Goal: Task Accomplishment & Management: Manage account settings

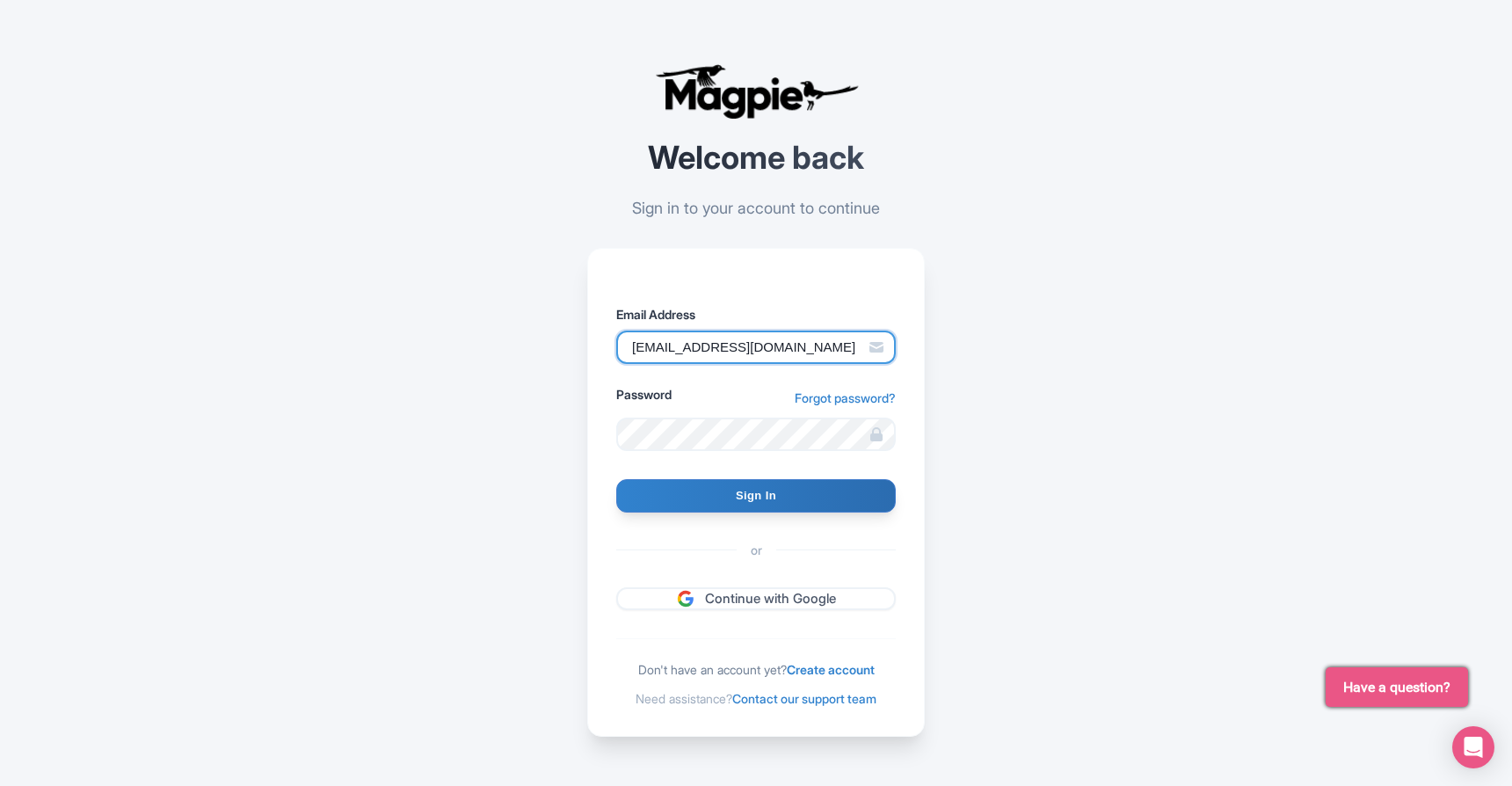
type input "[EMAIL_ADDRESS][DOMAIN_NAME]"
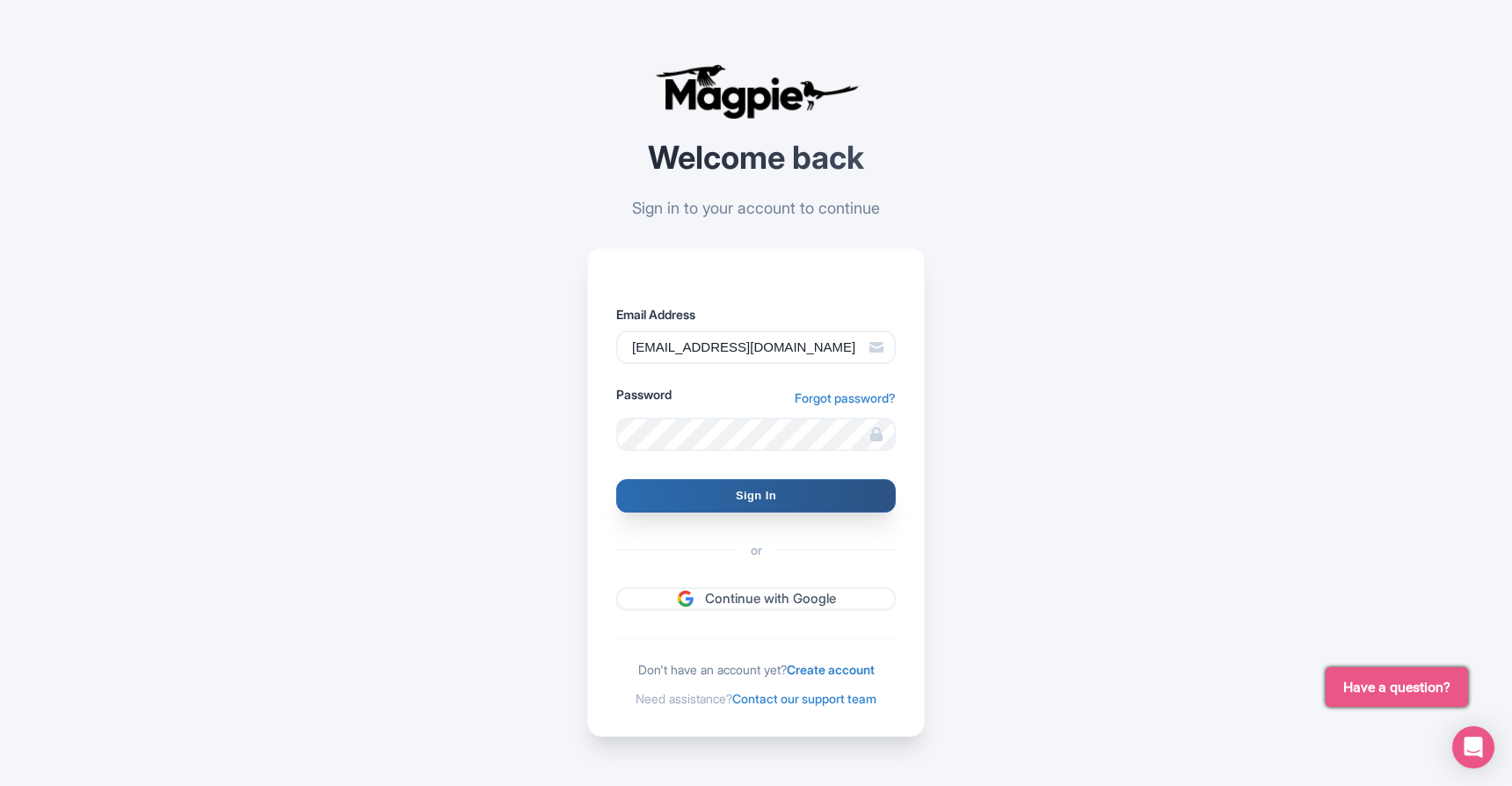
click at [766, 496] on input "Sign In" at bounding box center [756, 495] width 280 height 33
type input "Signing in..."
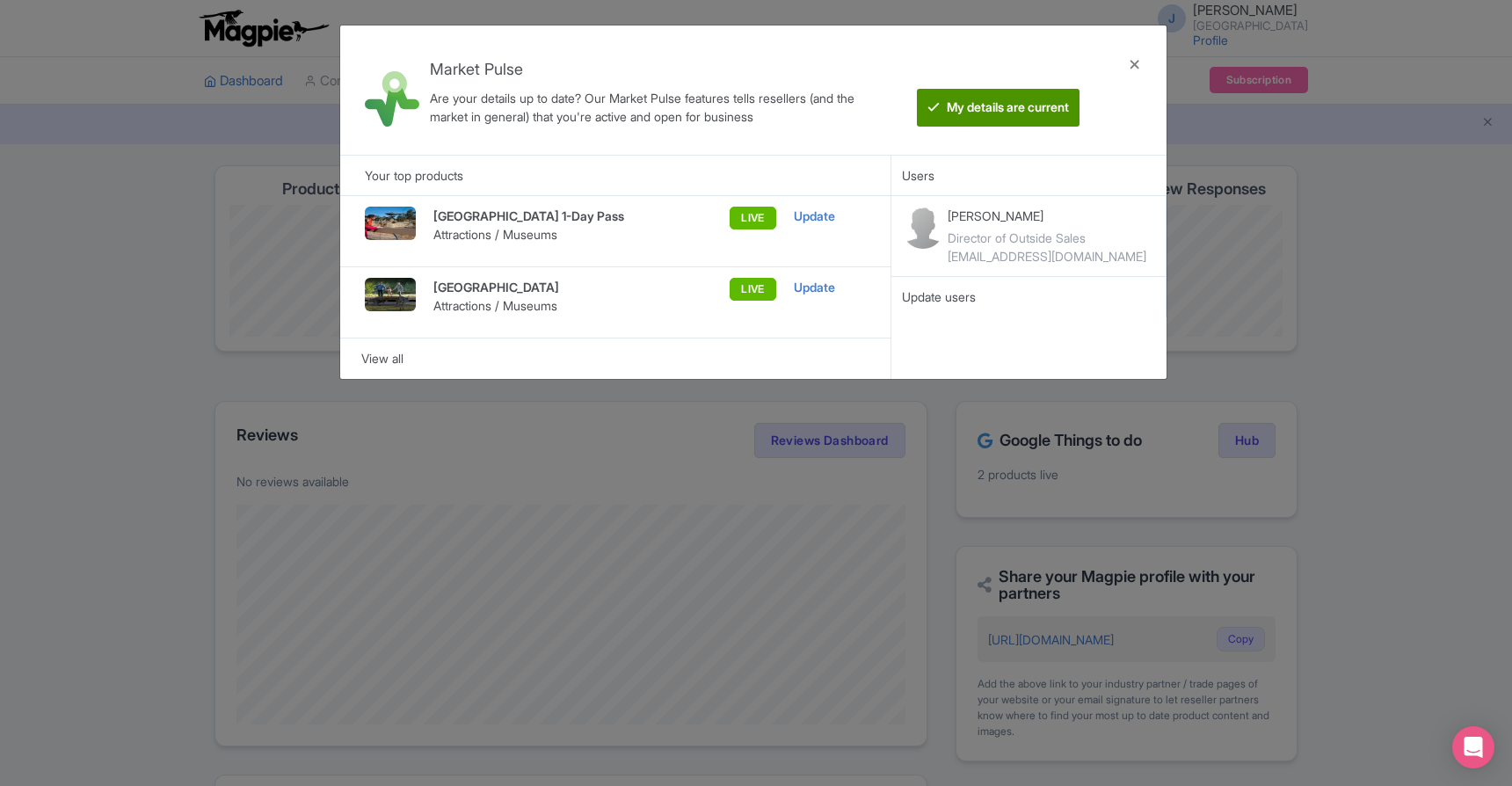
click at [1036, 113] on btn "My details are current" at bounding box center [998, 108] width 163 height 38
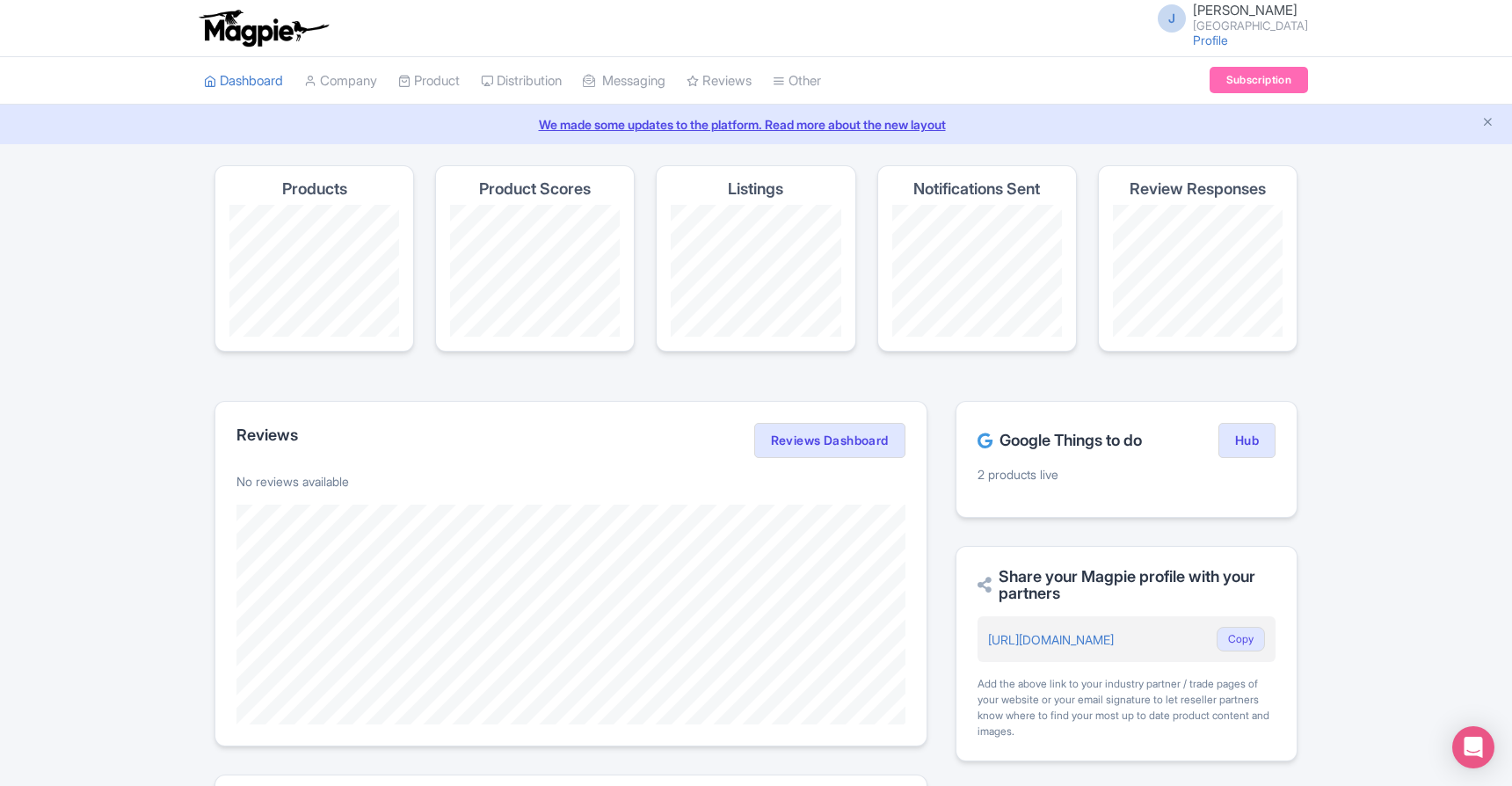
click at [1243, 82] on link "Subscription" at bounding box center [1258, 80] width 98 height 27
click at [1242, 443] on link "Hub" at bounding box center [1248, 440] width 57 height 35
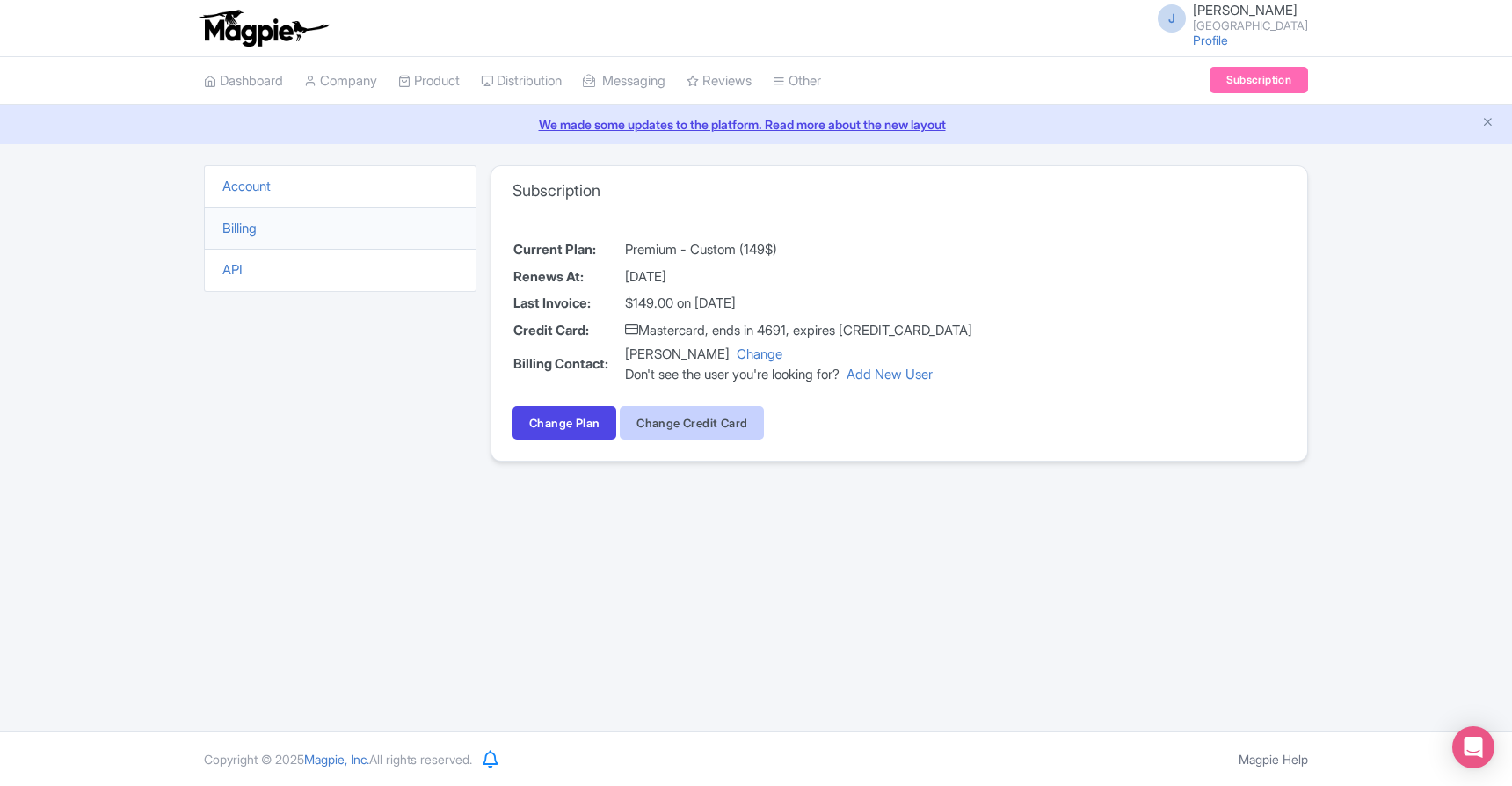
click at [674, 426] on button "Change Credit Card" at bounding box center [692, 423] width 144 height 33
click at [1229, 44] on link "Profile" at bounding box center [1211, 40] width 35 height 15
click at [287, 192] on li "Account" at bounding box center [341, 186] width 273 height 43
click at [242, 190] on link "Account" at bounding box center [246, 186] width 49 height 17
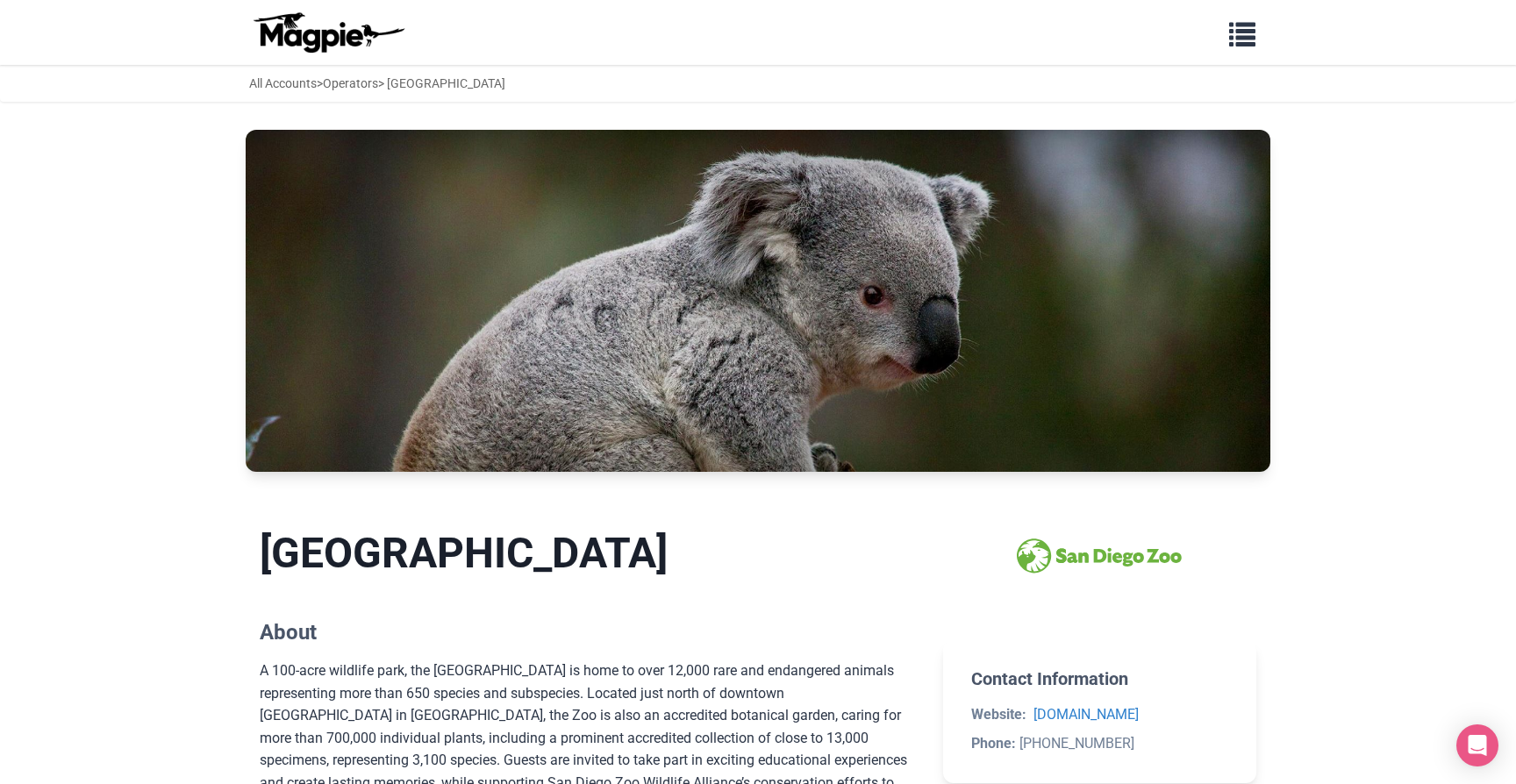
click at [1242, 39] on span "button" at bounding box center [1242, 30] width 27 height 27
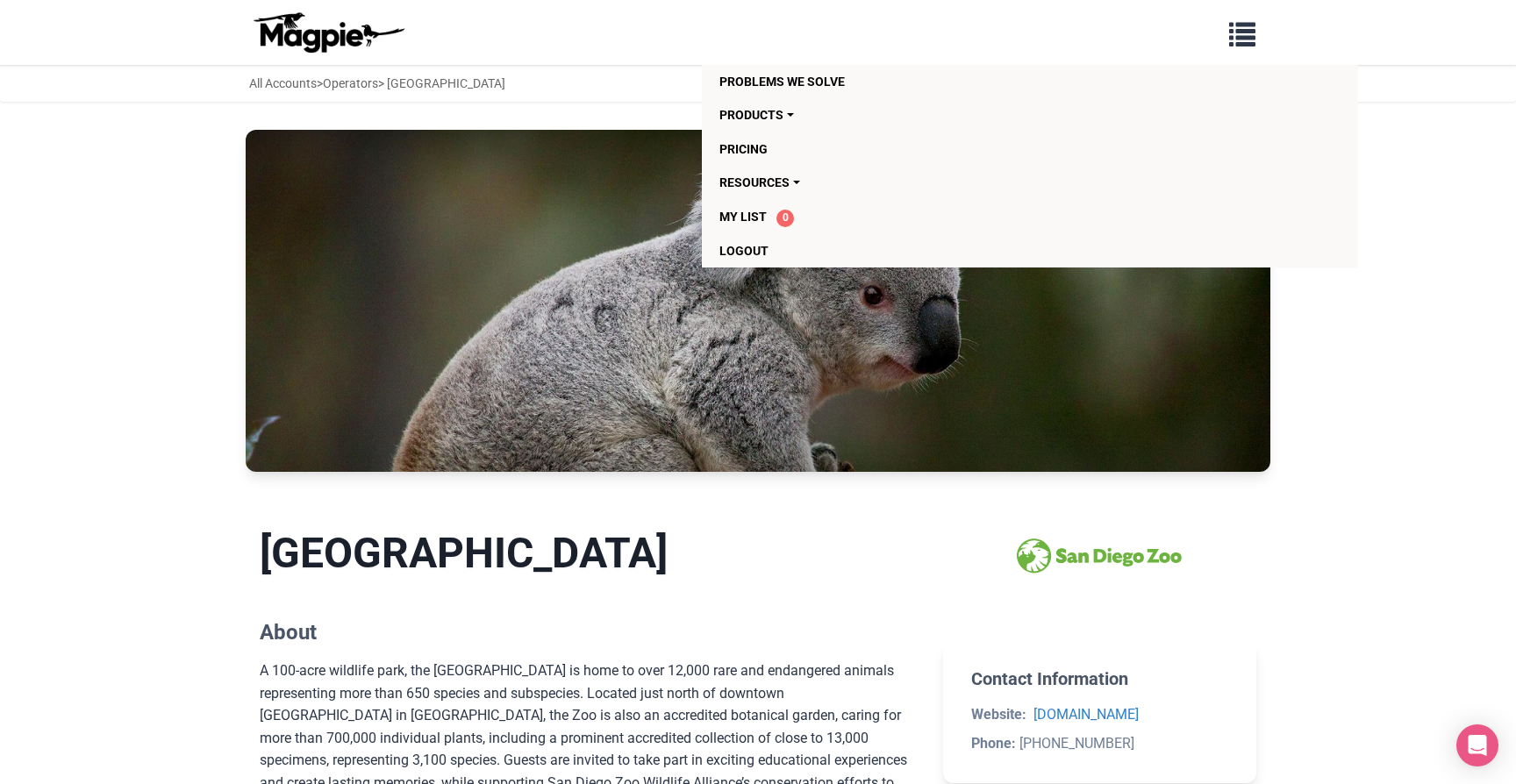
click at [1473, 265] on body "Problems we solve Products Content Management and Distribution Magpie for Resel…" at bounding box center [758, 769] width 1516 height 1538
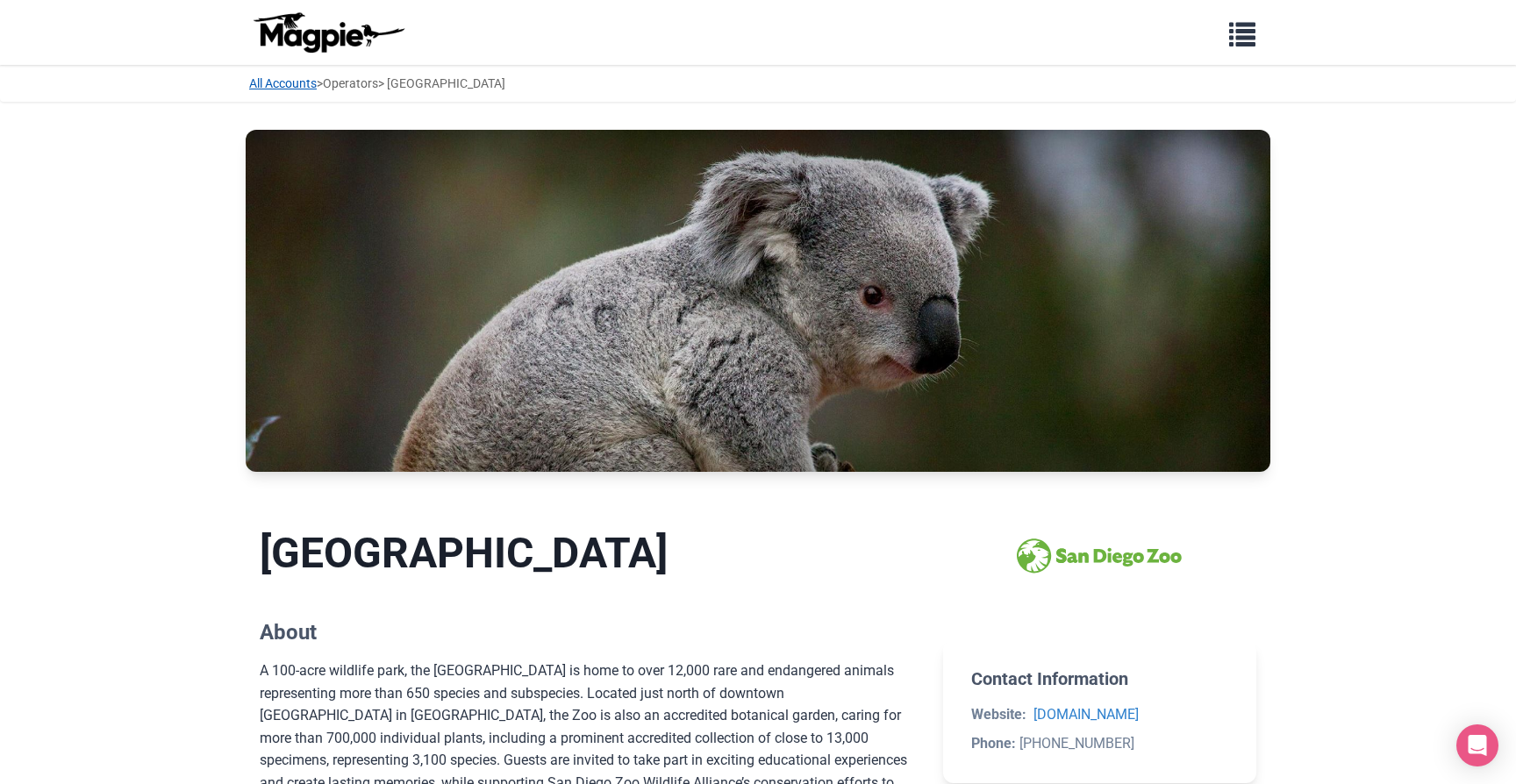
click at [289, 84] on link "All Accounts" at bounding box center [283, 83] width 68 height 14
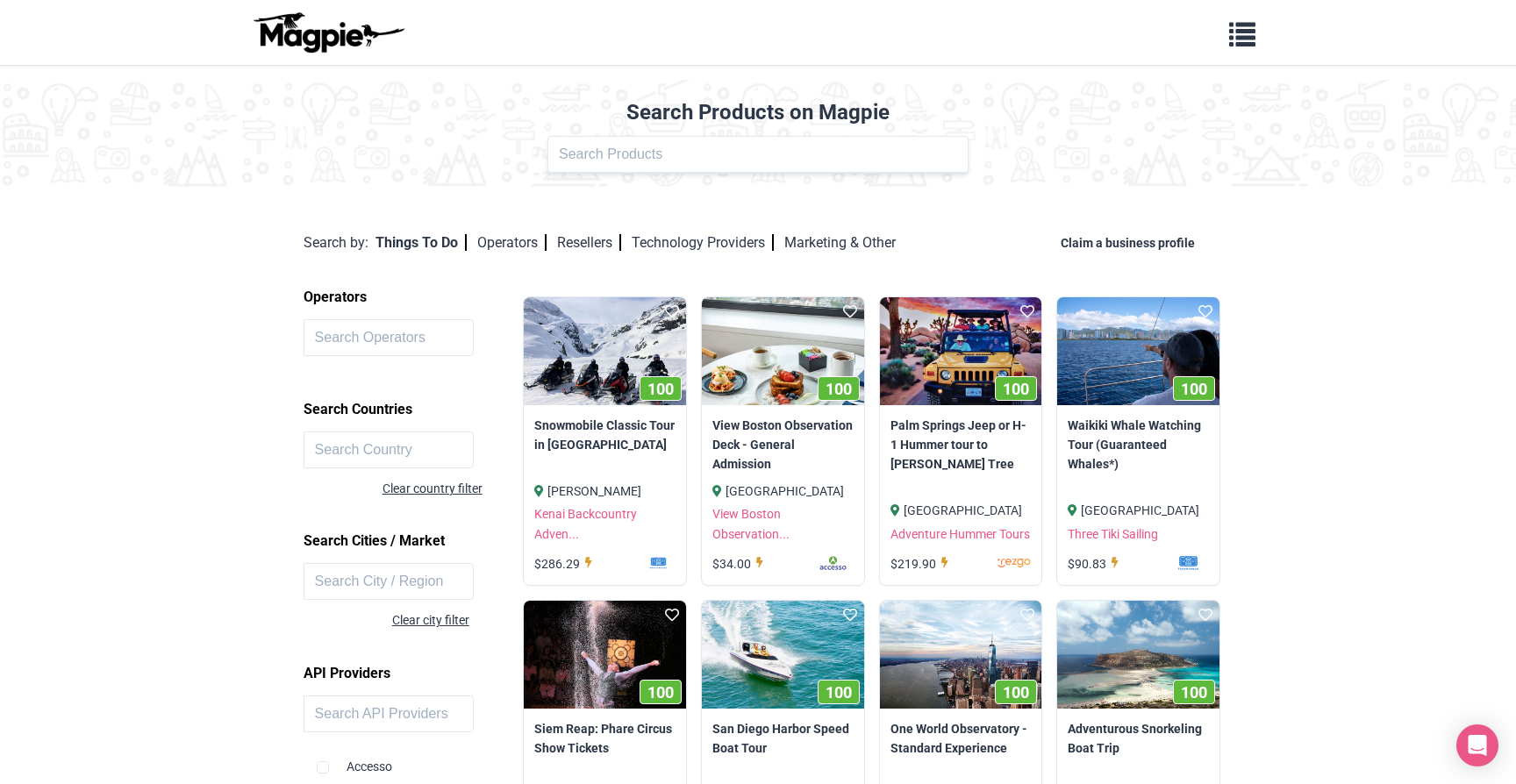
click at [1235, 38] on span "button" at bounding box center [1242, 30] width 27 height 27
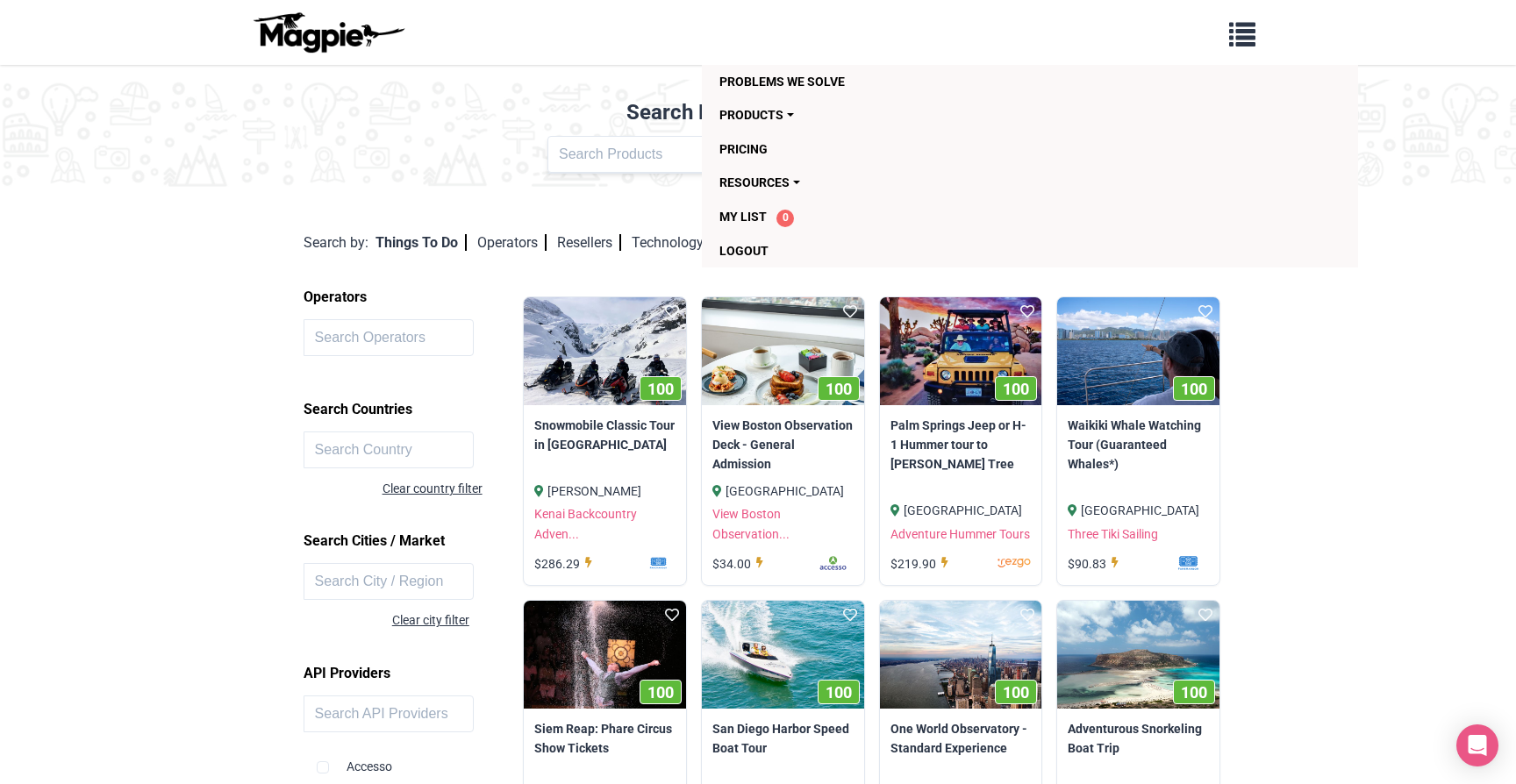
click at [348, 36] on img at bounding box center [328, 32] width 158 height 42
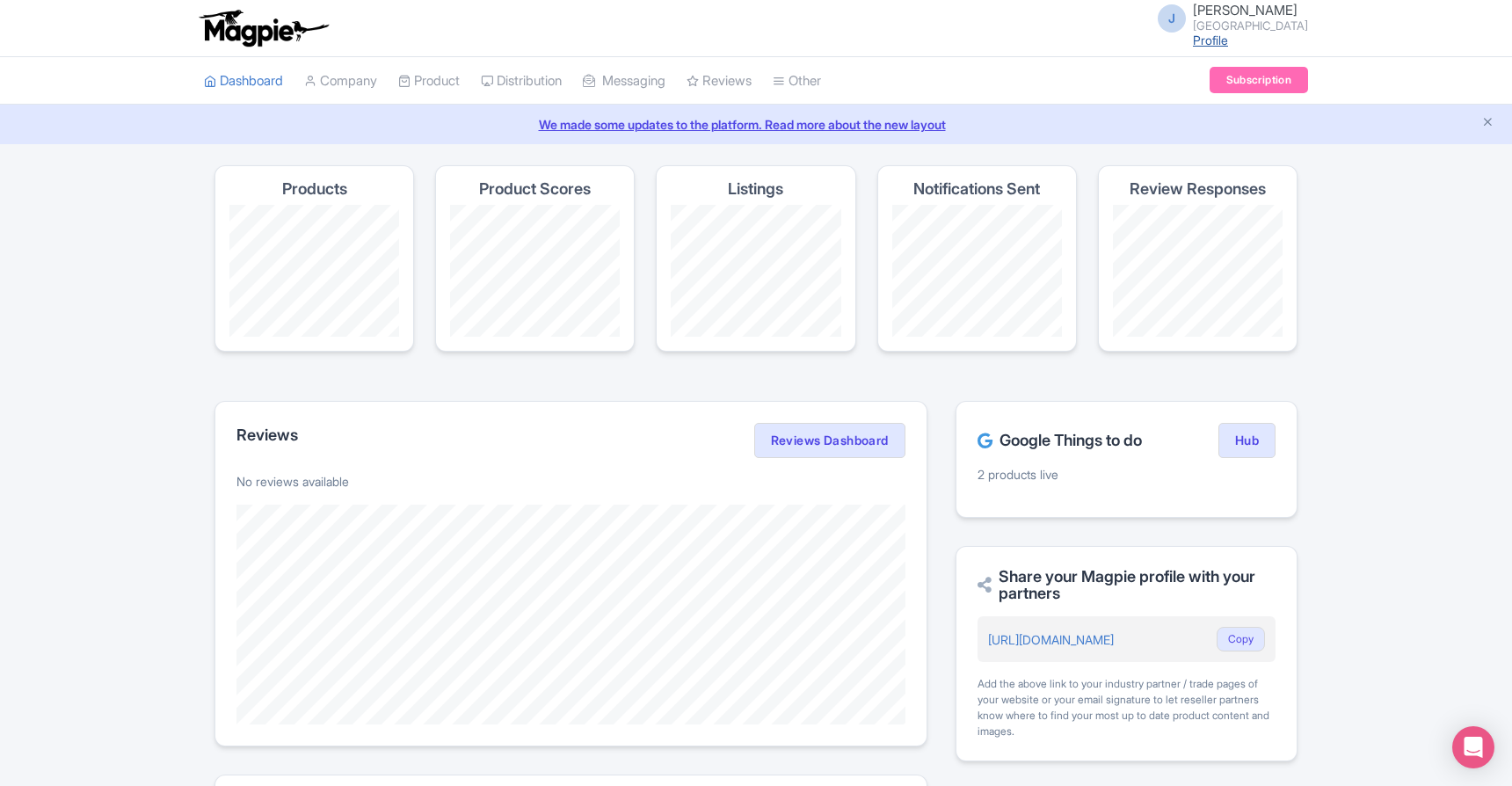
click at [1229, 37] on link "Profile" at bounding box center [1211, 40] width 35 height 15
click at [270, 82] on link "Dashboard" at bounding box center [243, 81] width 79 height 49
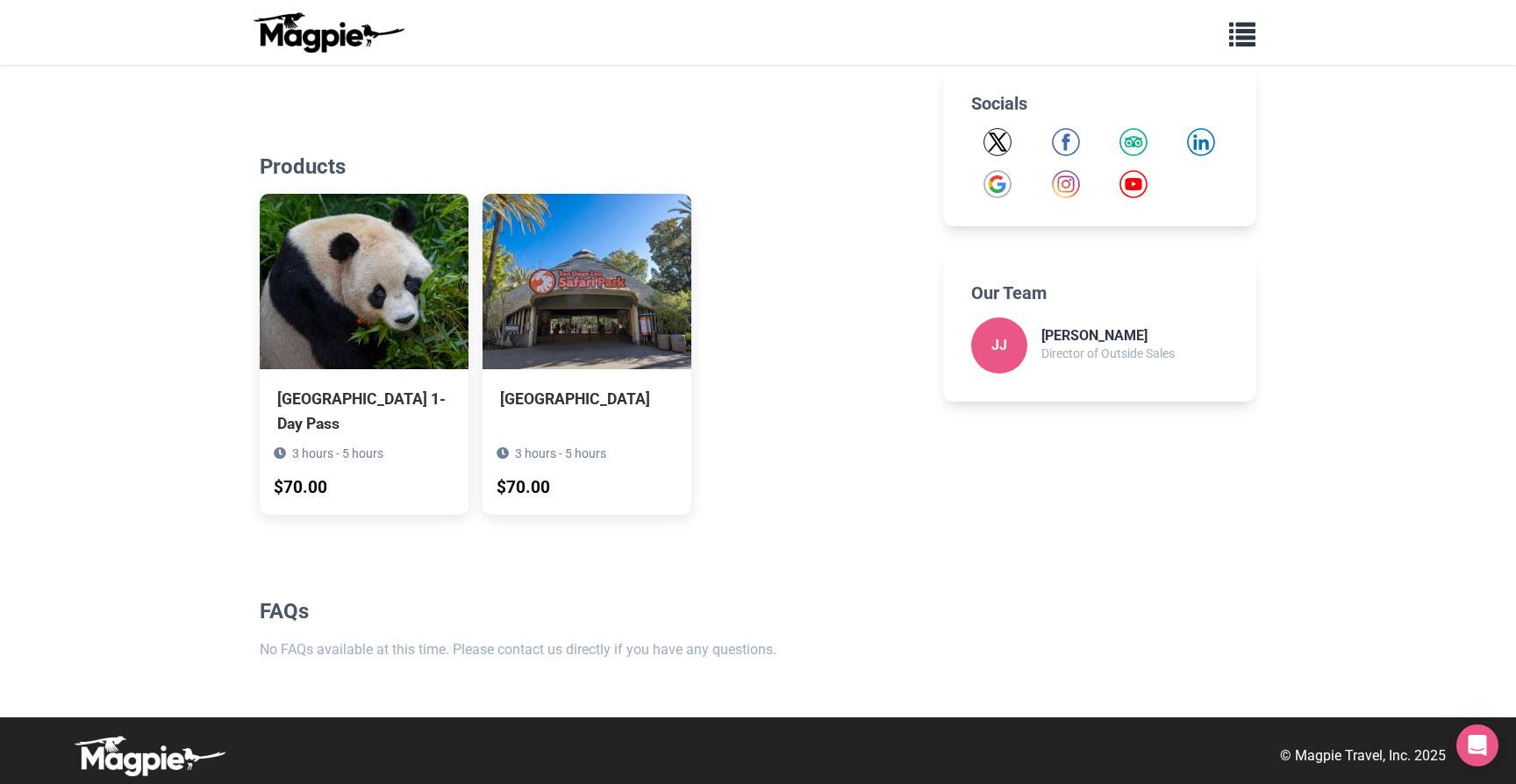
scroll to position [746, 0]
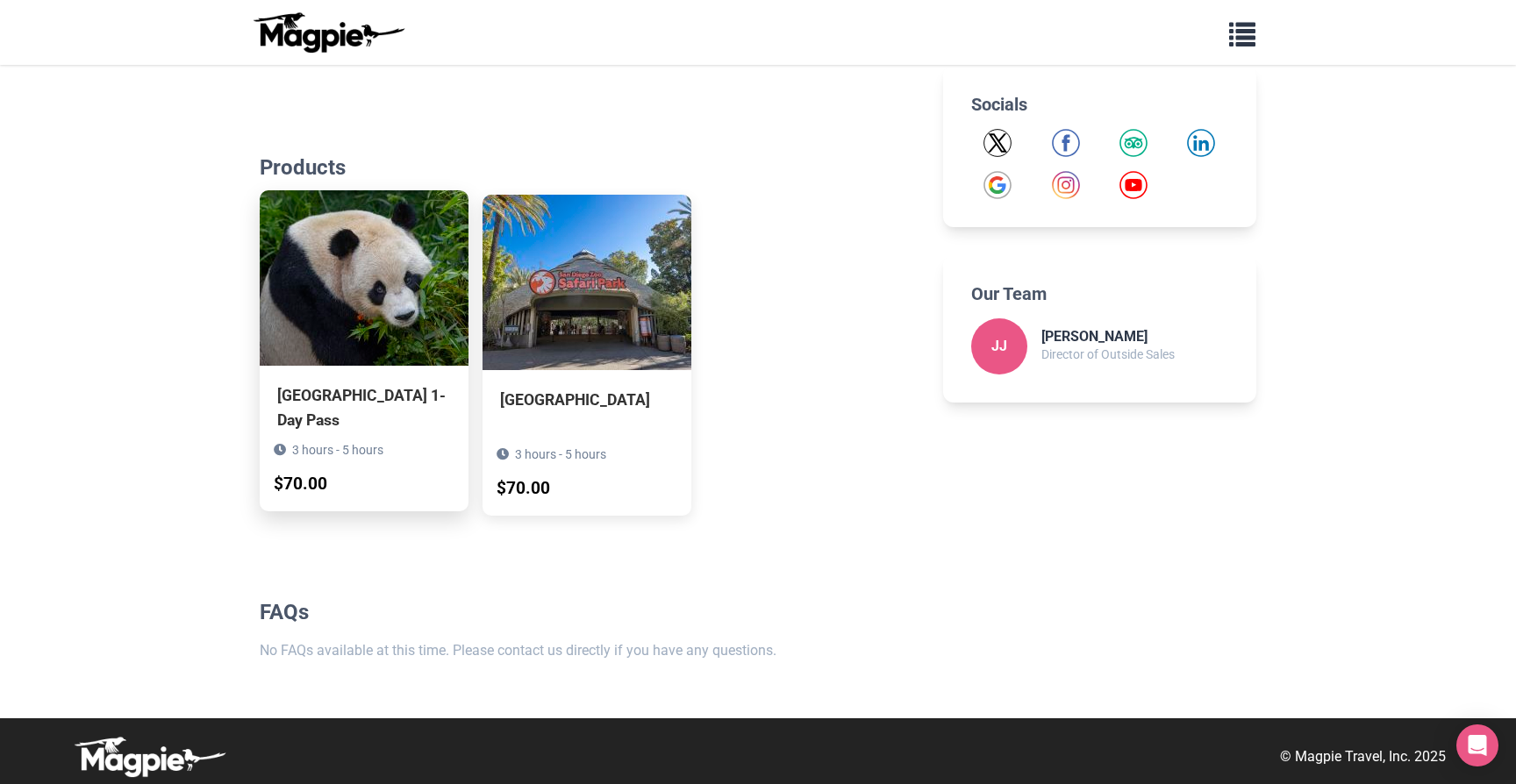
click at [376, 463] on div "3 hours - 5 hours $70.00" at bounding box center [364, 468] width 208 height 85
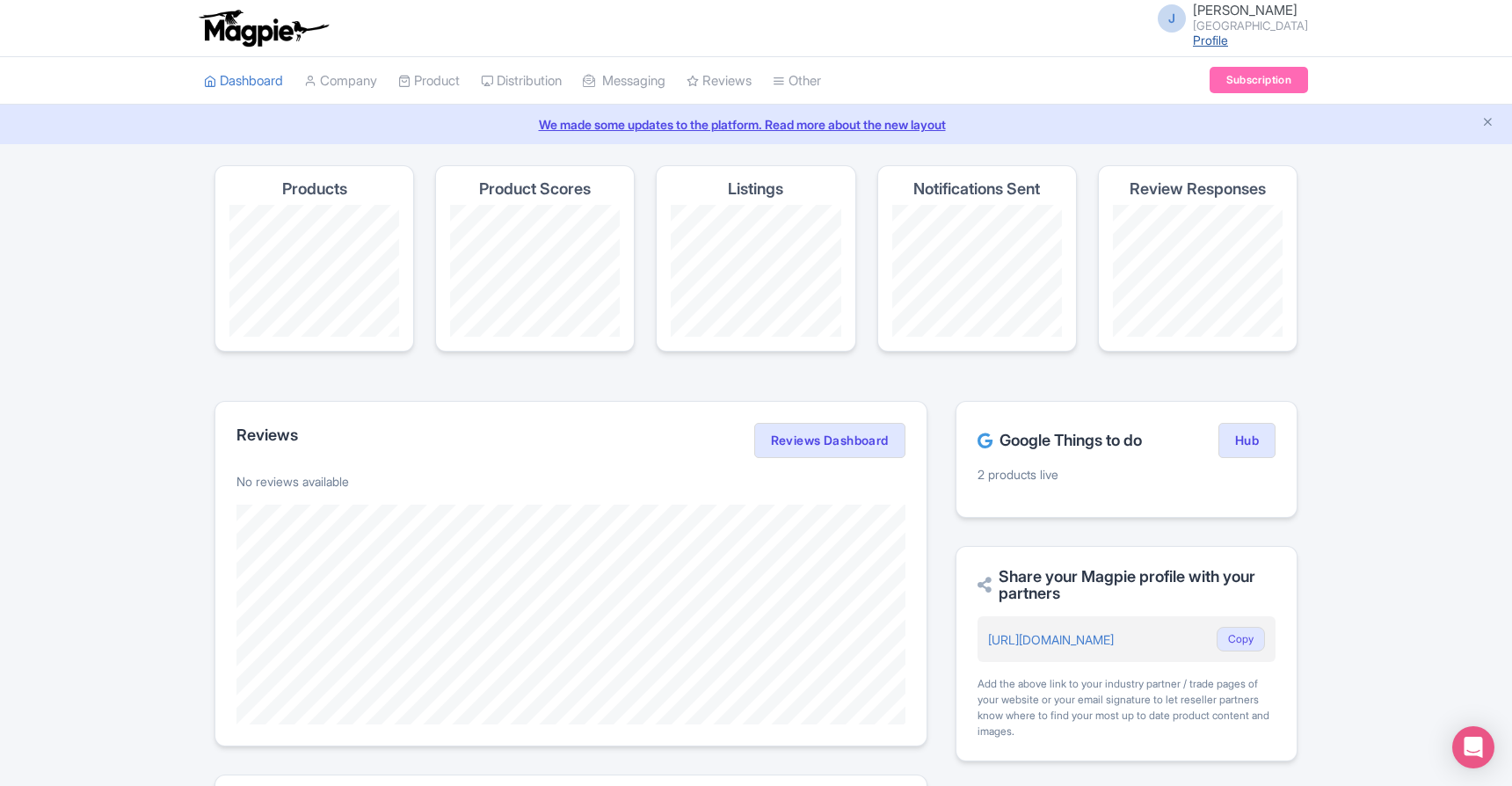
click at [1229, 39] on link "Profile" at bounding box center [1211, 40] width 35 height 15
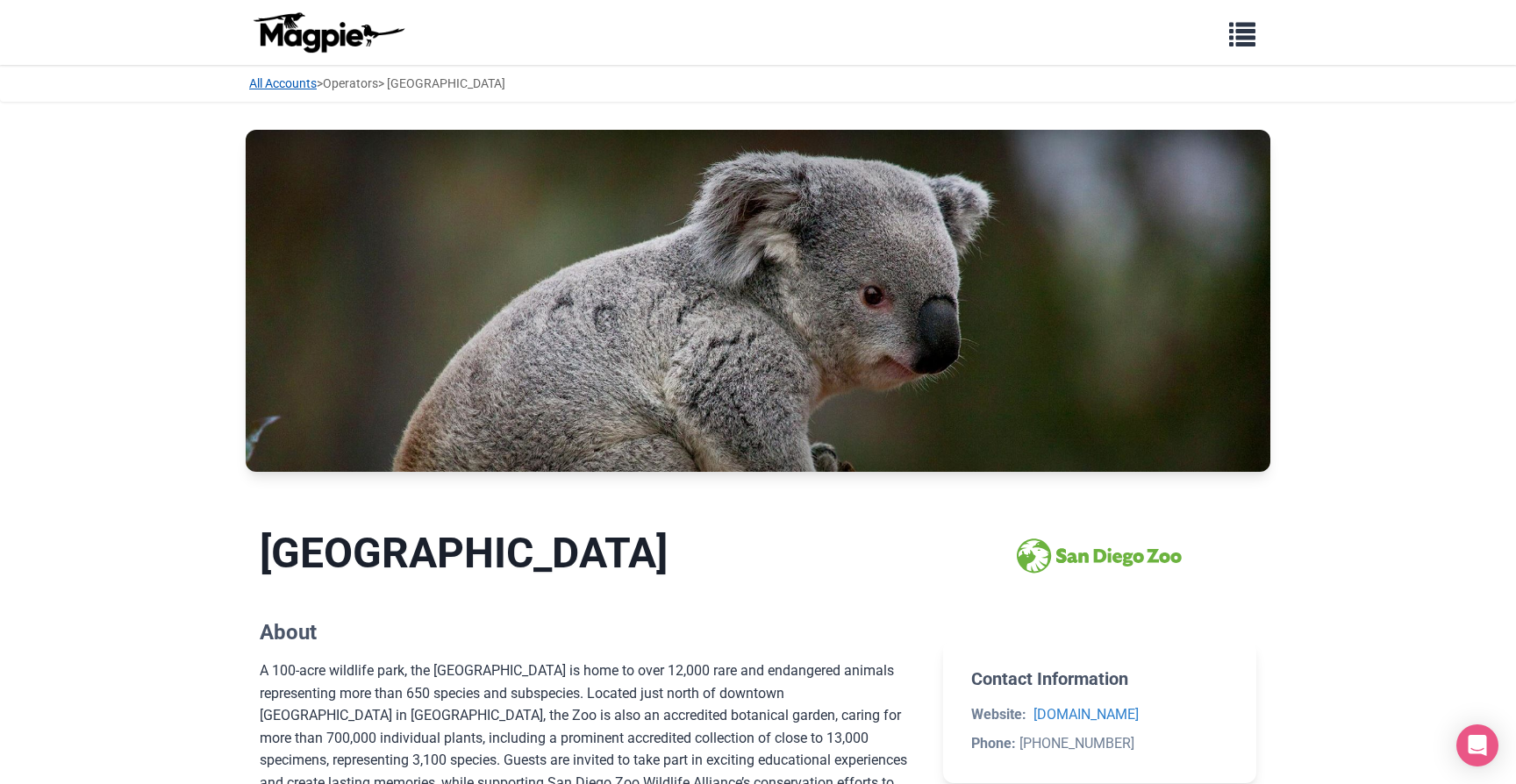
click at [268, 84] on link "All Accounts" at bounding box center [283, 83] width 68 height 14
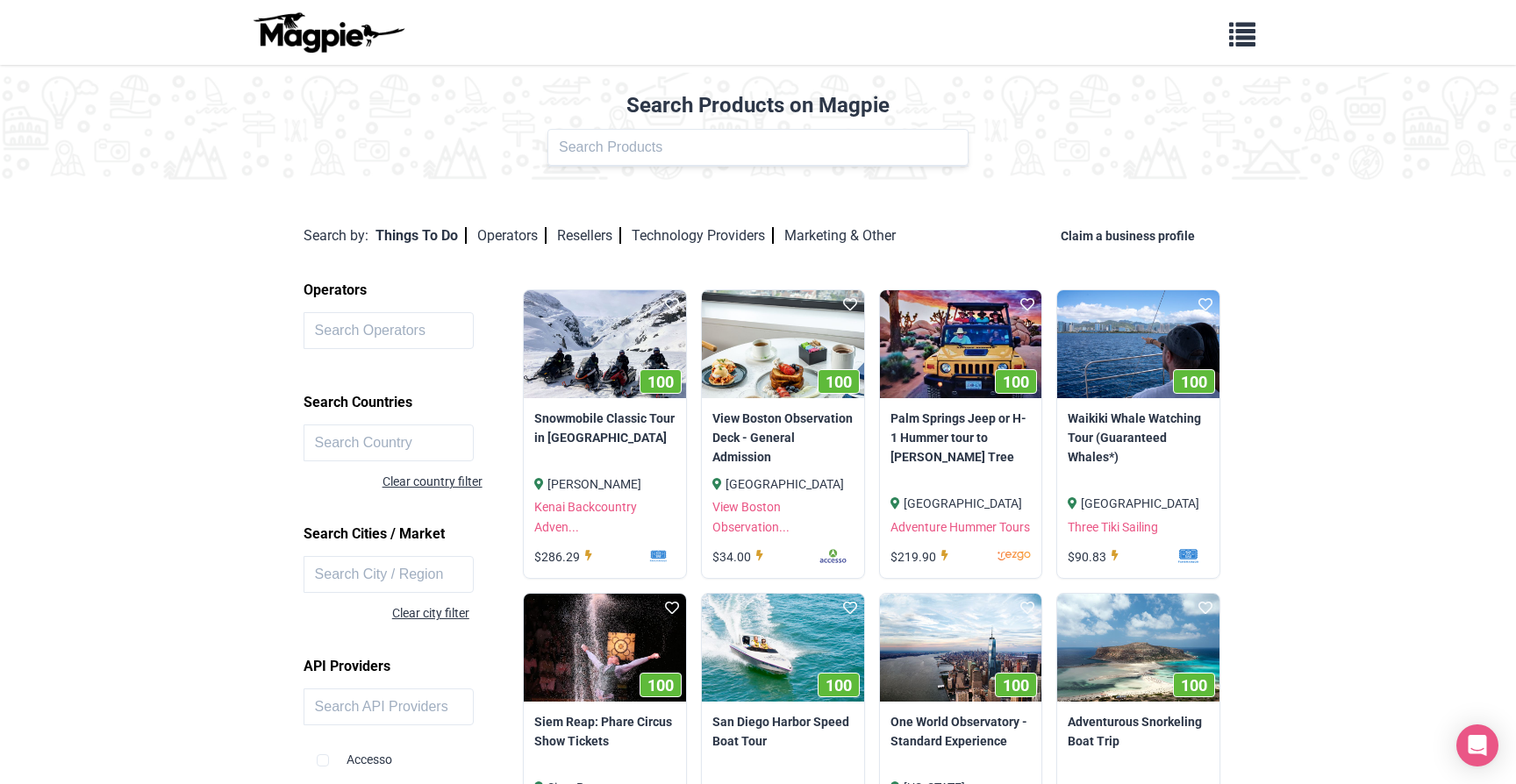
scroll to position [9, 0]
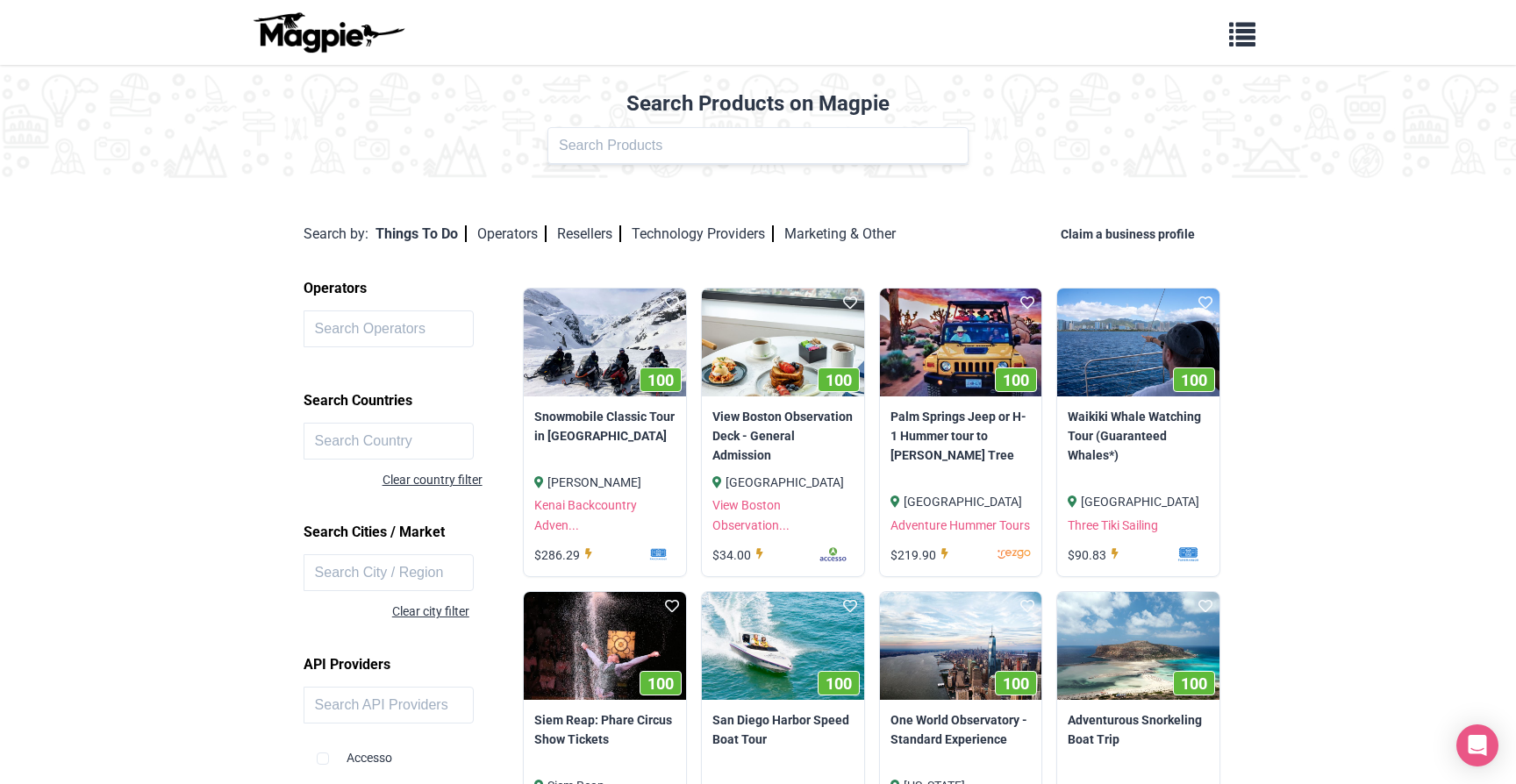
click at [1246, 39] on span "button" at bounding box center [1242, 30] width 27 height 27
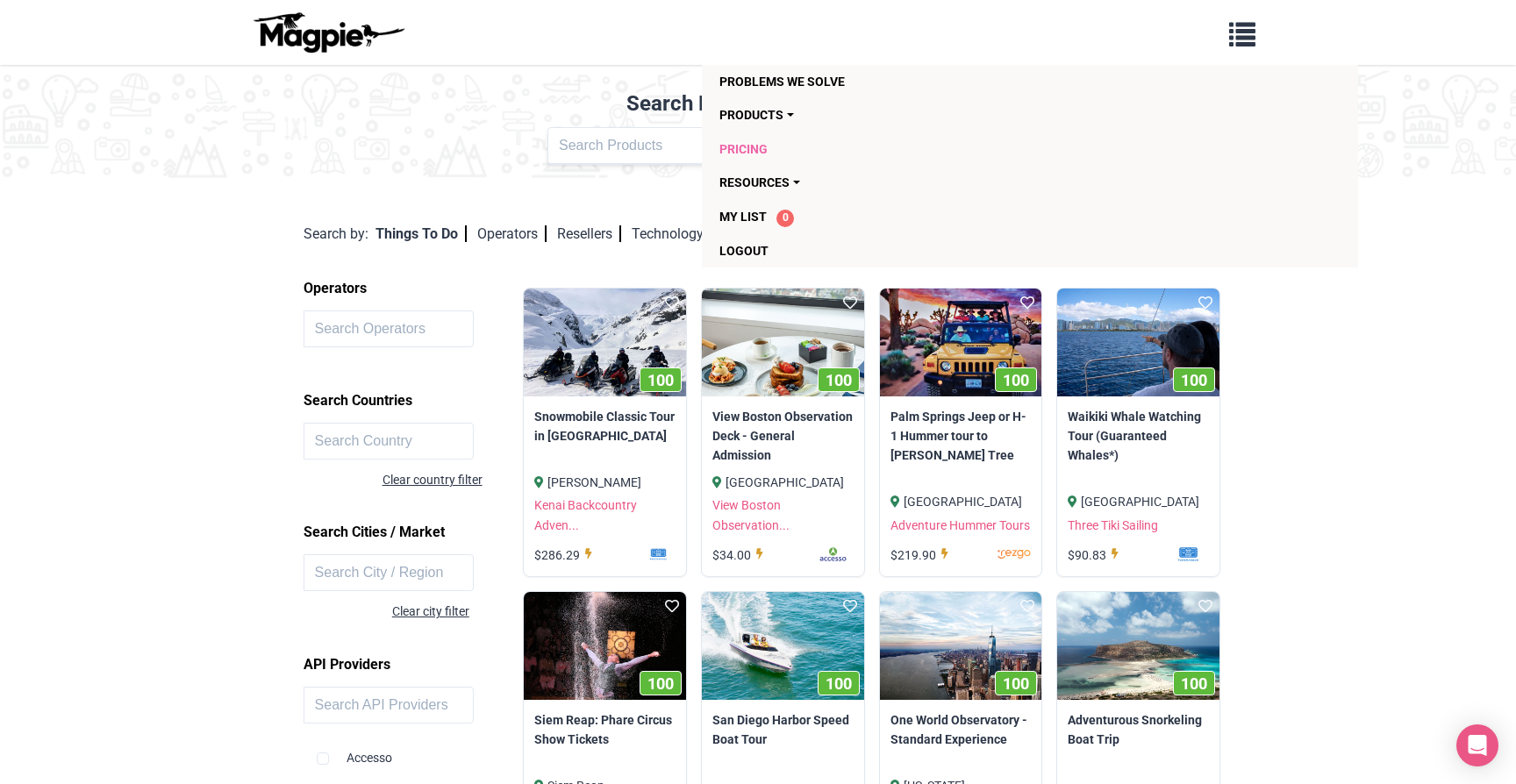
click at [768, 151] on link "Pricing" at bounding box center [929, 148] width 420 height 33
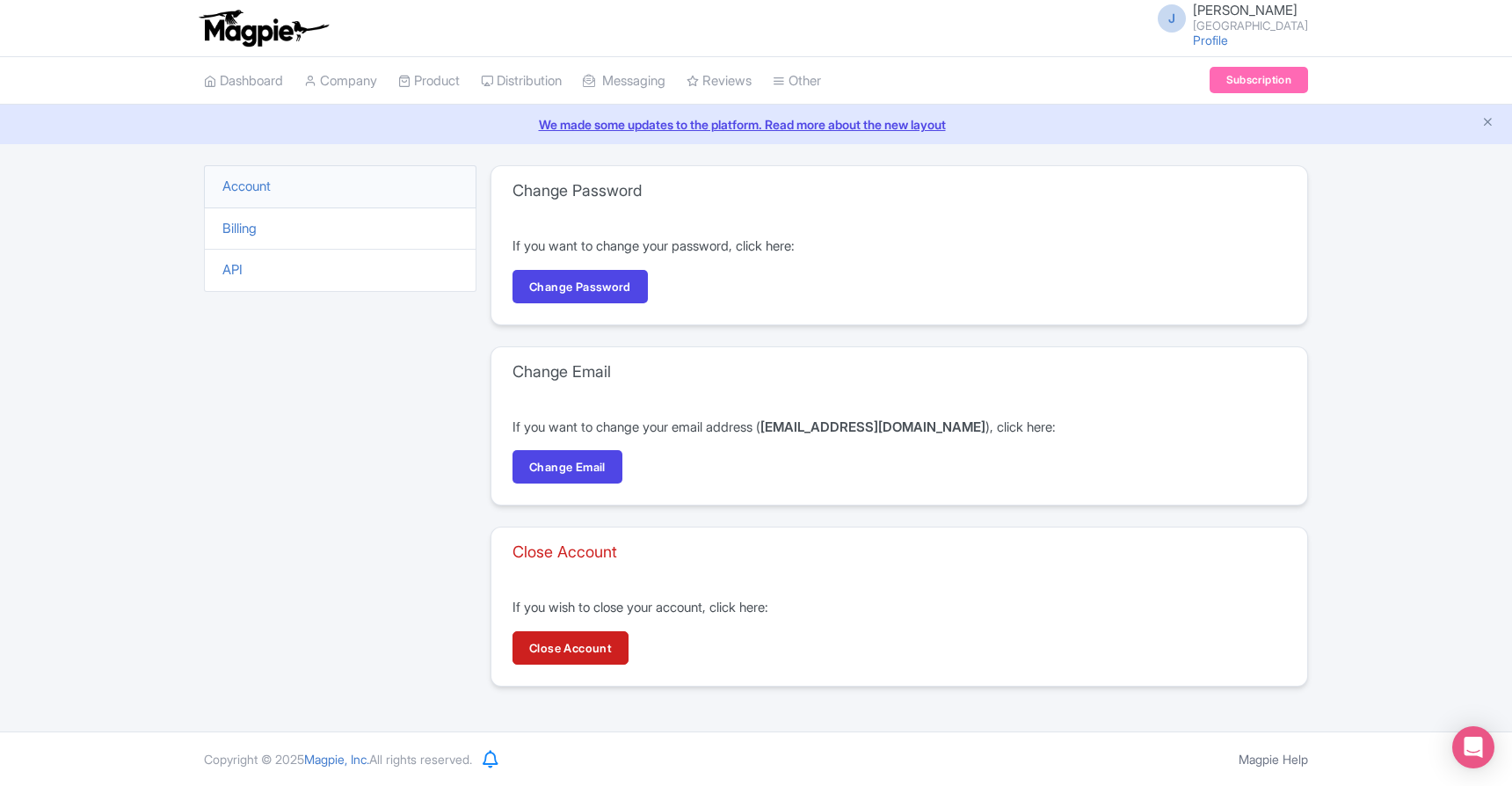
click at [246, 269] on li "API" at bounding box center [341, 270] width 273 height 43
click at [239, 271] on link "API" at bounding box center [232, 270] width 20 height 17
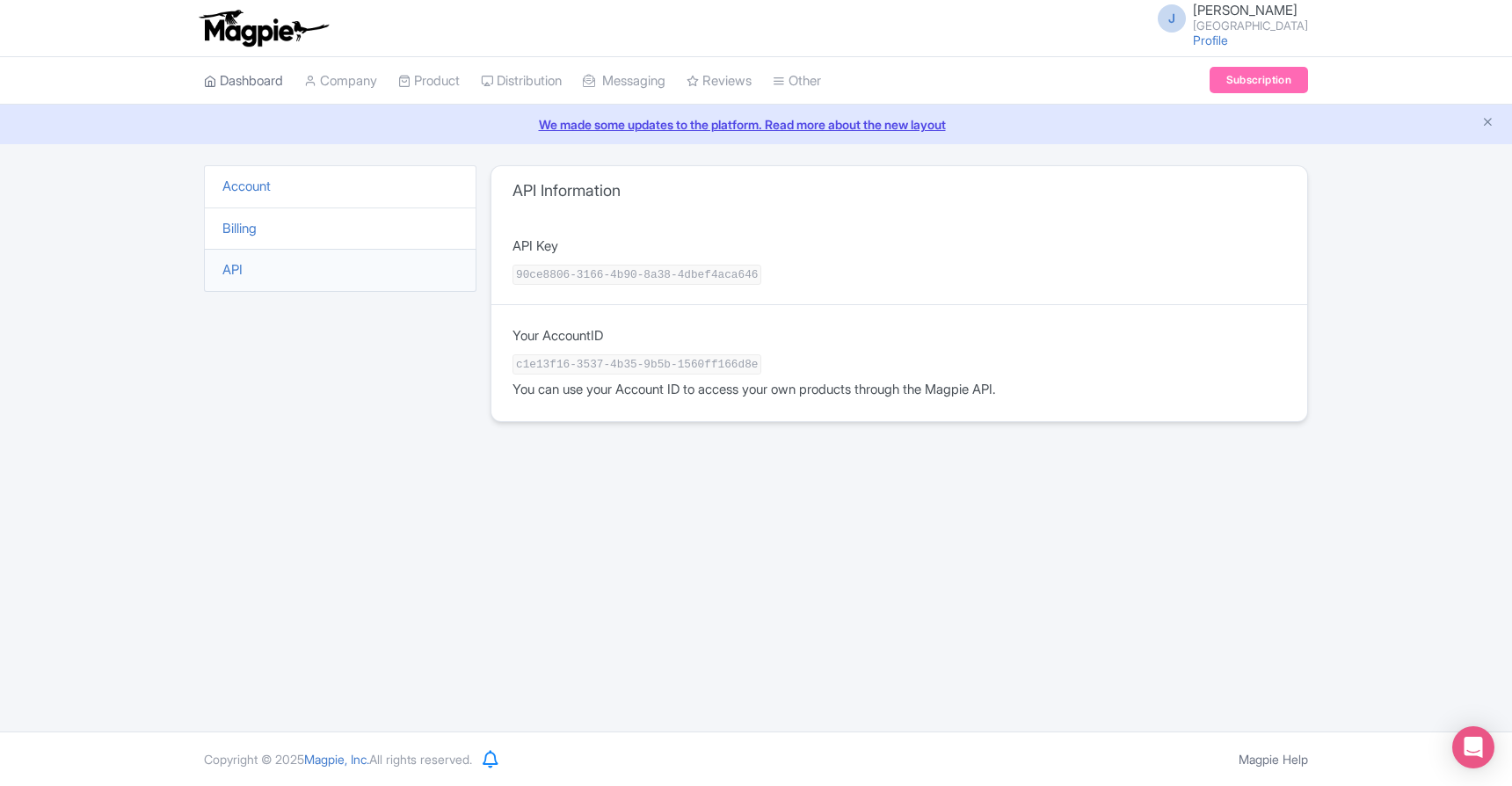
click at [262, 74] on link "Dashboard" at bounding box center [243, 81] width 79 height 49
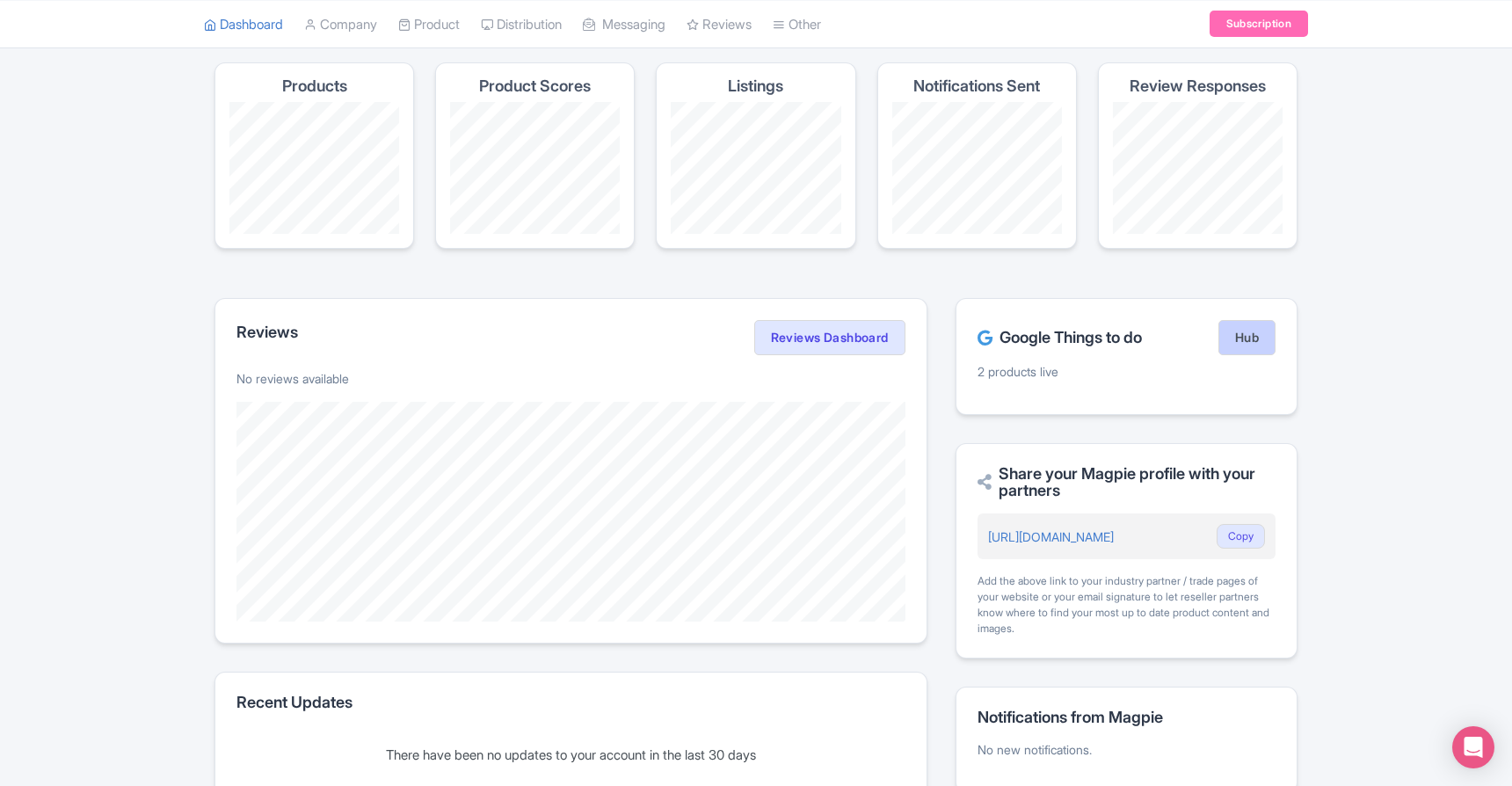
scroll to position [104, 0]
click at [1242, 345] on link "Hub" at bounding box center [1248, 337] width 57 height 35
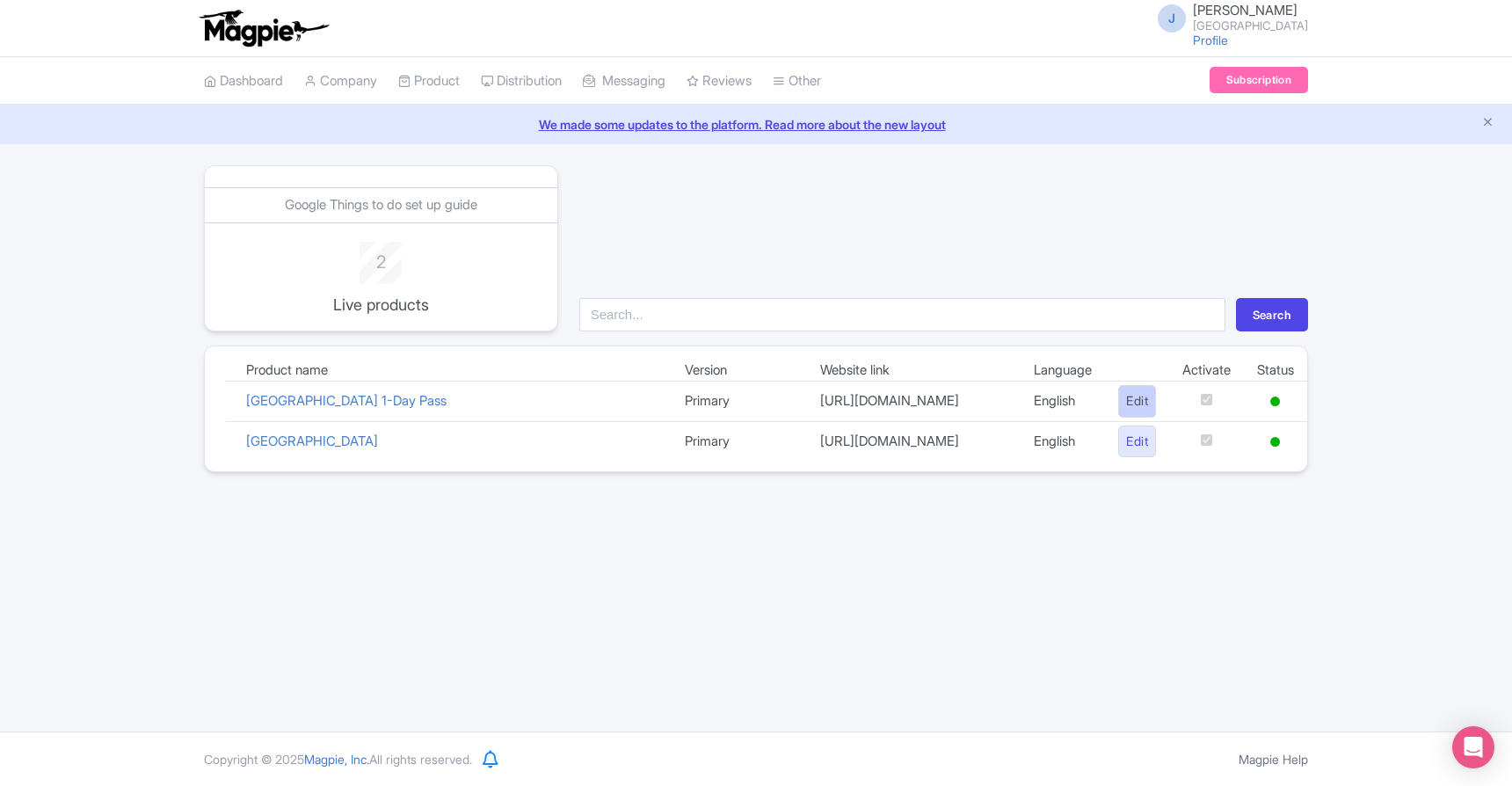
click at [1119, 401] on link "Edit" at bounding box center [1138, 402] width 38 height 32
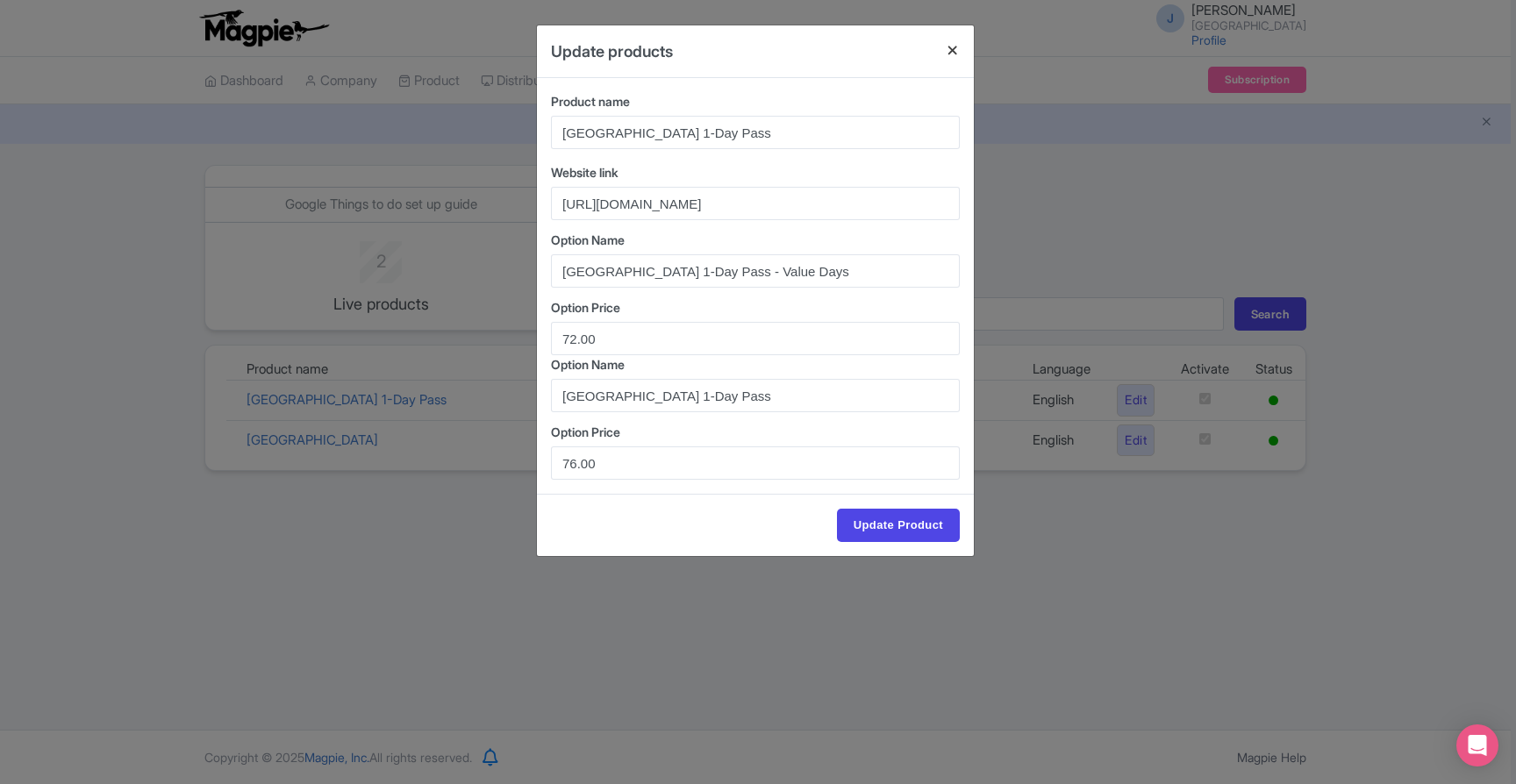
click at [950, 50] on button "Close" at bounding box center [953, 50] width 42 height 50
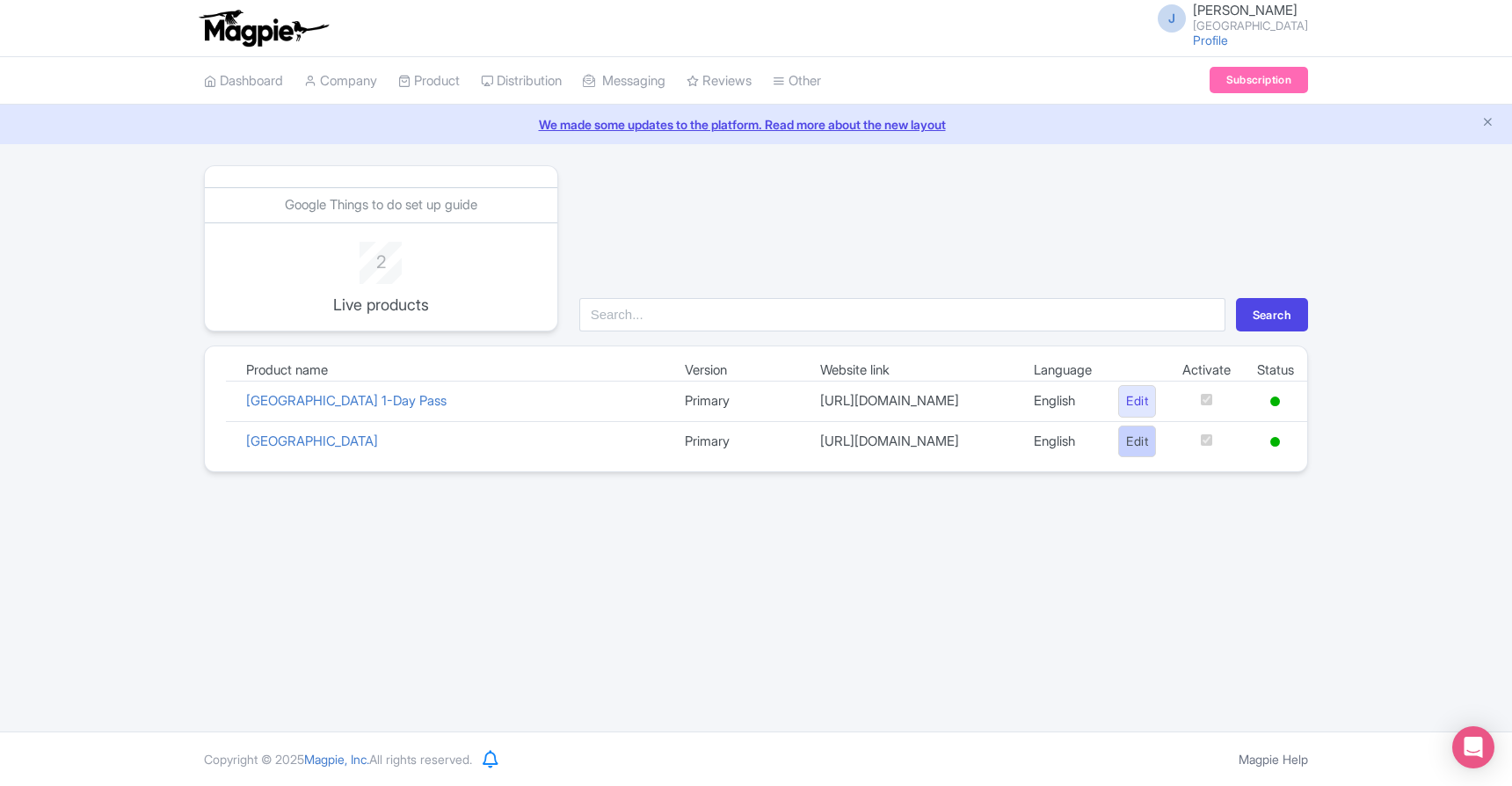
click at [1129, 442] on link "Edit" at bounding box center [1138, 442] width 38 height 32
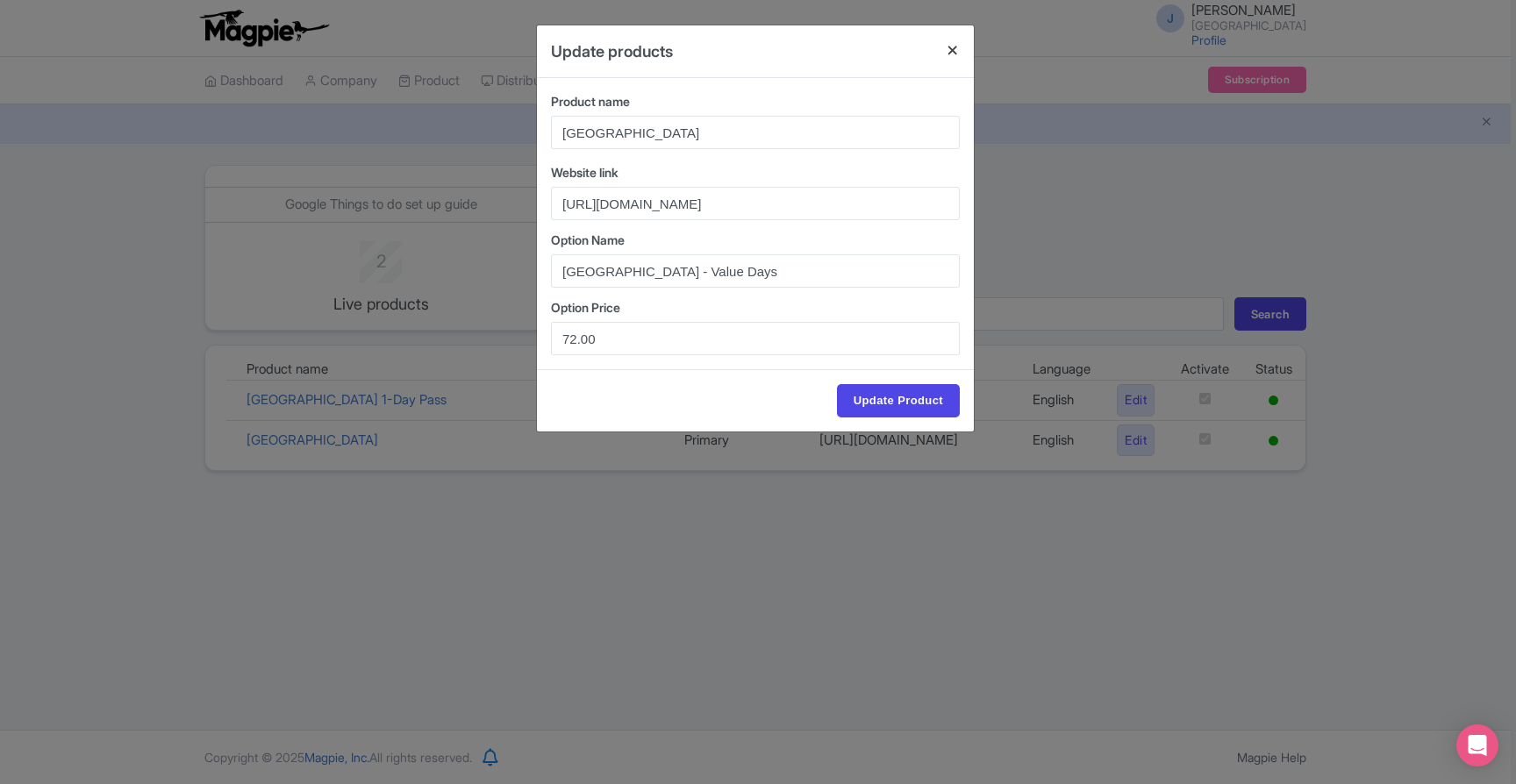
click at [957, 50] on button "Close" at bounding box center [953, 50] width 42 height 50
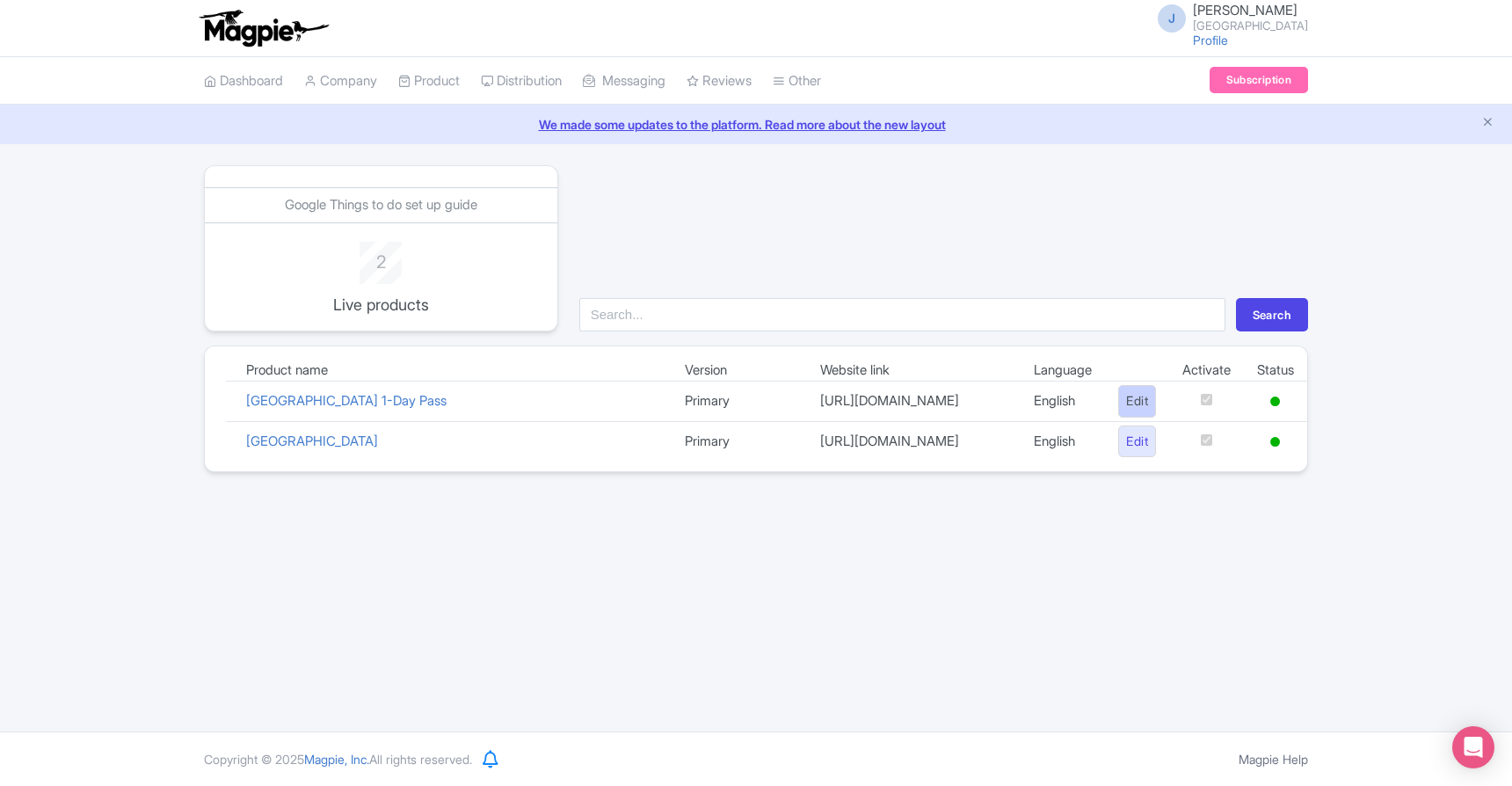
click at [1130, 409] on link "Edit" at bounding box center [1138, 402] width 38 height 32
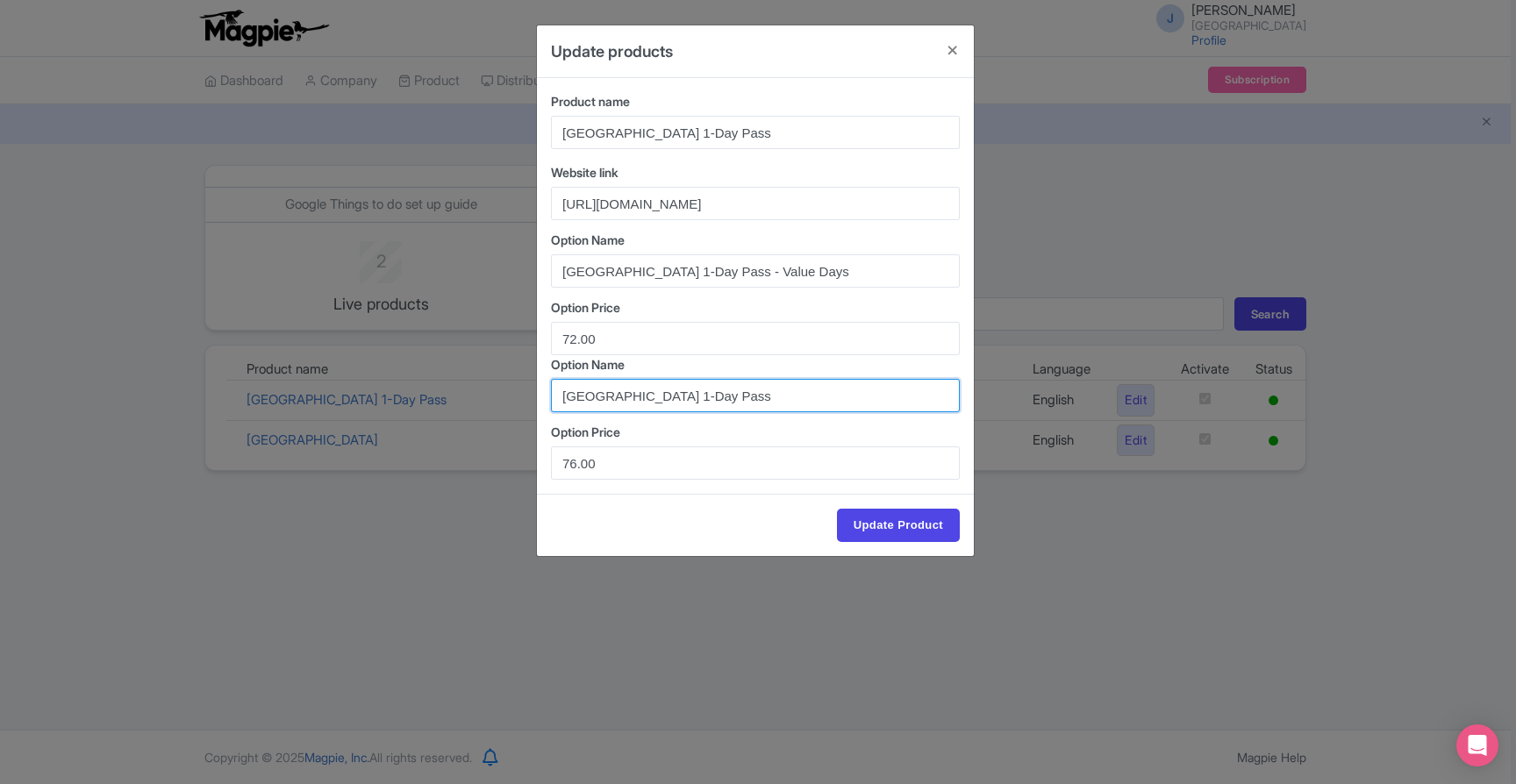
click at [746, 396] on input "San Diego Zoo 1-Day Pass" at bounding box center [756, 395] width 409 height 33
type input "San Diego Zoo 1-Day Pass"
click at [948, 50] on button "Close" at bounding box center [953, 50] width 42 height 50
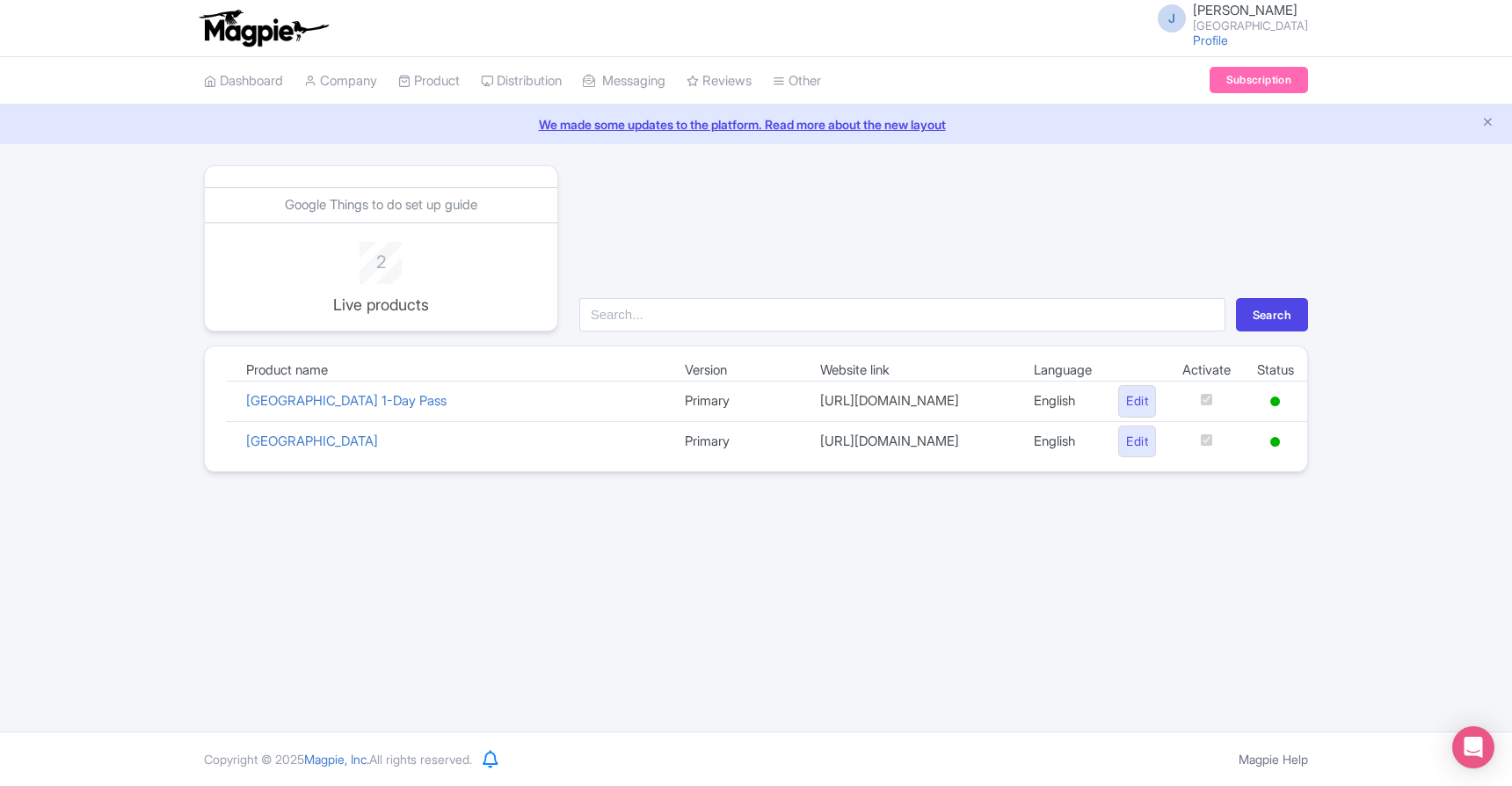
click at [759, 128] on link "We made some updates to the platform. Read more about the new layout" at bounding box center [756, 124] width 1491 height 18
click at [1229, 38] on link "Profile" at bounding box center [1211, 40] width 35 height 15
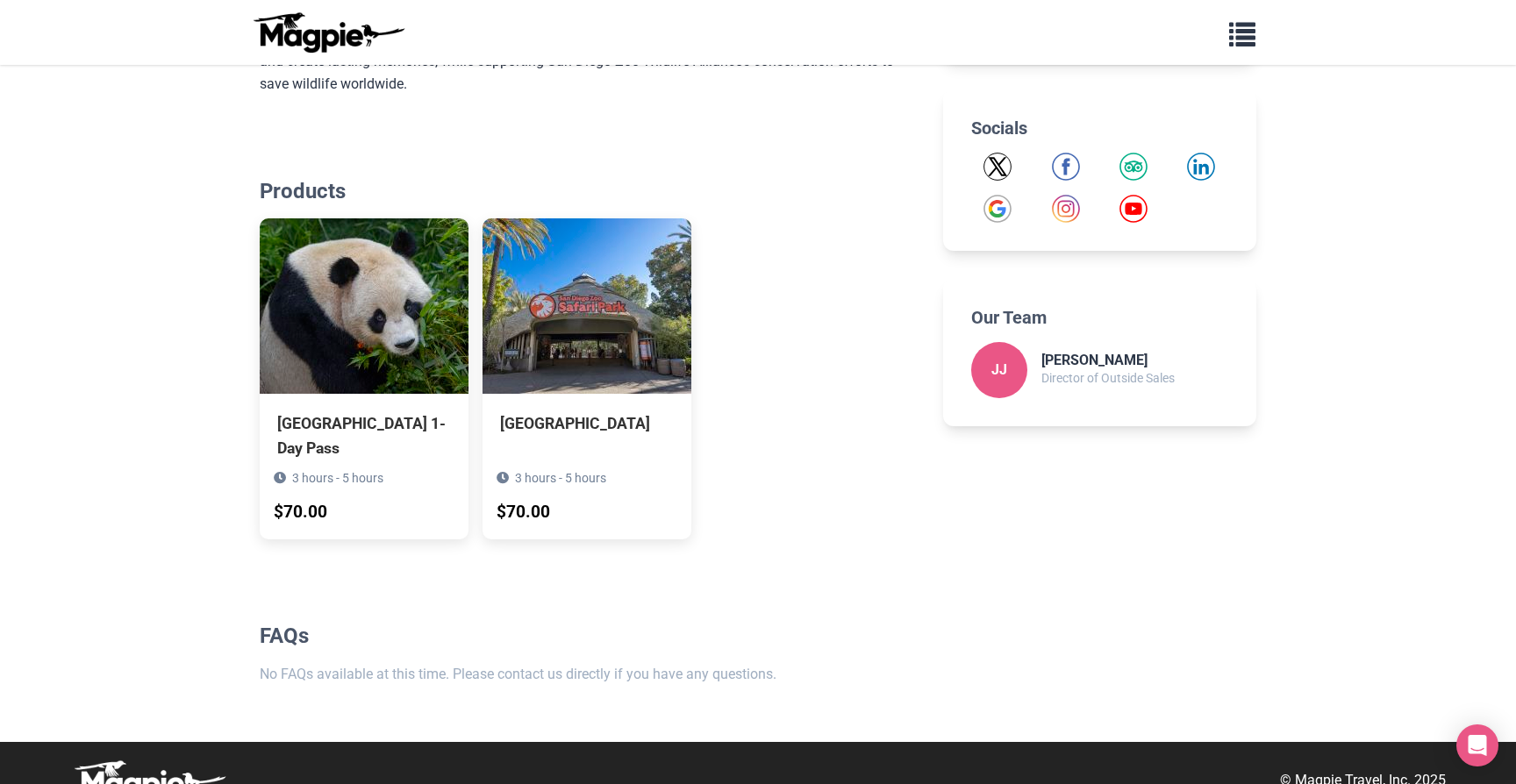
scroll to position [723, 0]
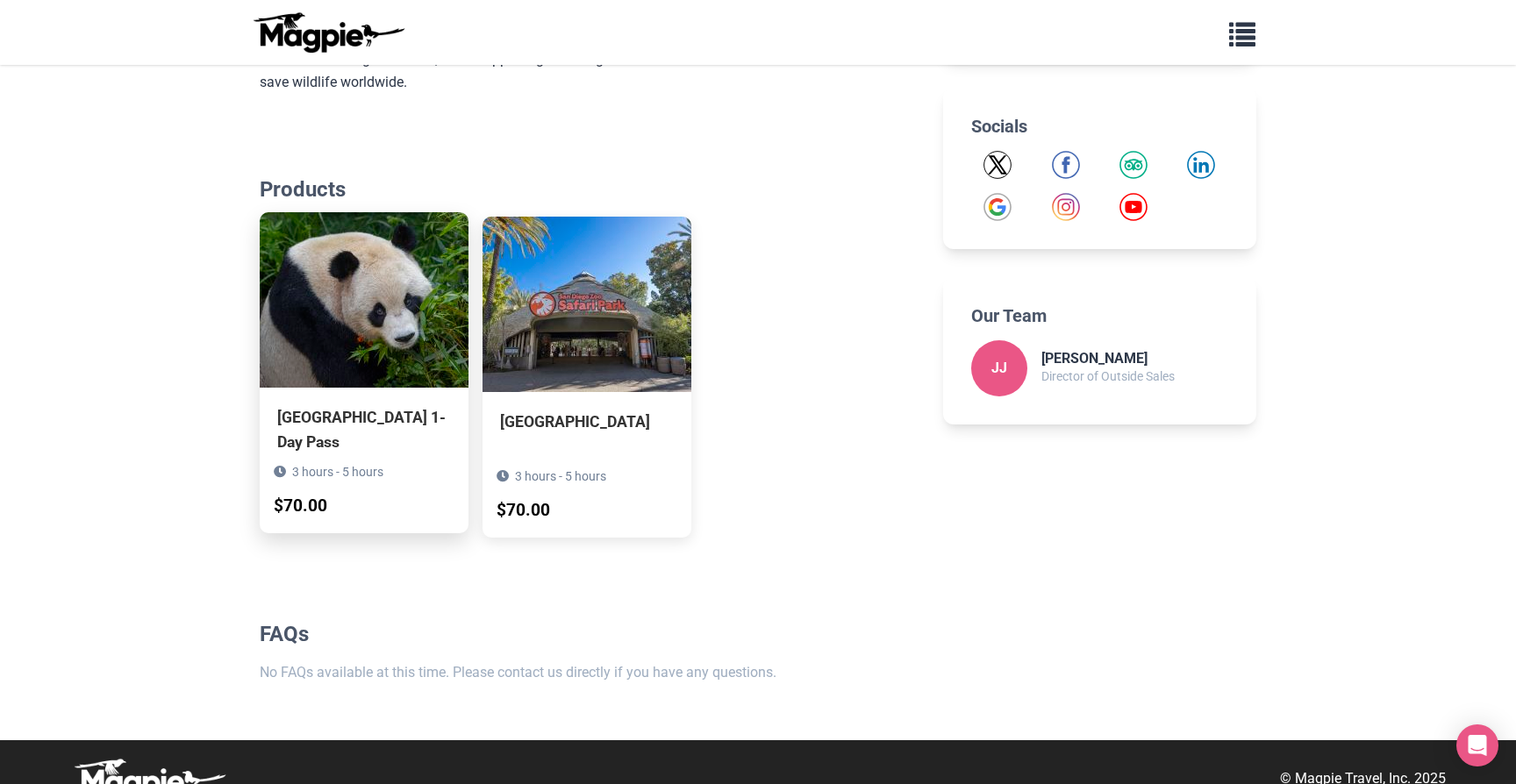
click at [310, 501] on div "$70.00" at bounding box center [301, 506] width 53 height 28
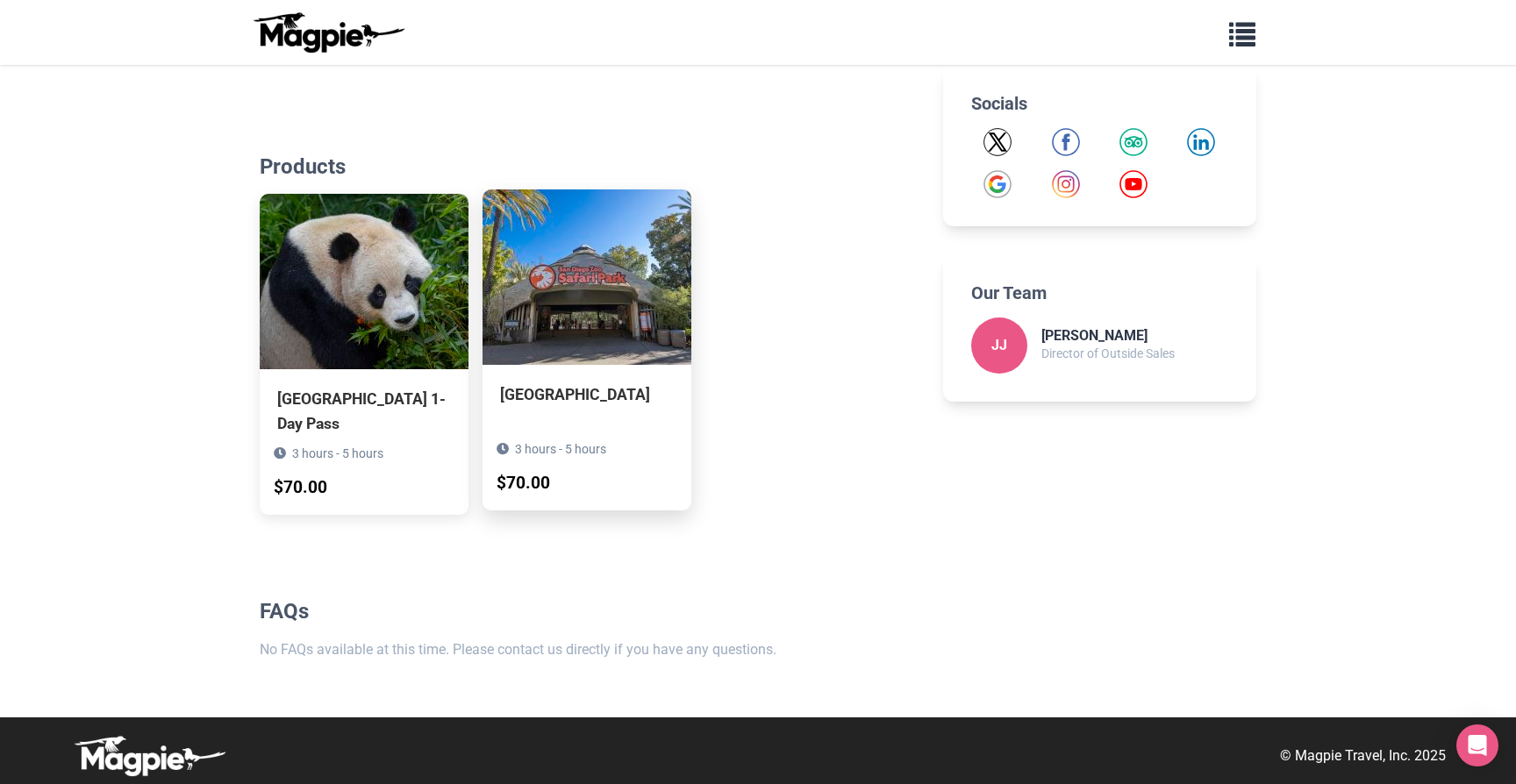
scroll to position [746, 0]
click at [557, 495] on div "3 hours - 5 hours $70.00" at bounding box center [586, 468] width 208 height 85
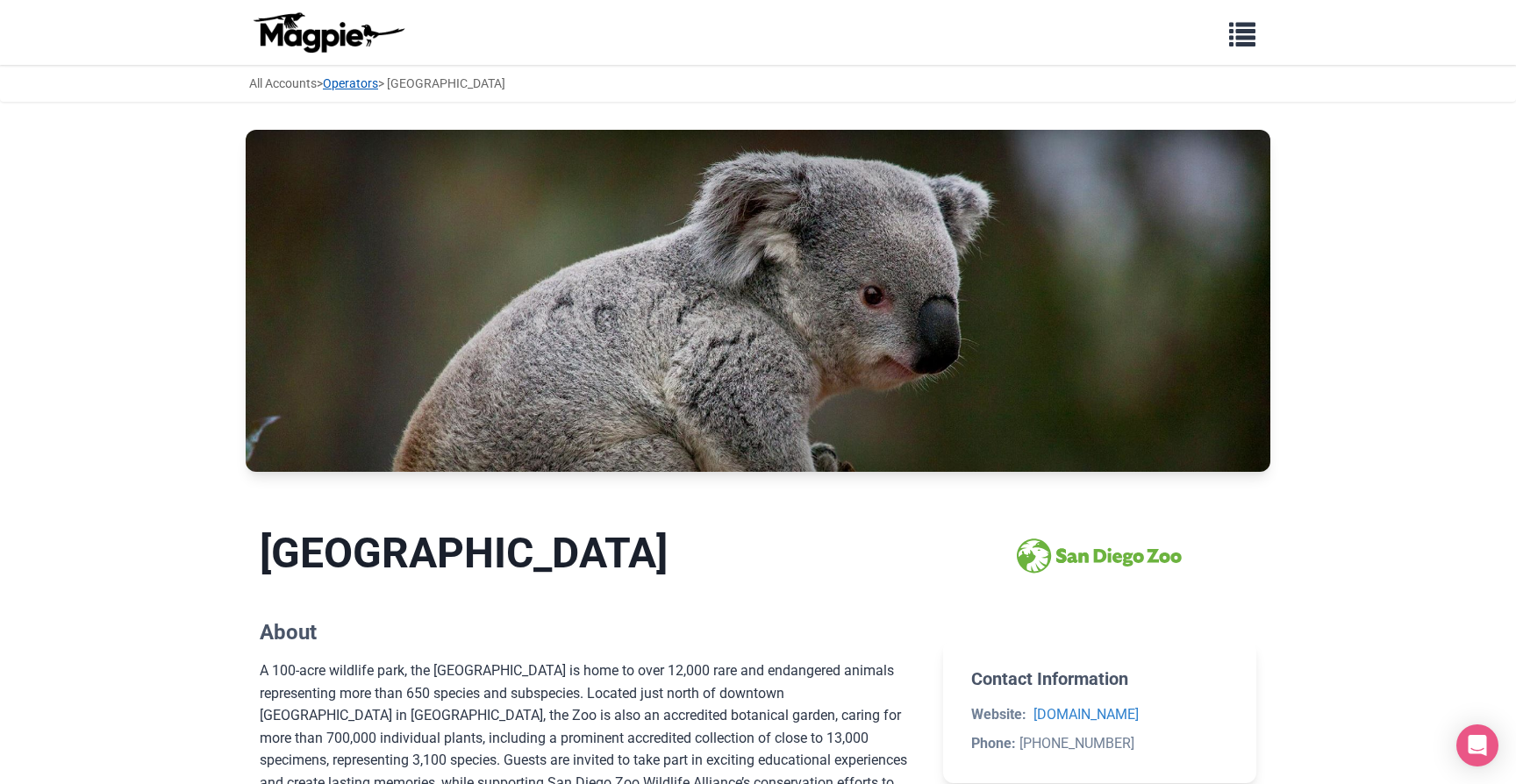
click at [359, 85] on link "Operators" at bounding box center [350, 83] width 55 height 14
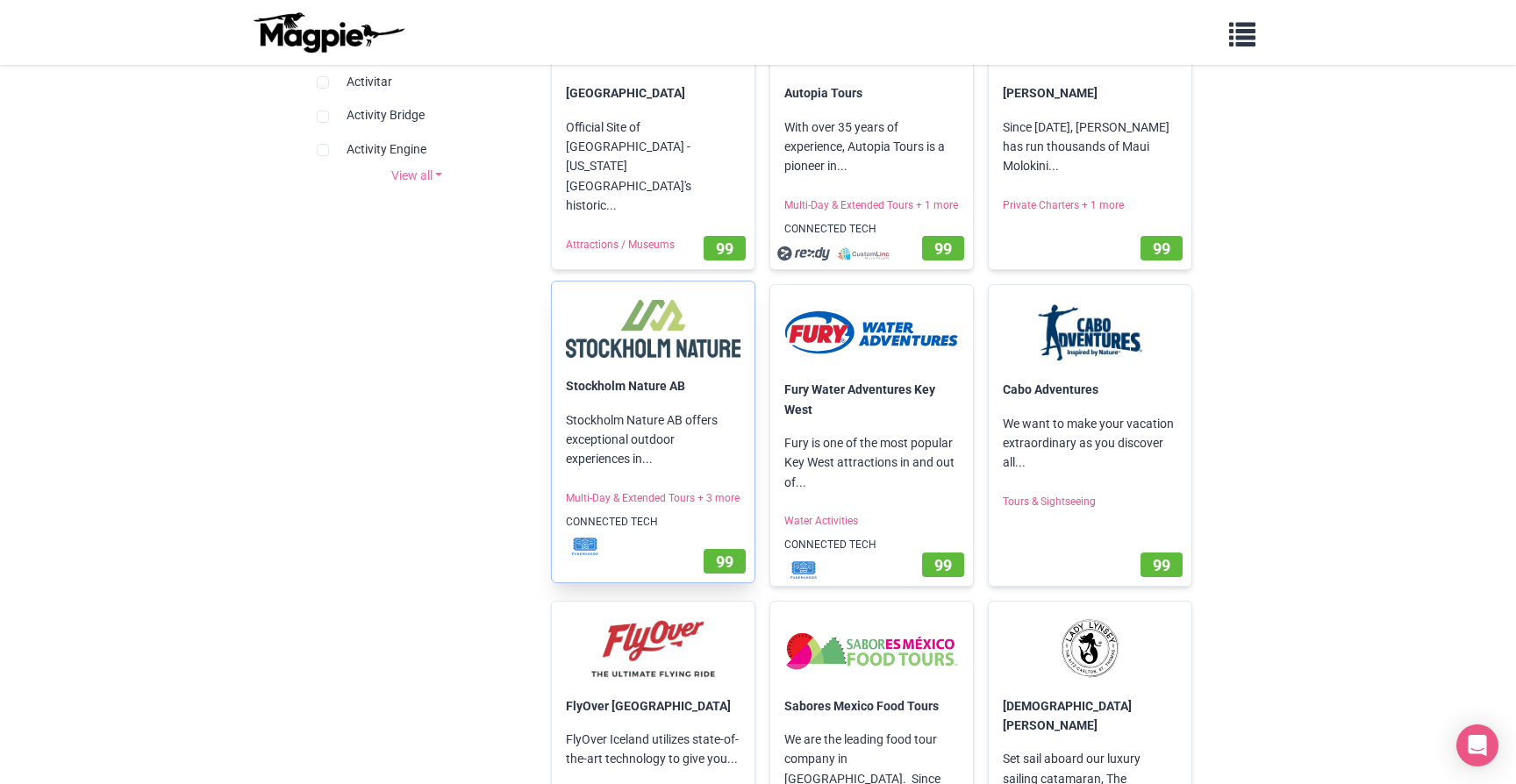
scroll to position [824, 0]
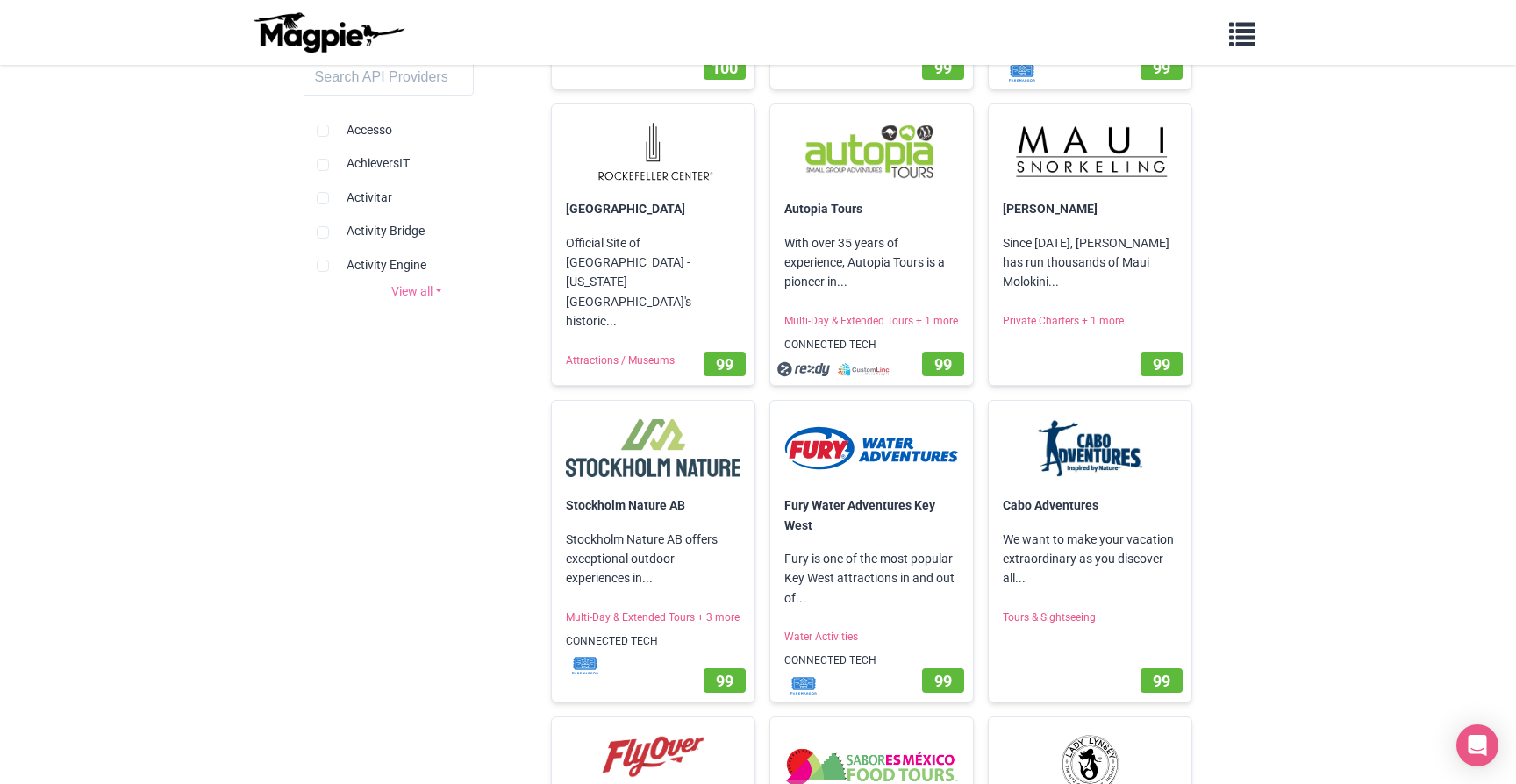
click at [1238, 75] on body "Problems we solve Products Content Management and Distribution Magpie for Resel…" at bounding box center [758, 746] width 1516 height 3141
click at [1236, 44] on span "button" at bounding box center [1242, 30] width 27 height 27
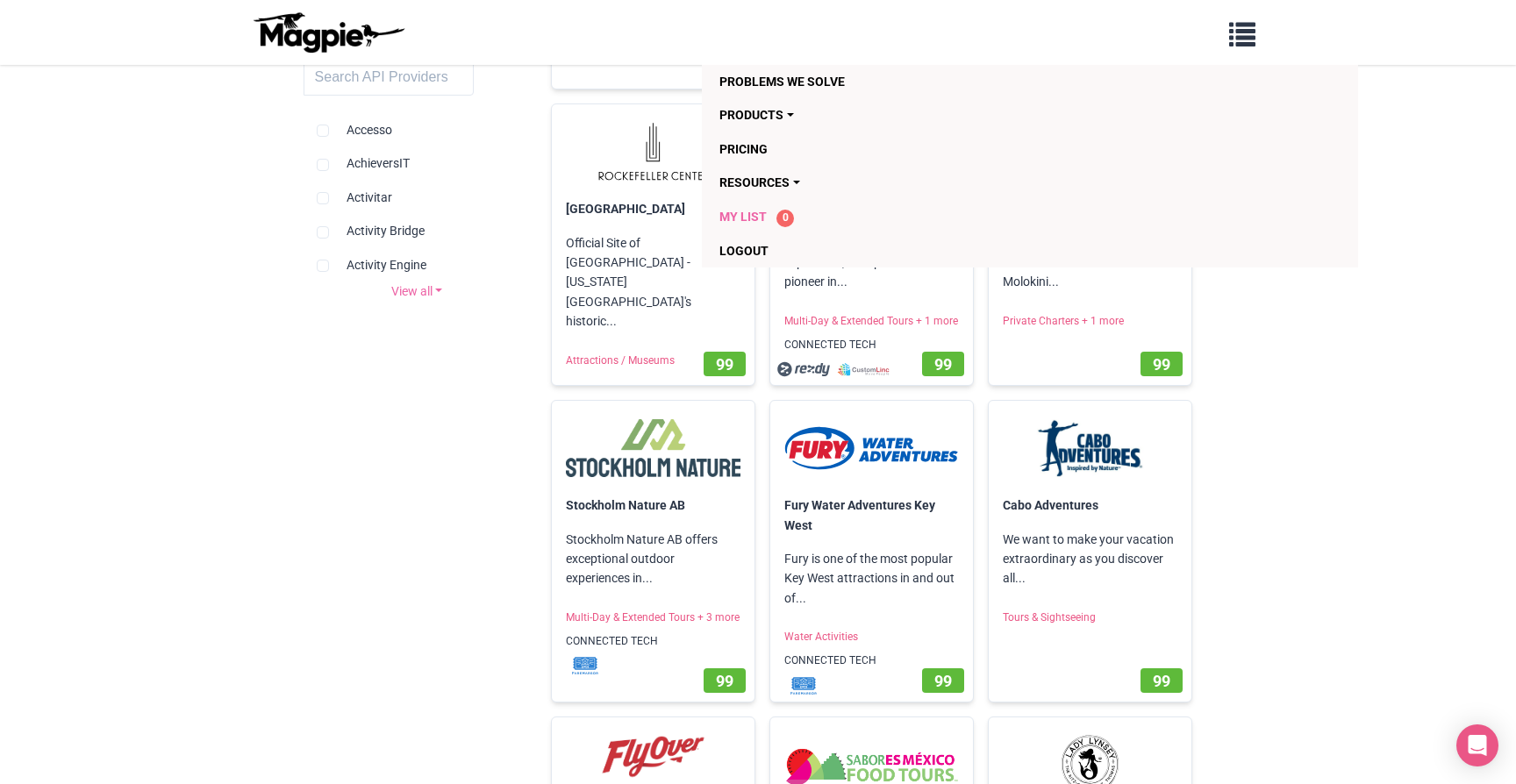
click at [756, 215] on span "My List" at bounding box center [743, 216] width 48 height 14
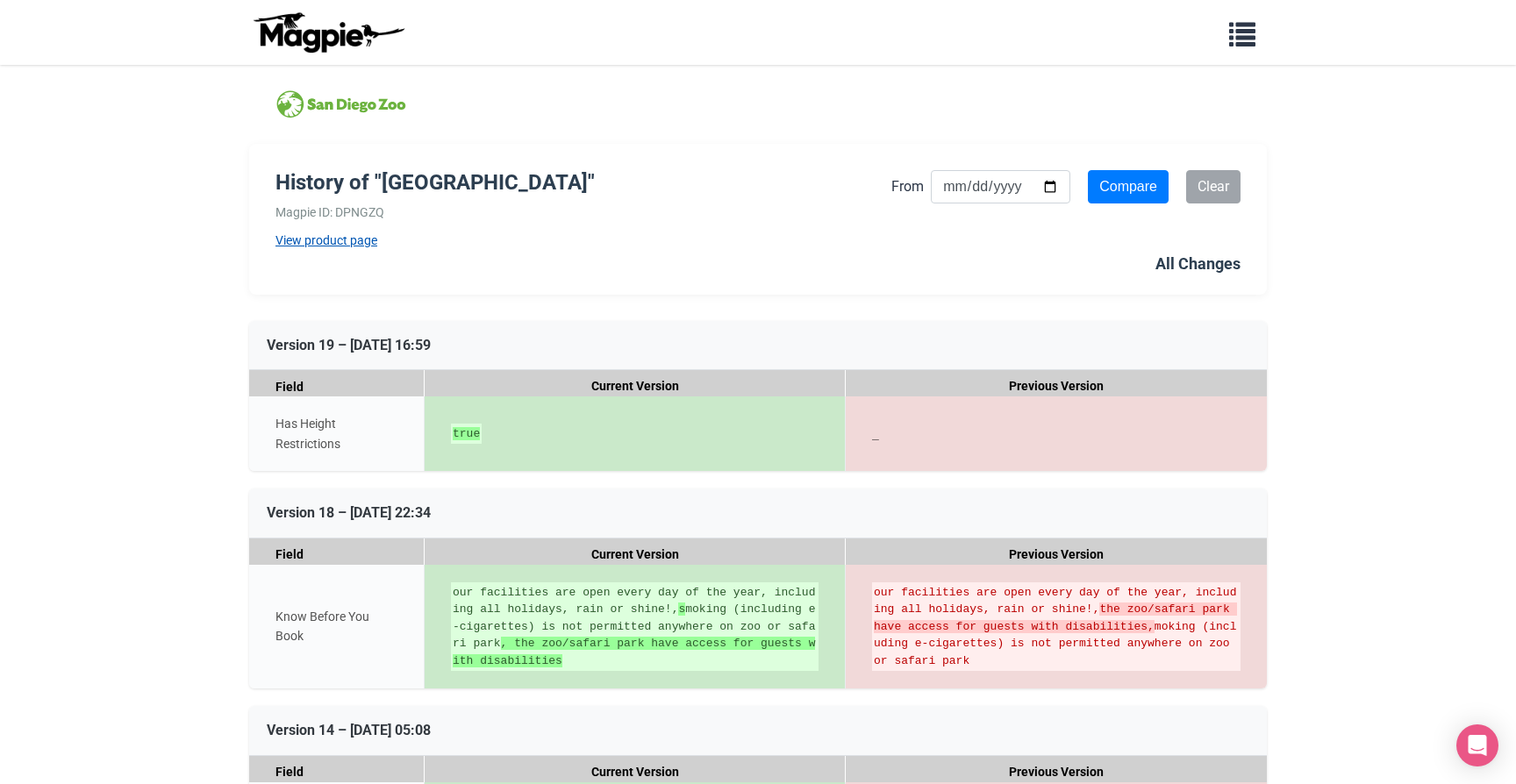
click at [325, 238] on link "View product page" at bounding box center [582, 240] width 616 height 19
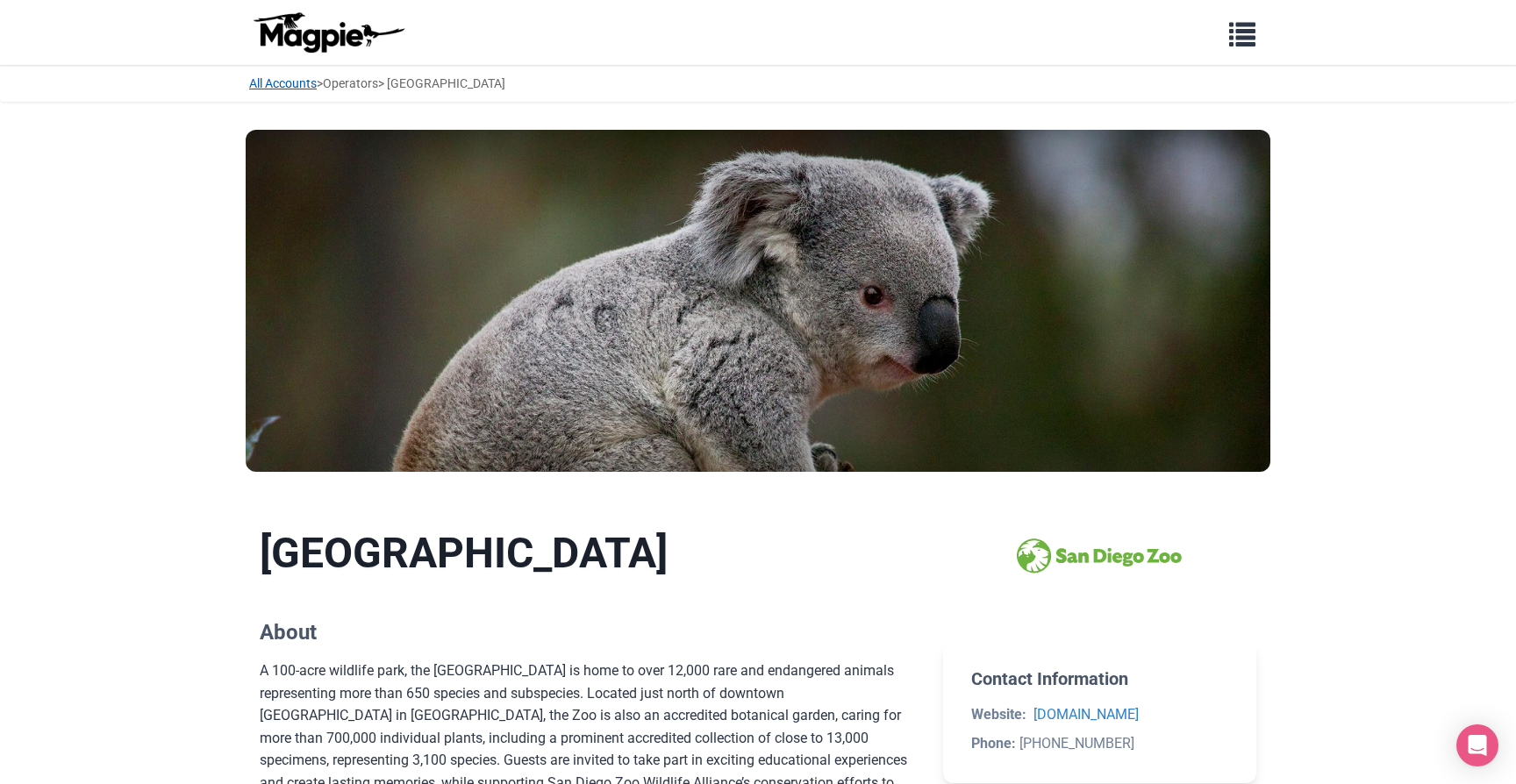
click at [306, 81] on link "All Accounts" at bounding box center [283, 83] width 68 height 14
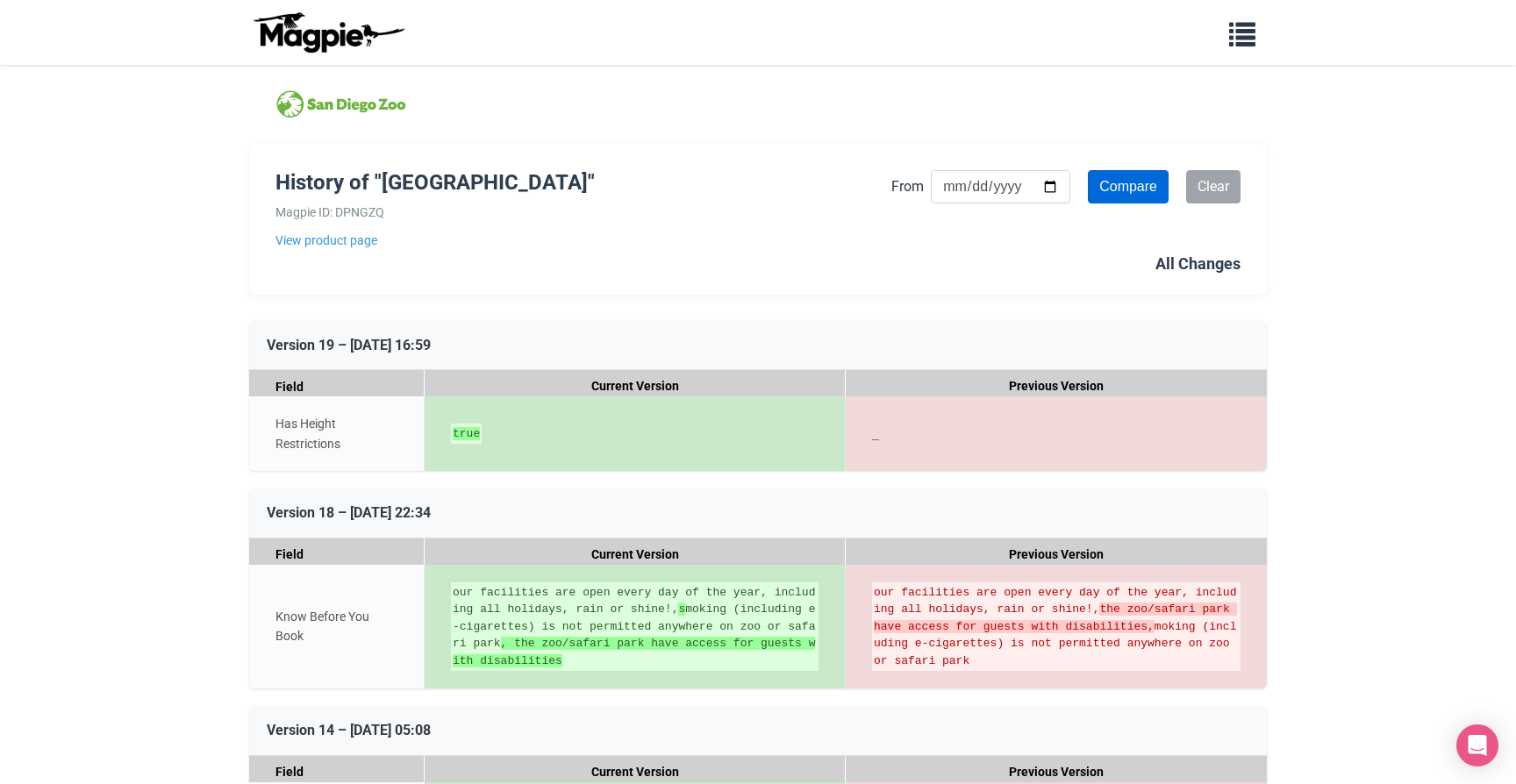
click at [1125, 192] on input "Compare" at bounding box center [1128, 186] width 81 height 33
click at [326, 240] on link "View product page" at bounding box center [582, 240] width 616 height 19
click at [1158, 188] on input "Compare" at bounding box center [1128, 186] width 81 height 33
click at [1238, 50] on button "button" at bounding box center [1242, 32] width 49 height 40
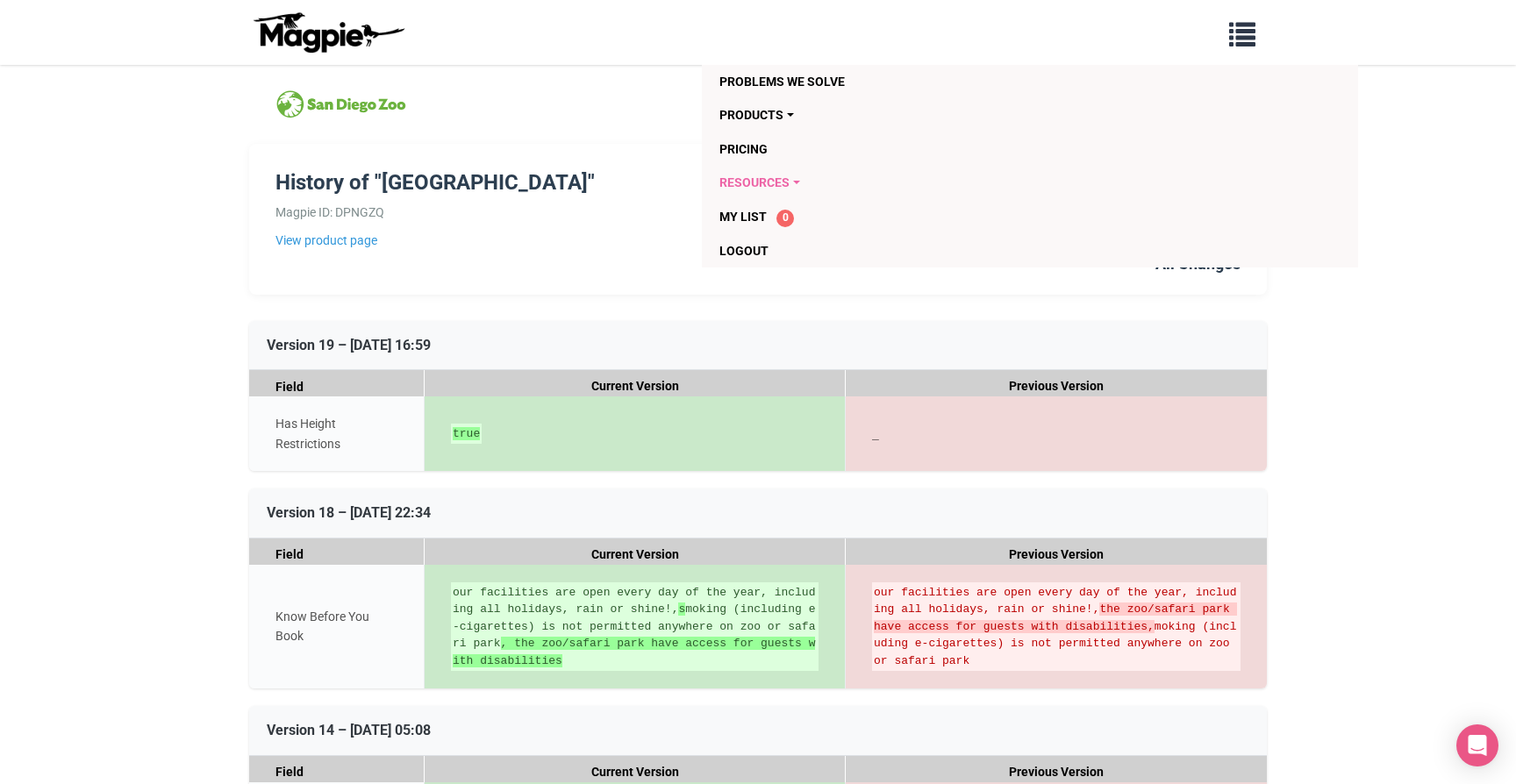
click at [784, 182] on link "Resources" at bounding box center [929, 182] width 420 height 33
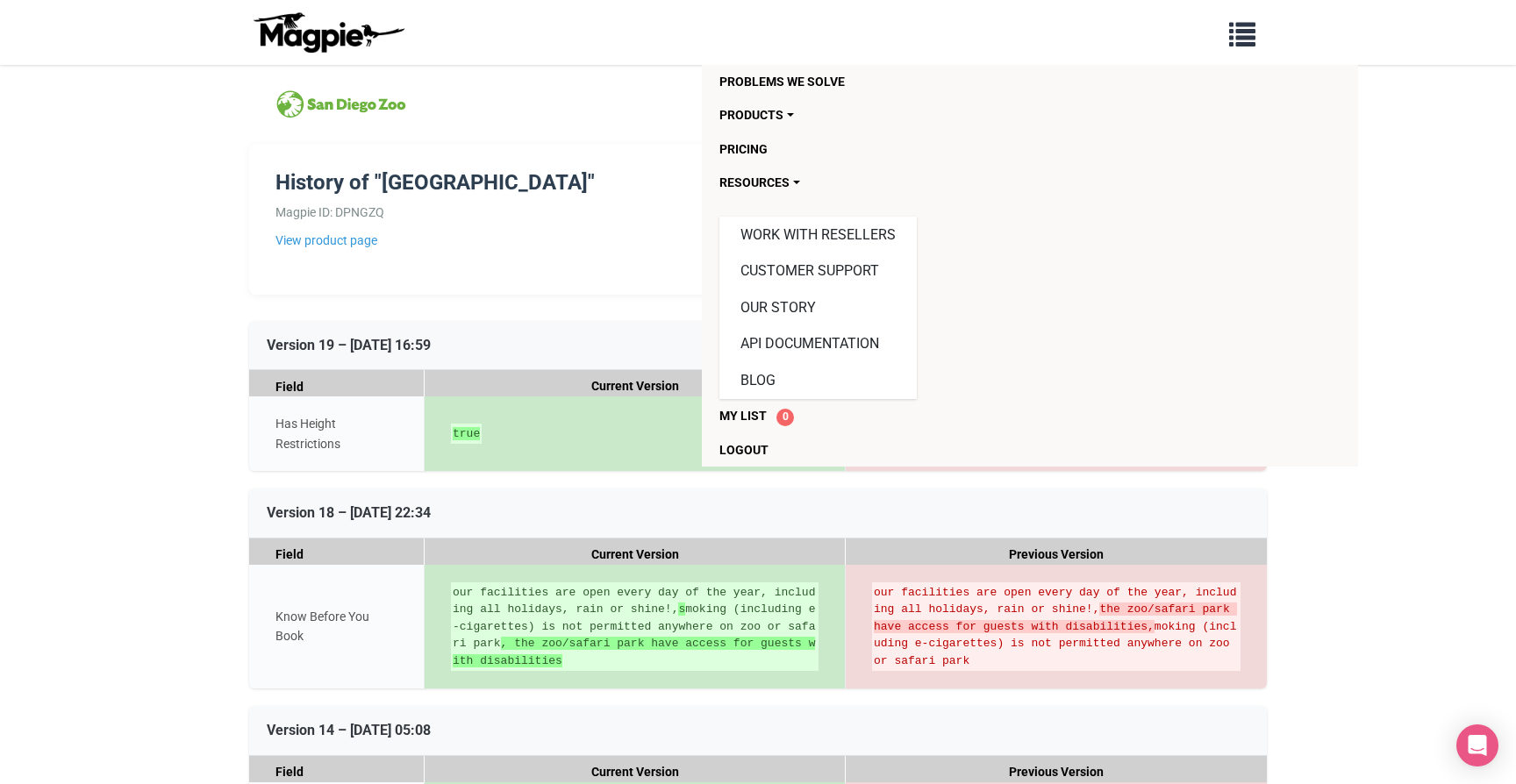
scroll to position [2, 0]
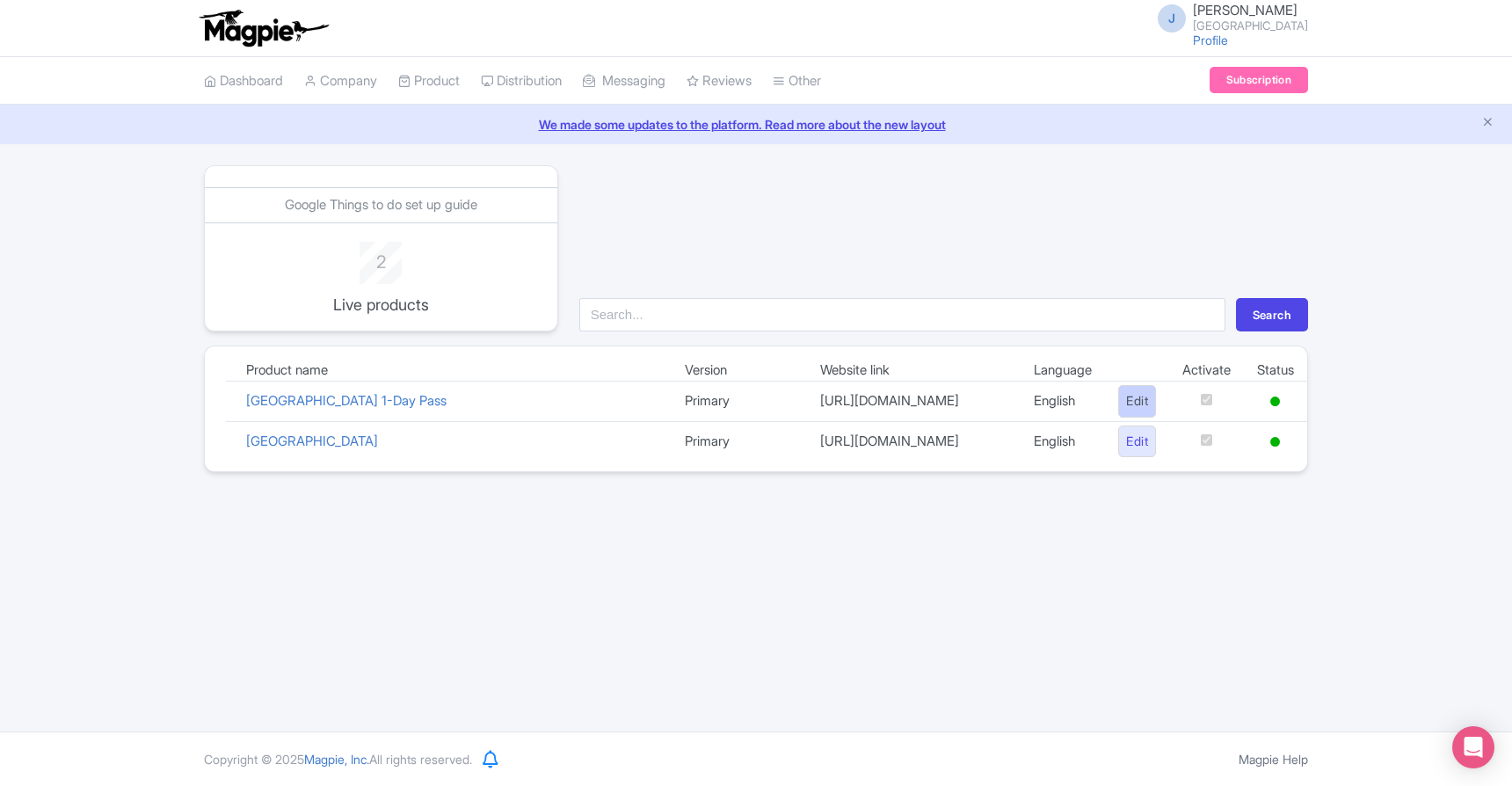
click at [1141, 402] on link "Edit" at bounding box center [1138, 402] width 38 height 32
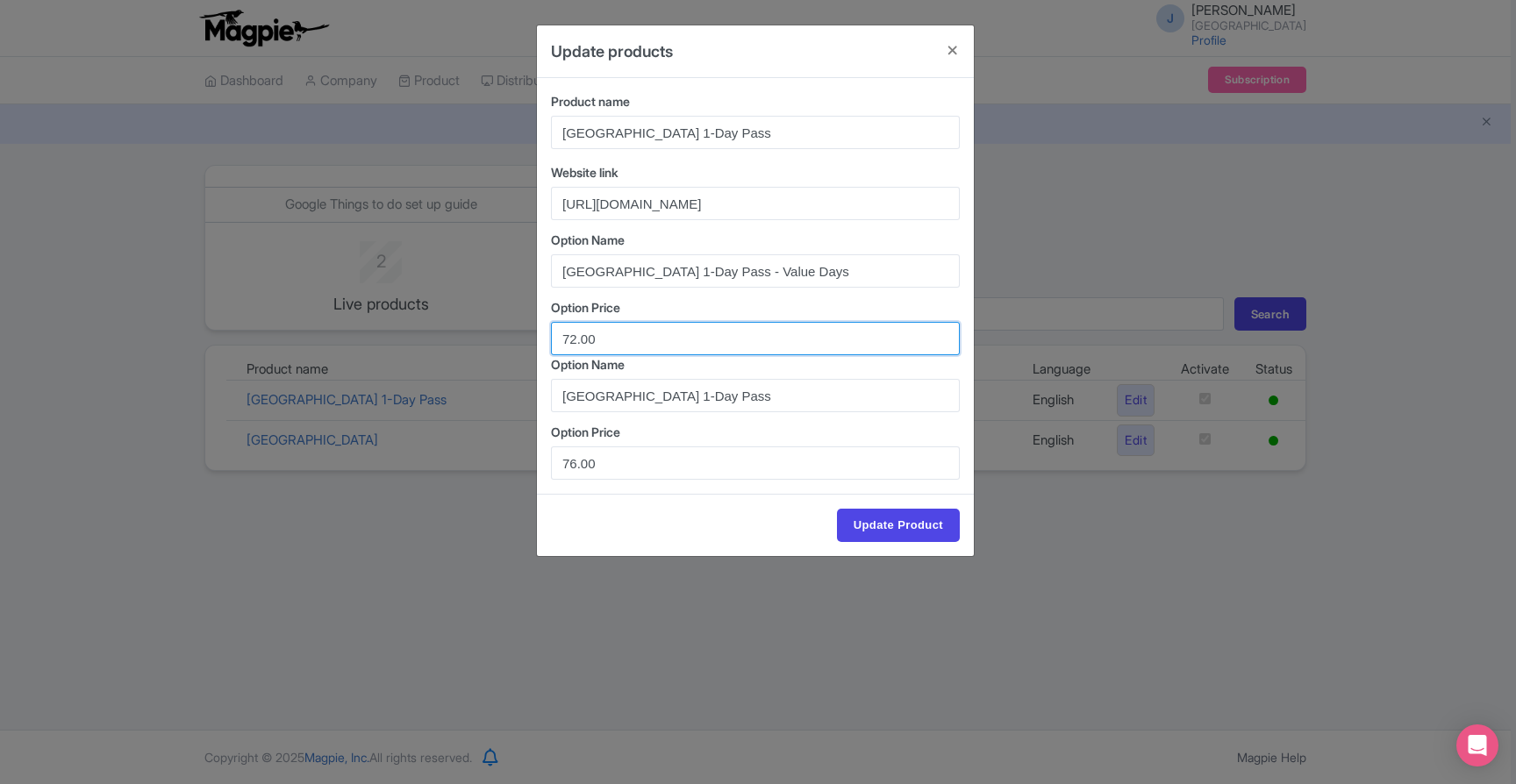
click at [631, 343] on input "72.00" at bounding box center [756, 338] width 409 height 33
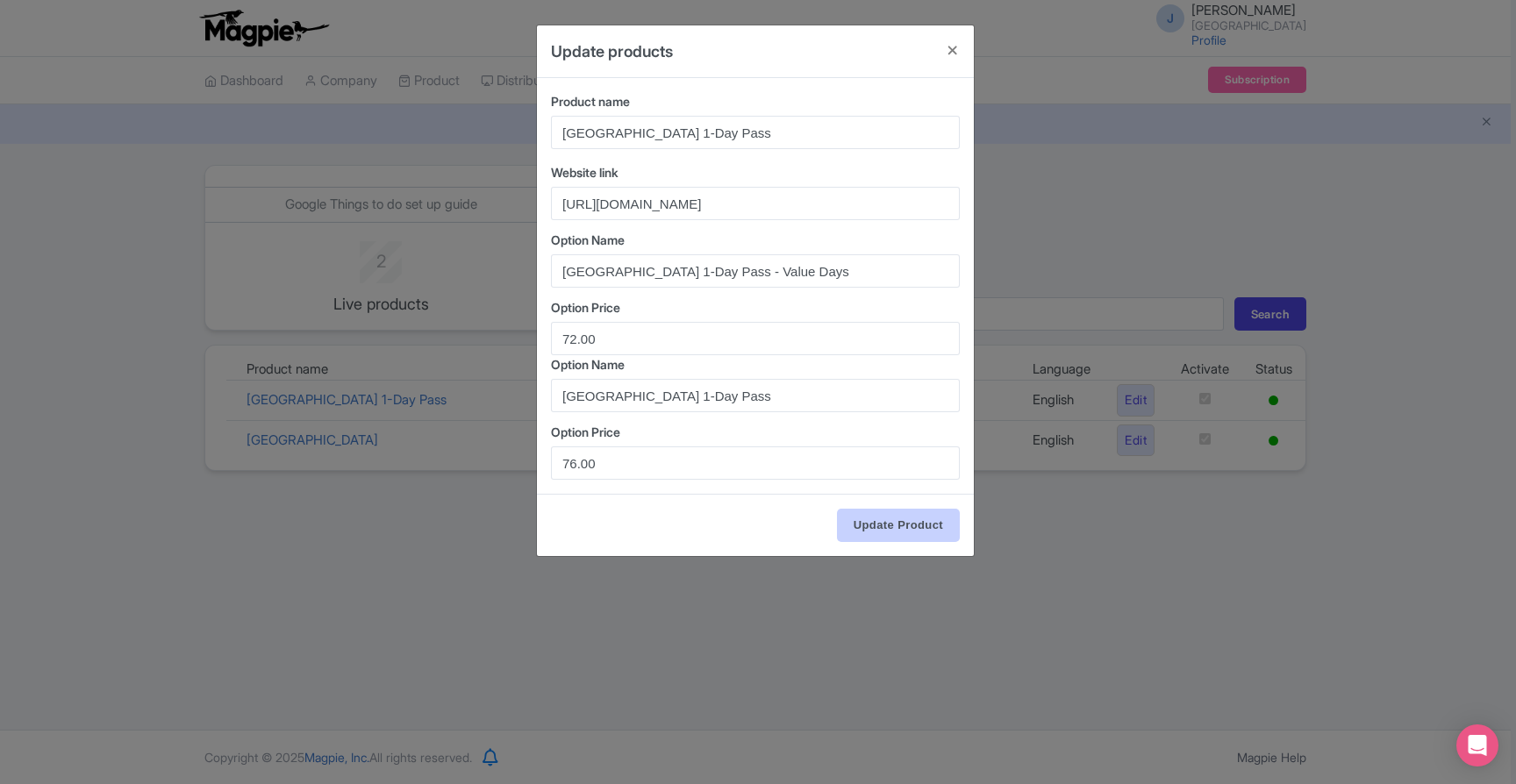
click at [900, 525] on input "Update Product" at bounding box center [897, 525] width 123 height 33
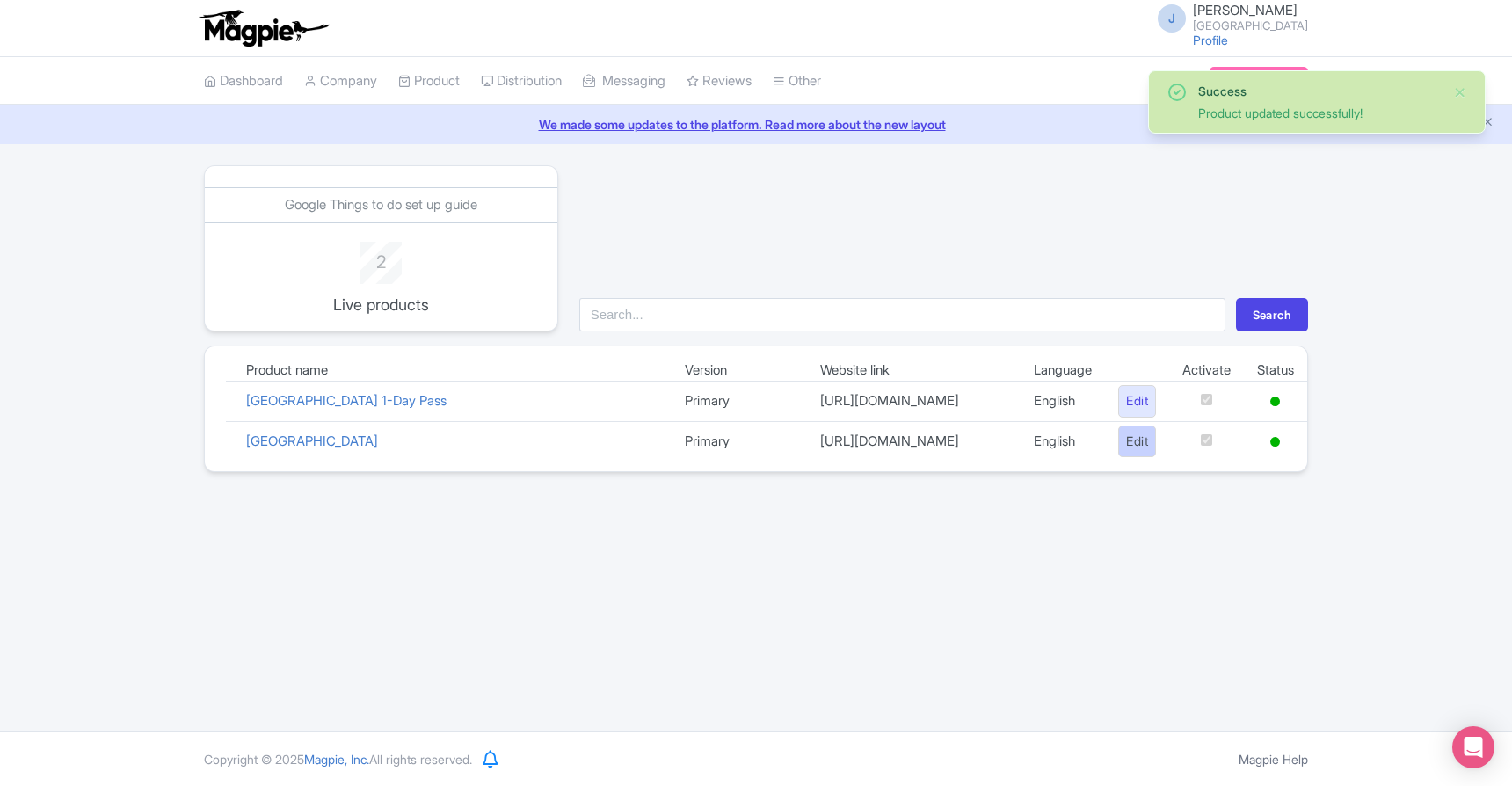
click at [1133, 440] on link "Edit" at bounding box center [1138, 442] width 38 height 32
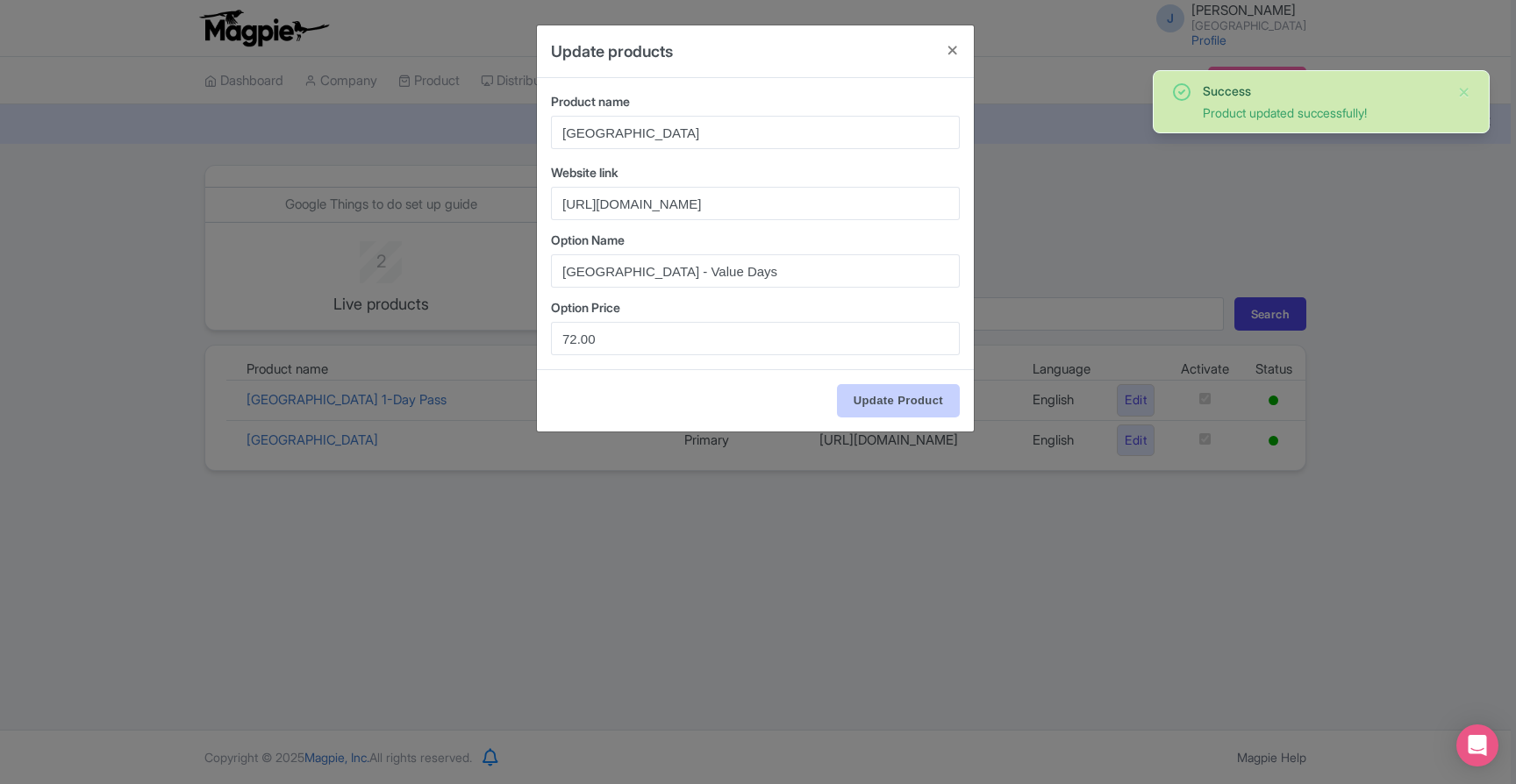
click at [917, 409] on input "Update Product" at bounding box center [897, 401] width 123 height 33
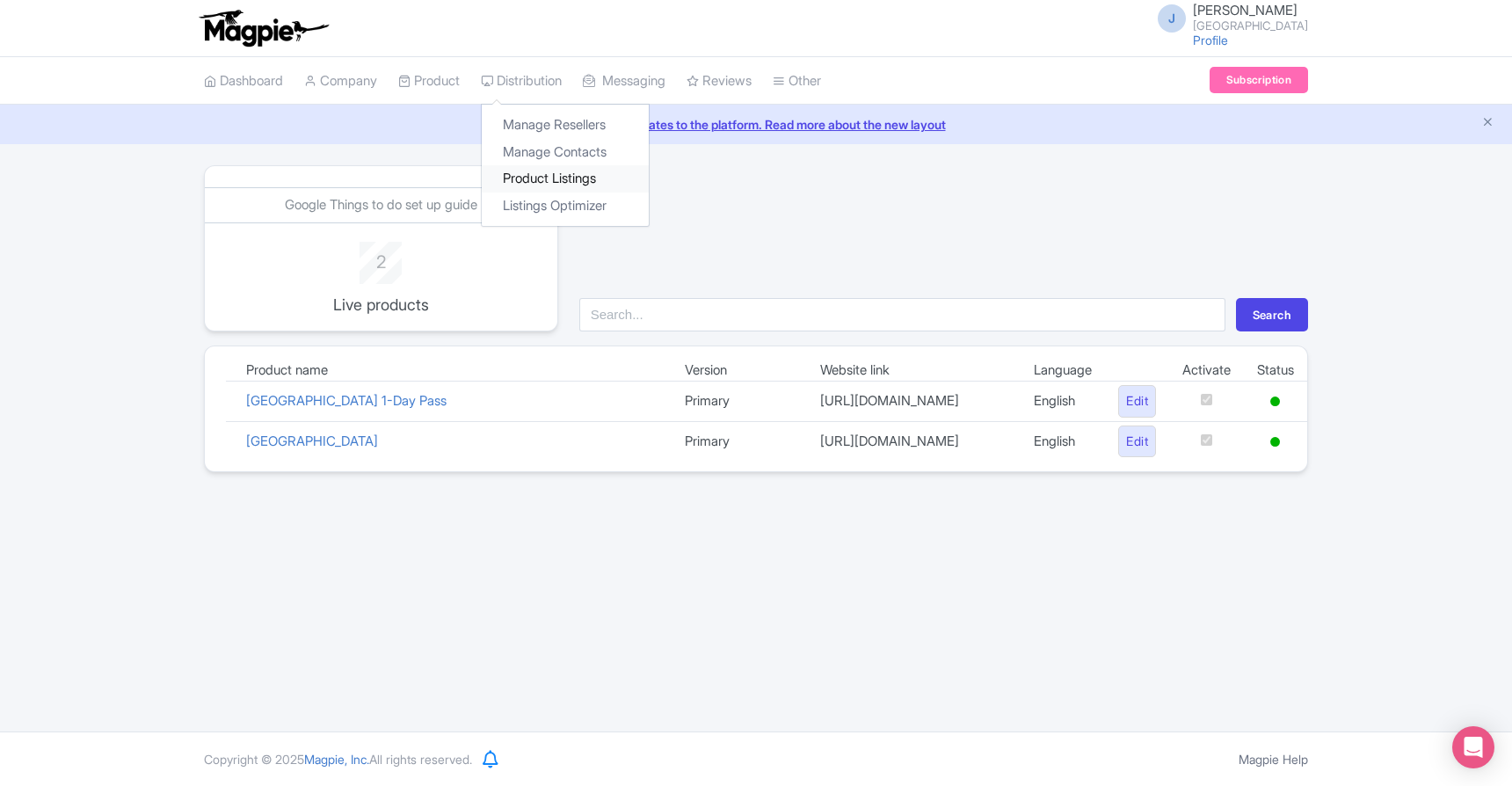
click at [538, 184] on link "Product Listings" at bounding box center [565, 178] width 167 height 28
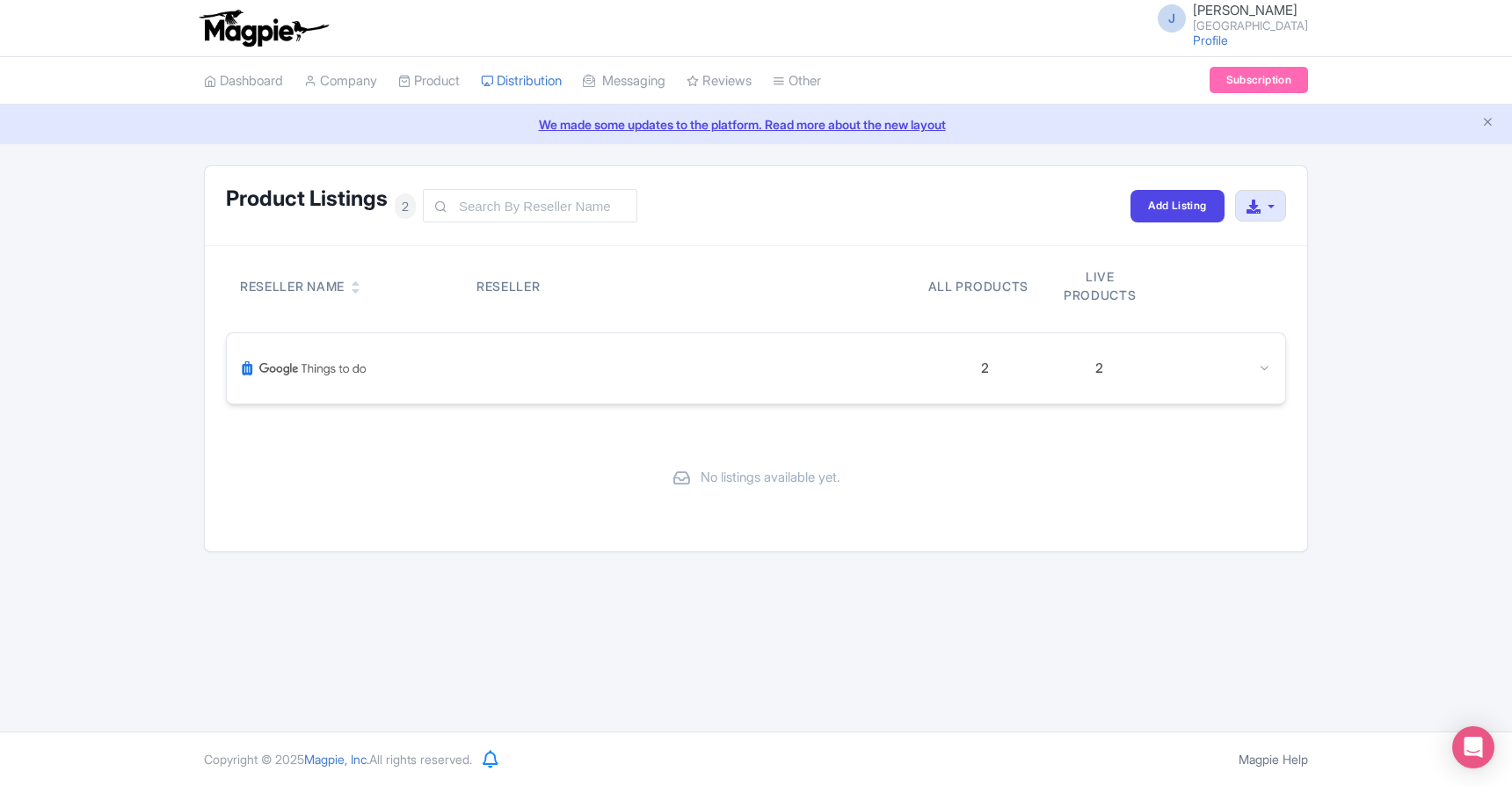
click at [1270, 371] on icon at bounding box center [1265, 368] width 13 height 13
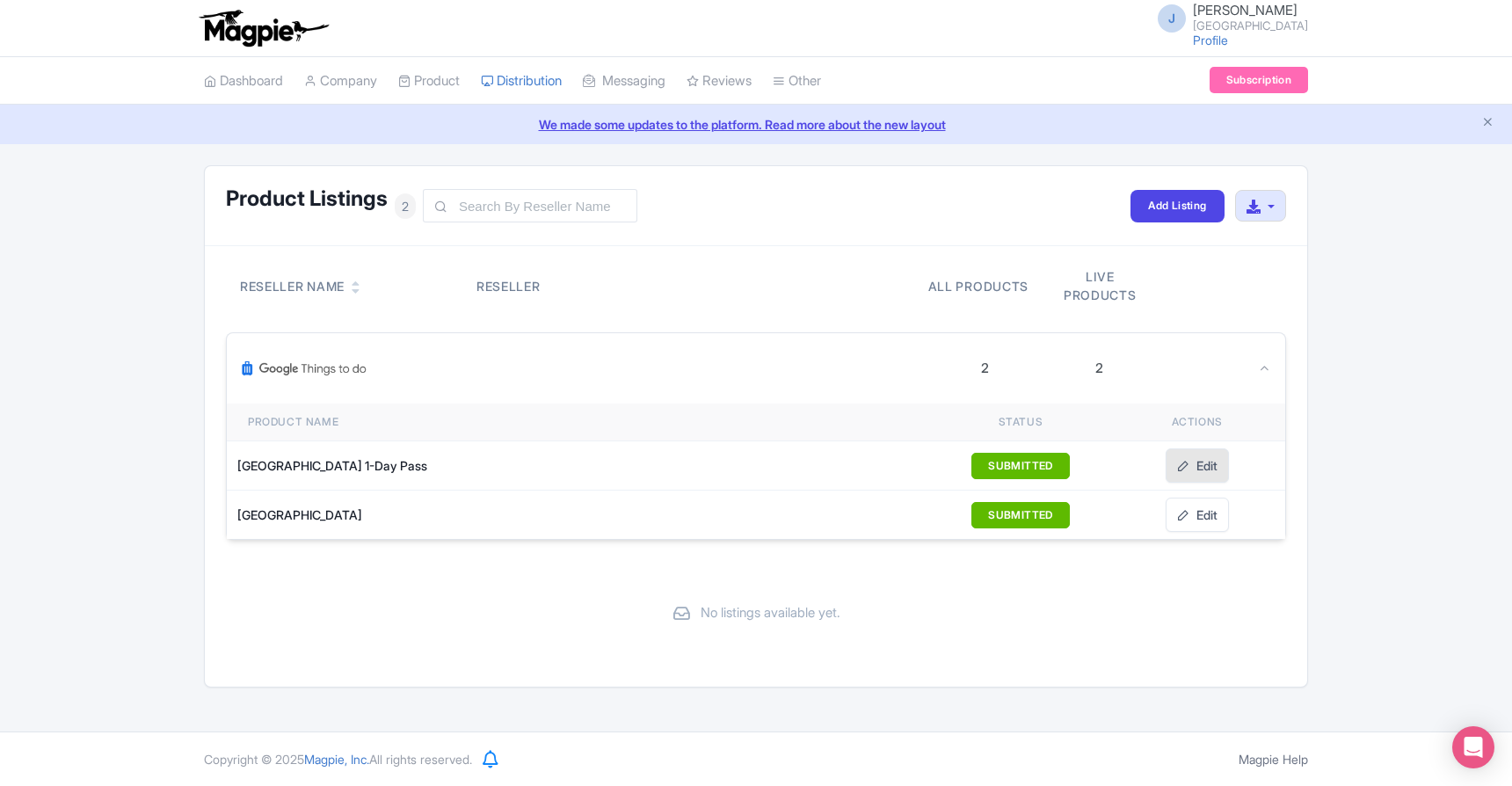
click at [1217, 476] on link "Edit" at bounding box center [1197, 465] width 63 height 34
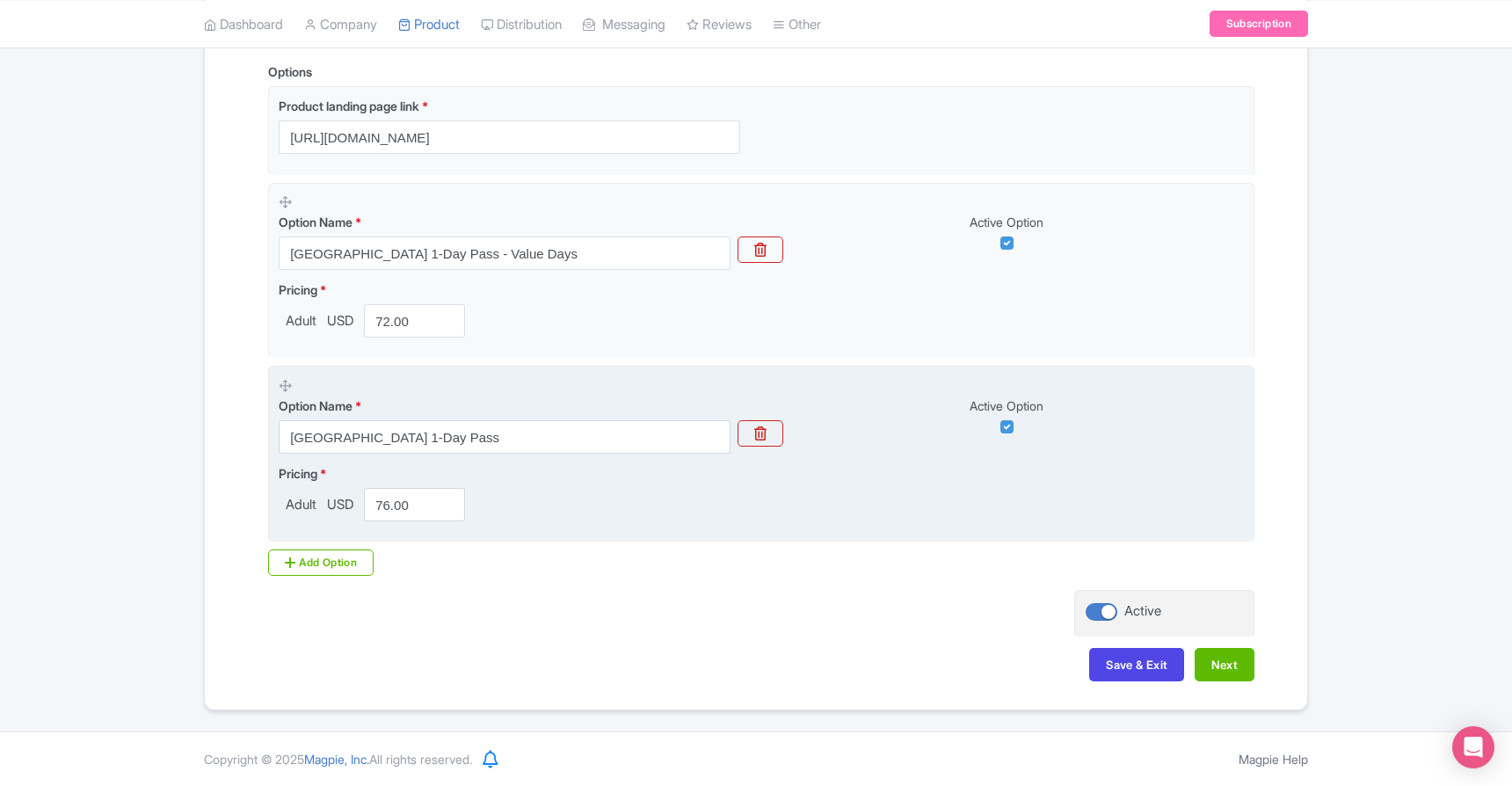
scroll to position [442, 0]
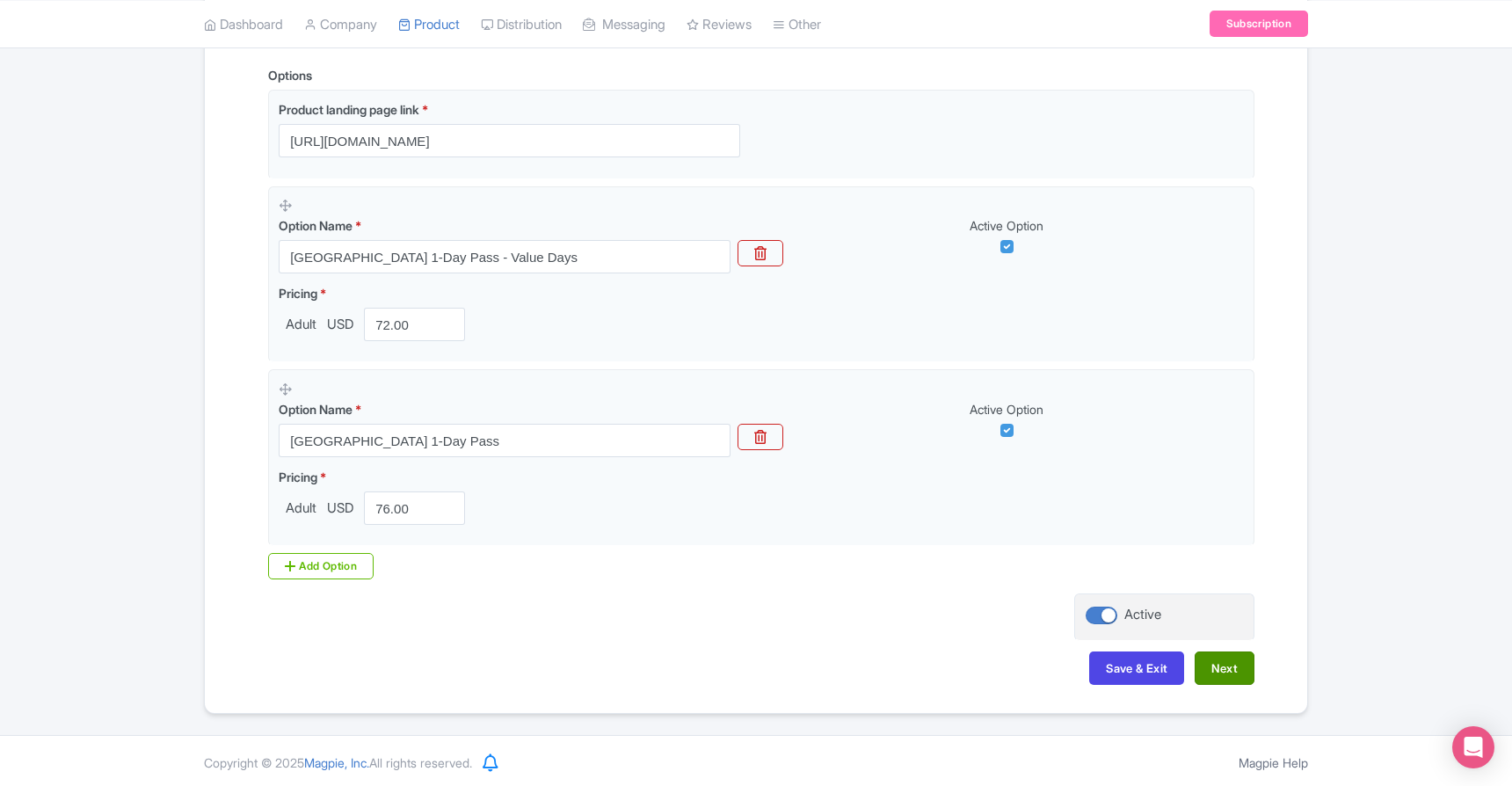
click at [1229, 668] on button "Next" at bounding box center [1225, 668] width 60 height 33
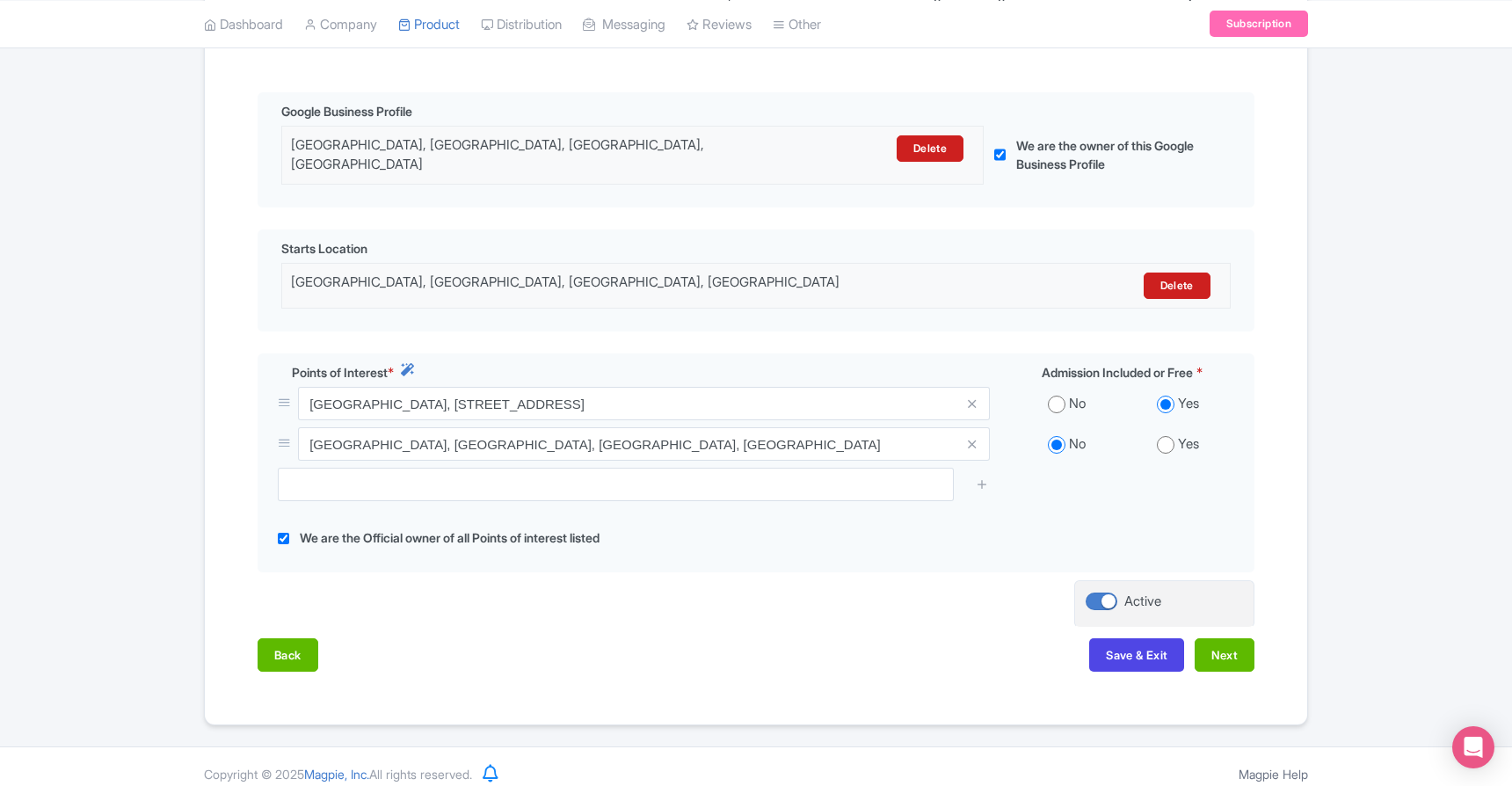
scroll to position [387, 0]
click at [1228, 646] on button "Next" at bounding box center [1225, 655] width 60 height 33
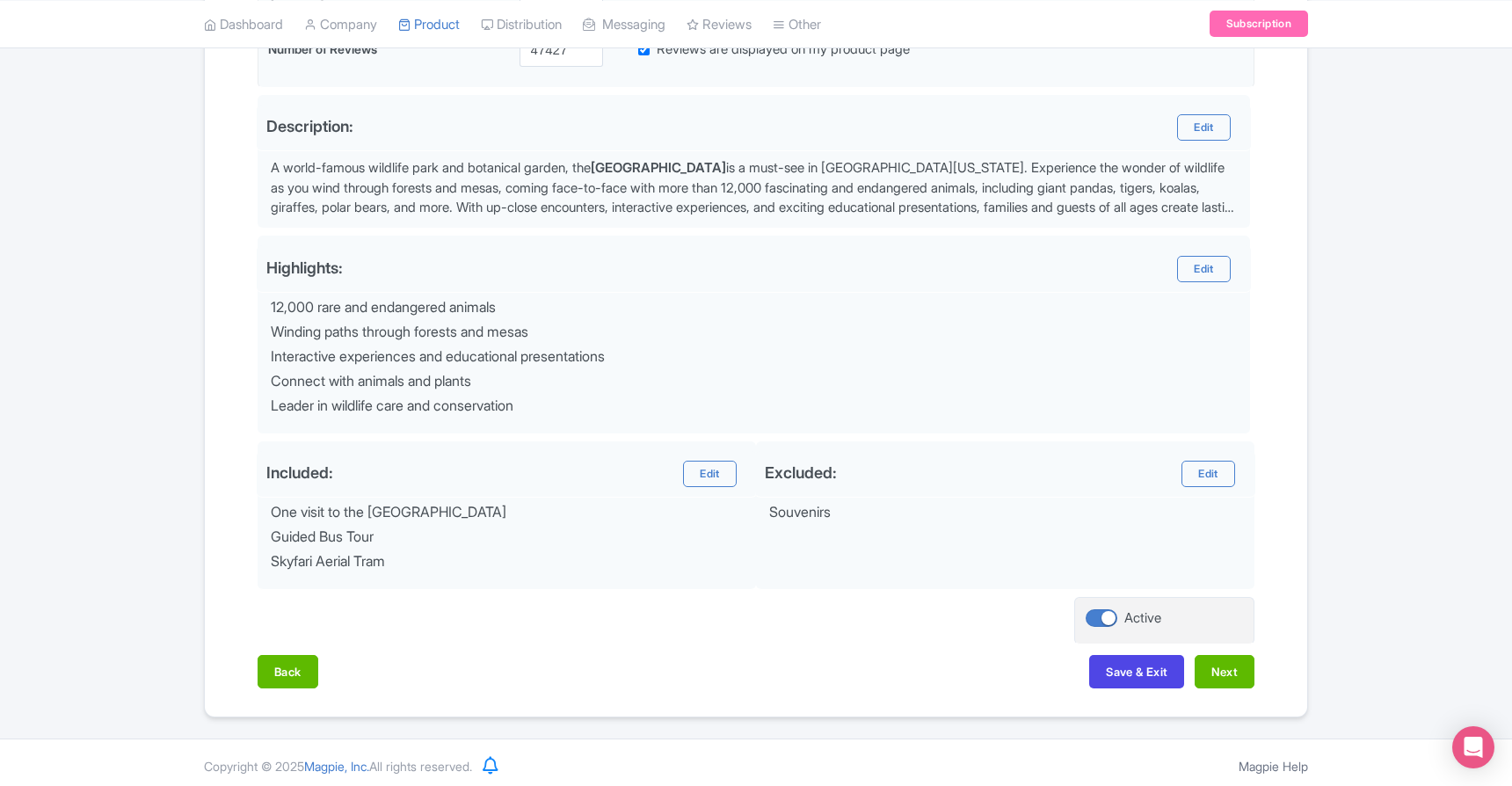
scroll to position [529, 0]
click at [1208, 671] on button "Next" at bounding box center [1225, 672] width 60 height 33
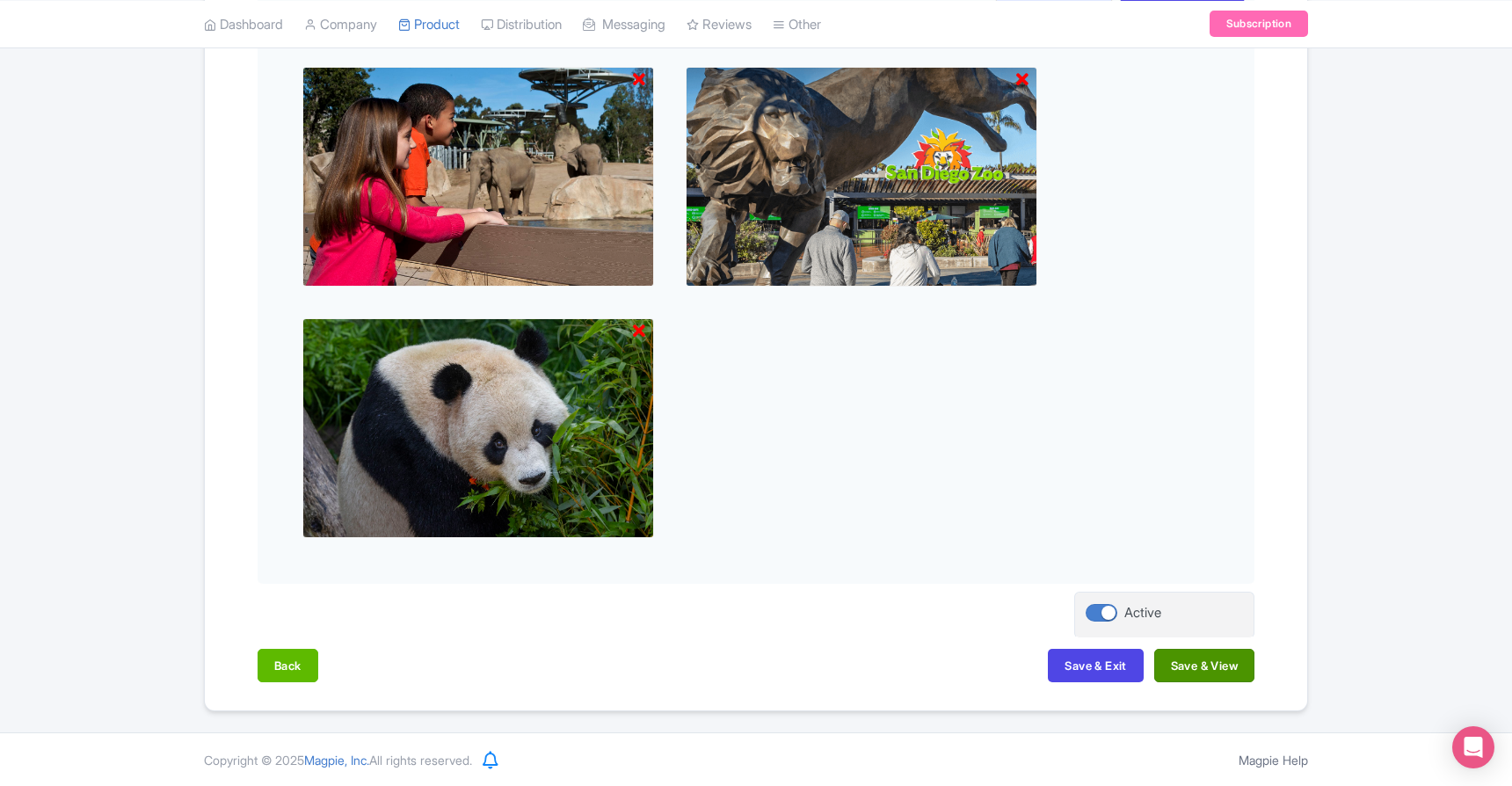
scroll to position [882, 0]
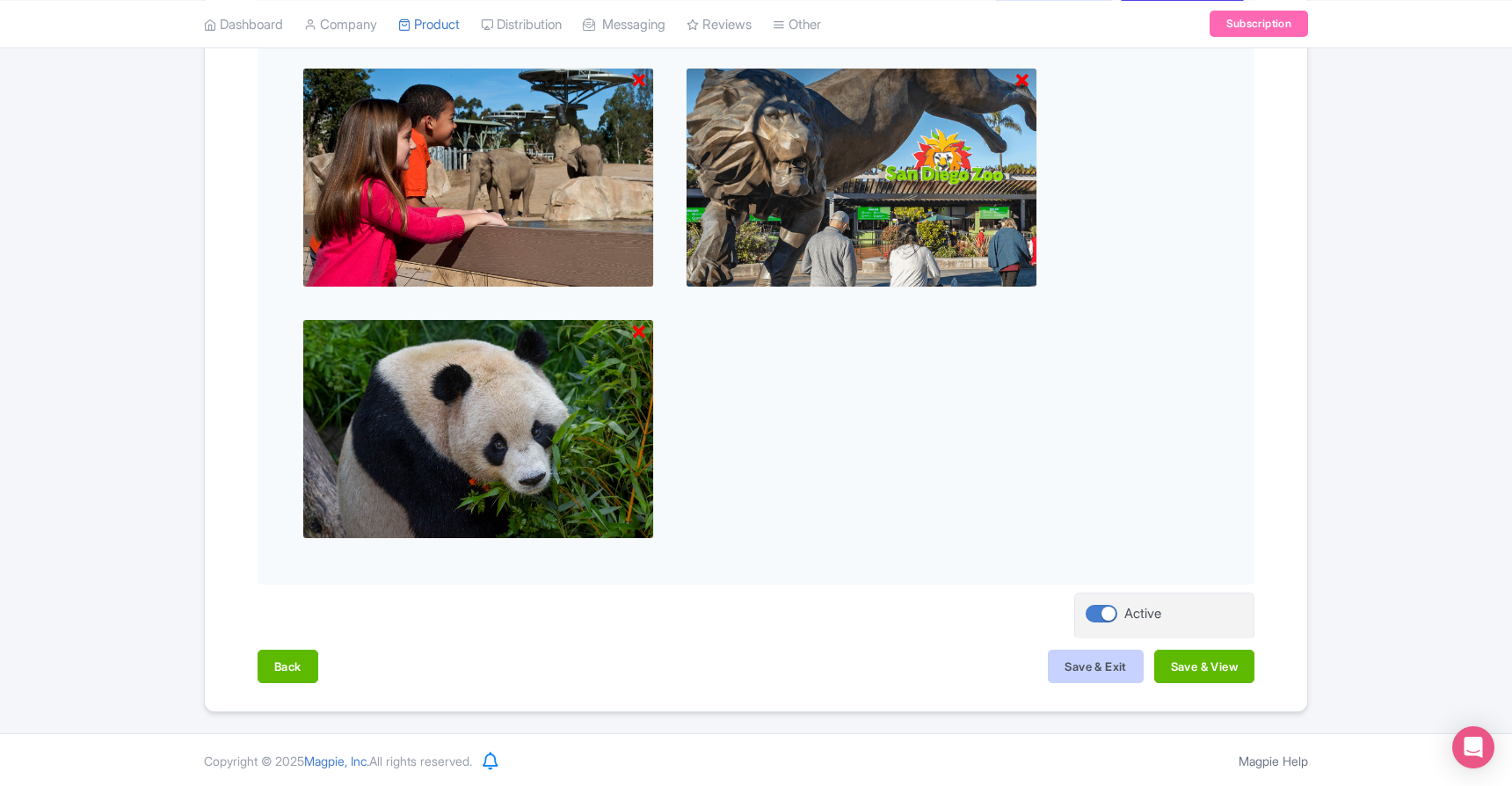
click at [1094, 668] on button "Save & Exit" at bounding box center [1096, 666] width 95 height 33
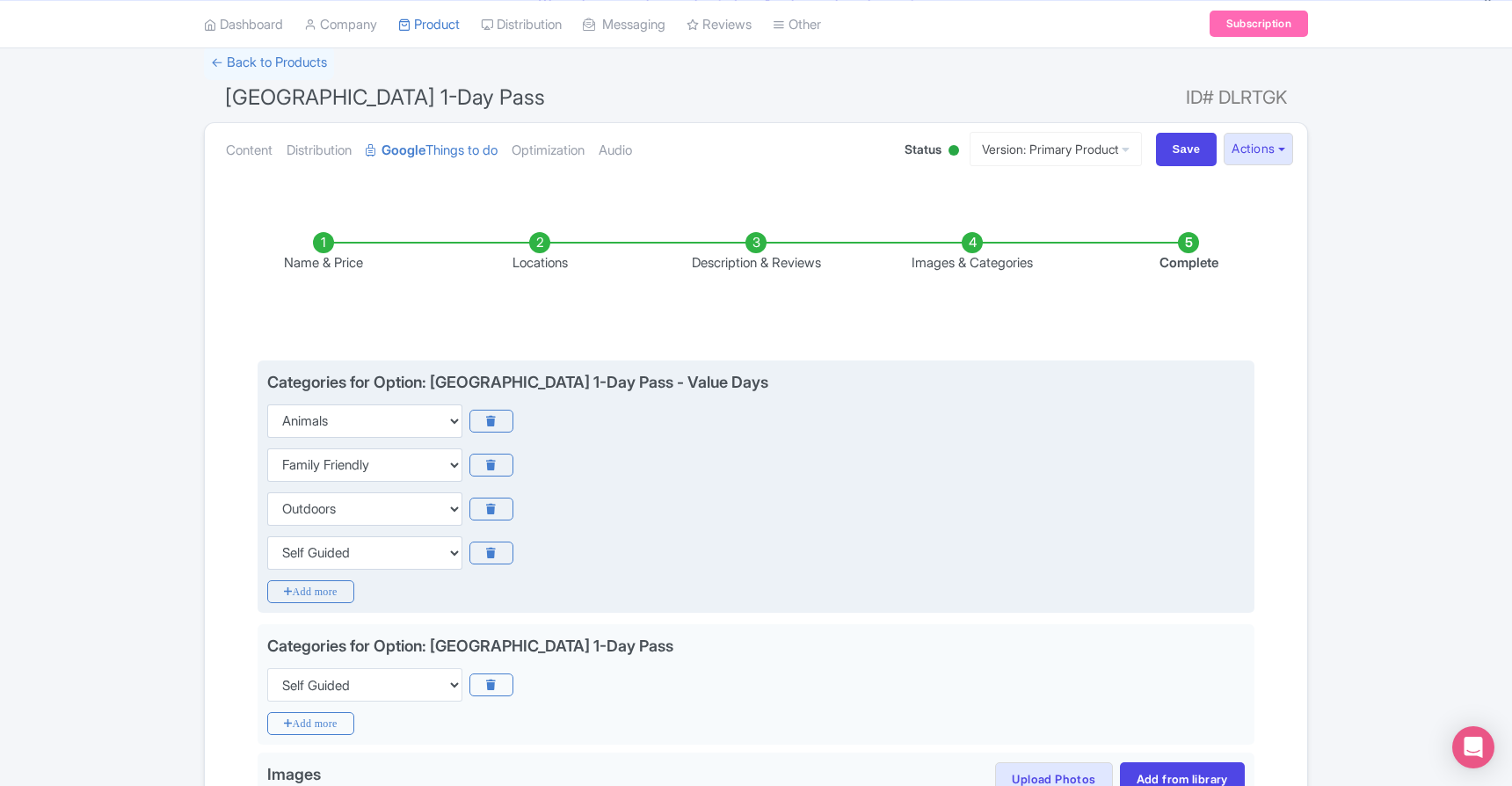
scroll to position [72, 0]
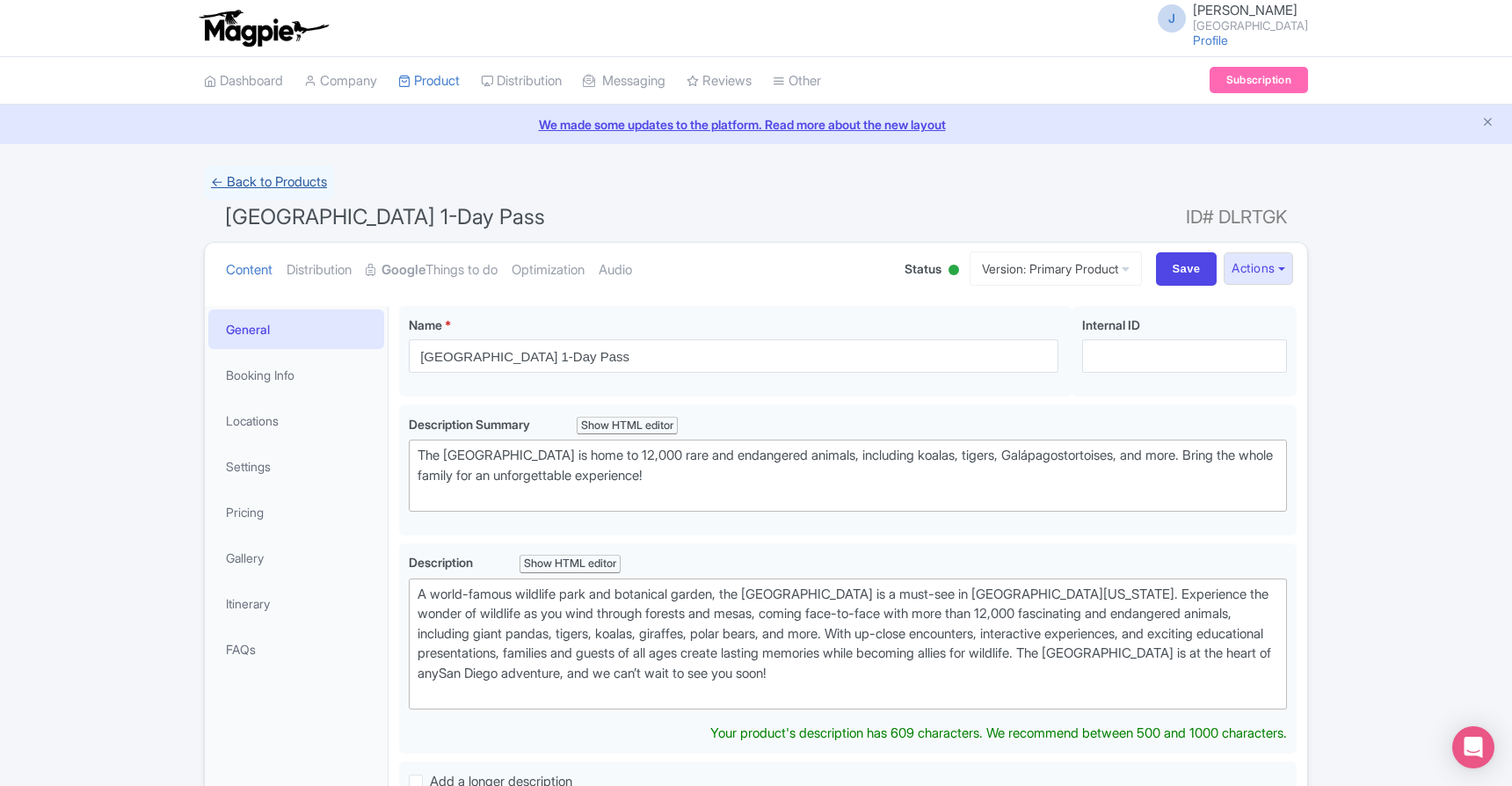
click at [257, 185] on link "← Back to Products" at bounding box center [269, 182] width 130 height 34
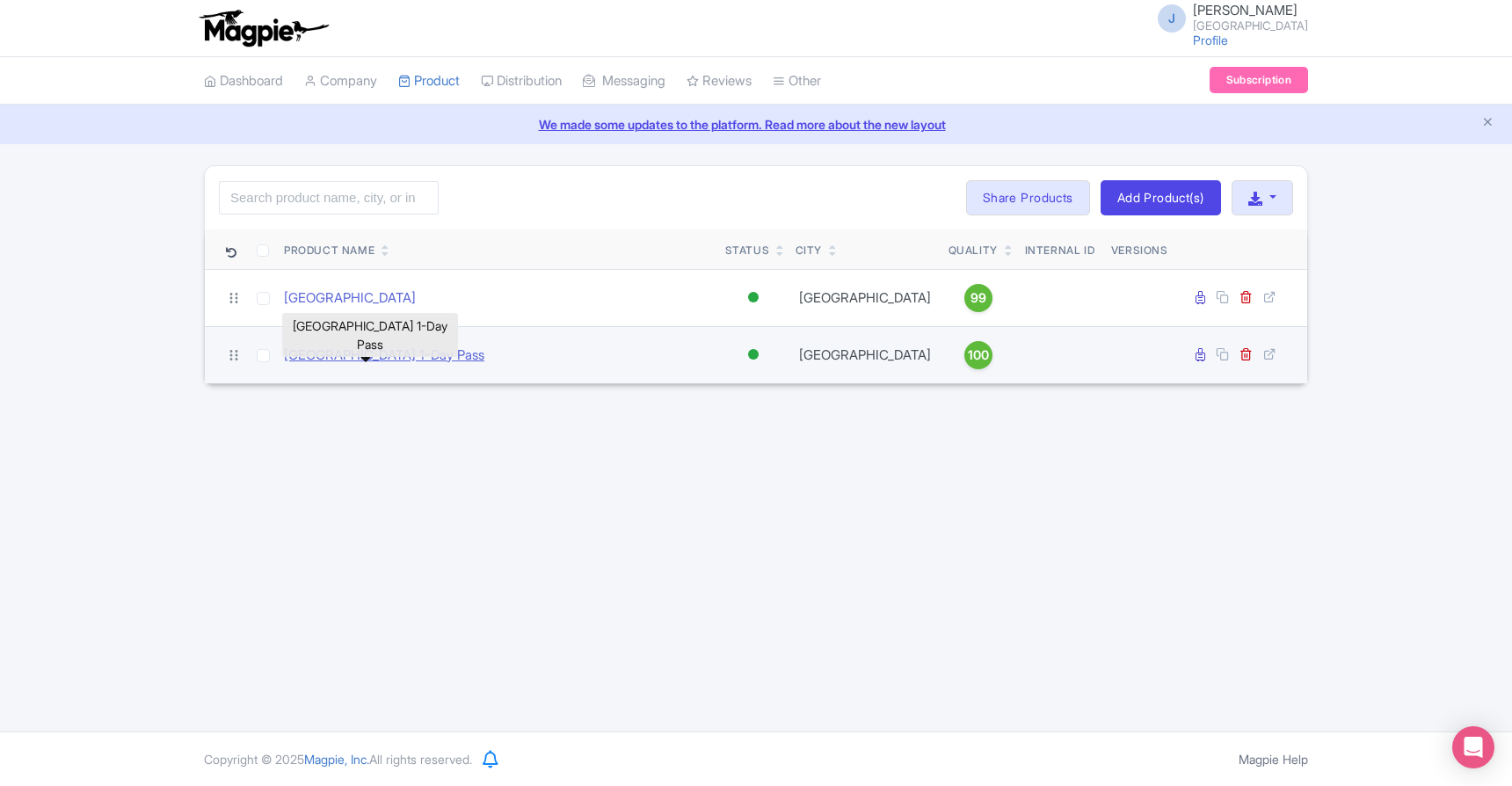
click at [341, 354] on link "[GEOGRAPHIC_DATA] 1-Day Pass" at bounding box center [384, 355] width 200 height 20
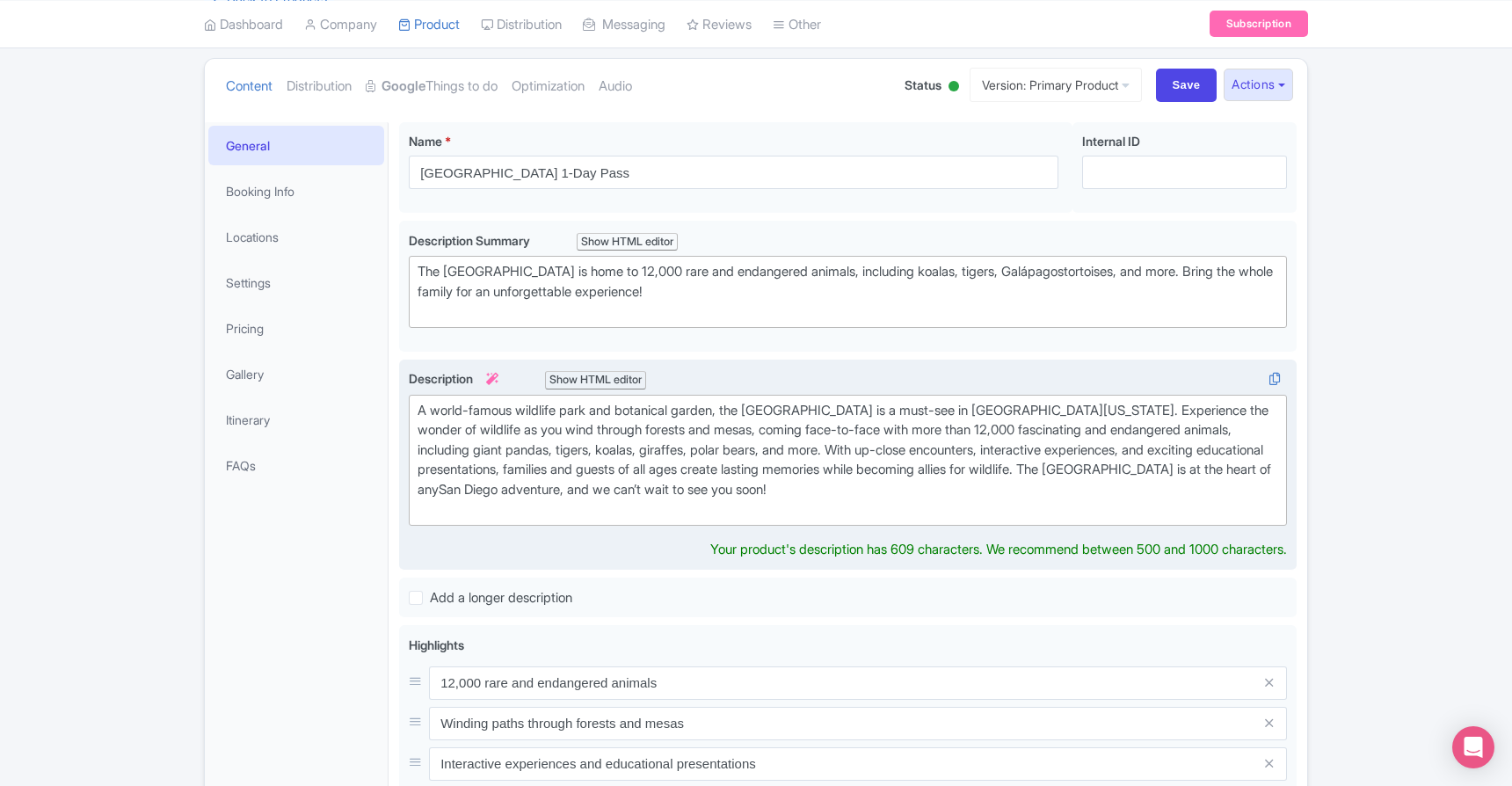
scroll to position [178, 0]
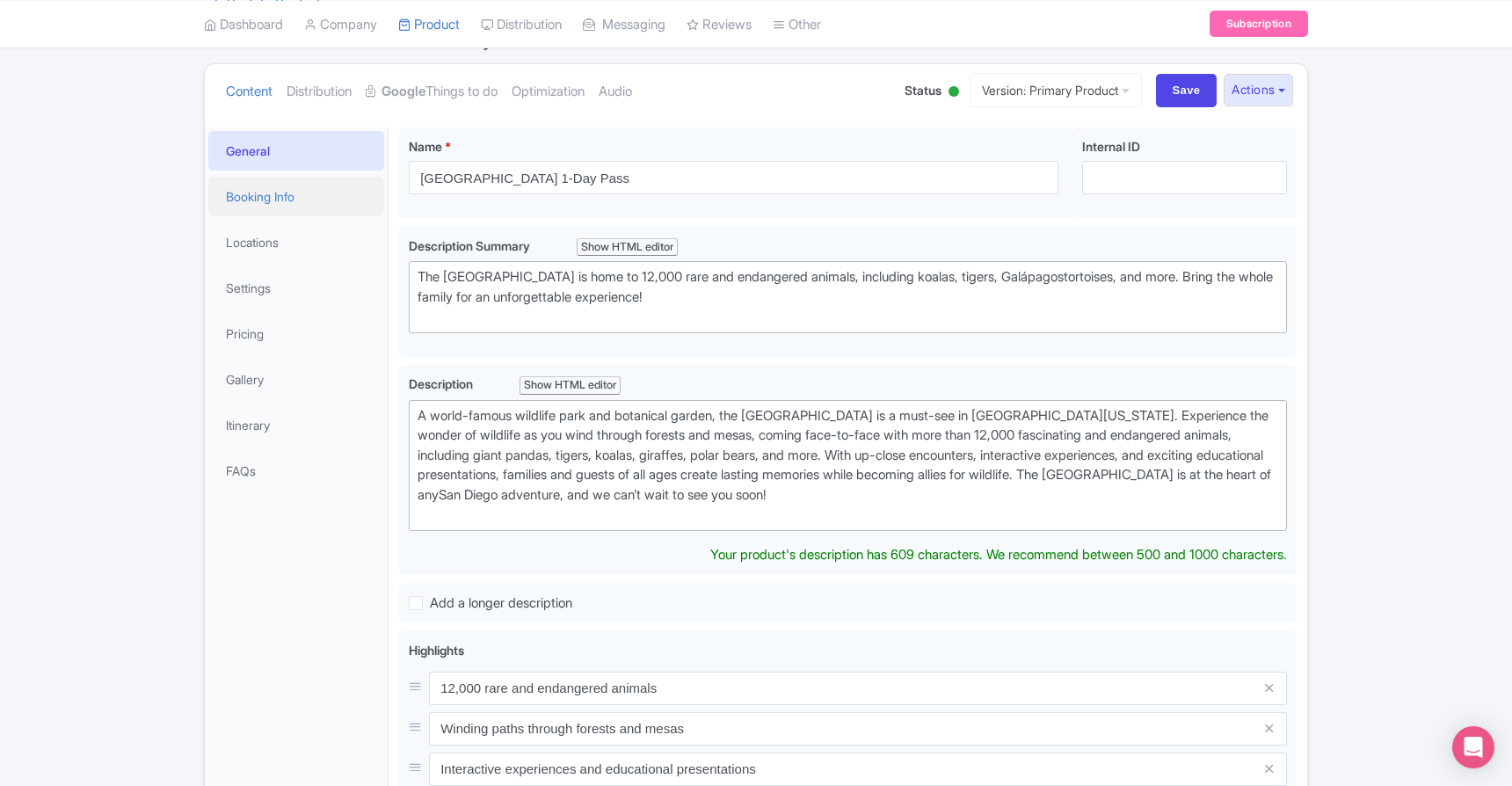
click at [287, 198] on link "Booking Info" at bounding box center [296, 196] width 176 height 39
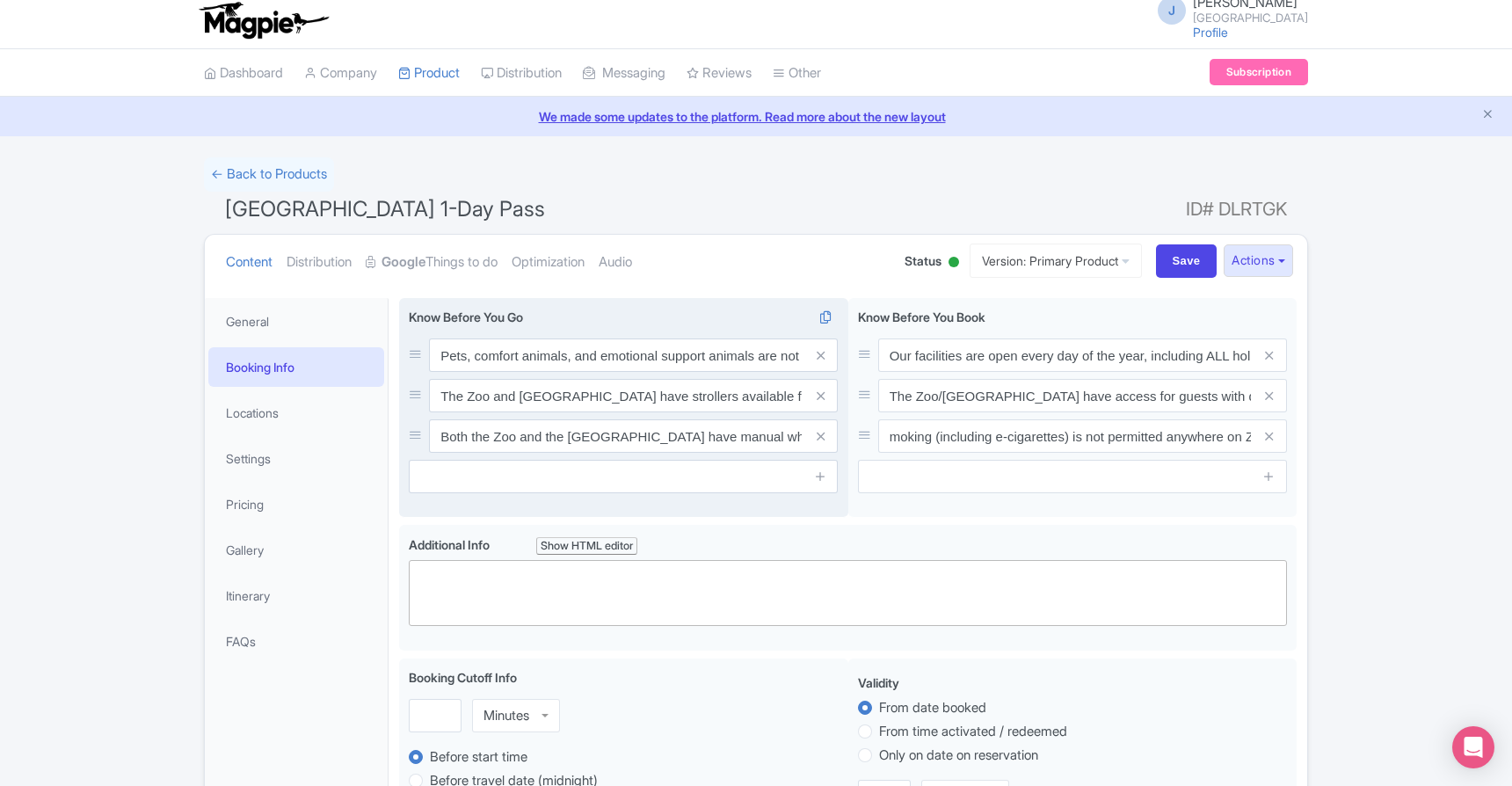
scroll to position [12, 0]
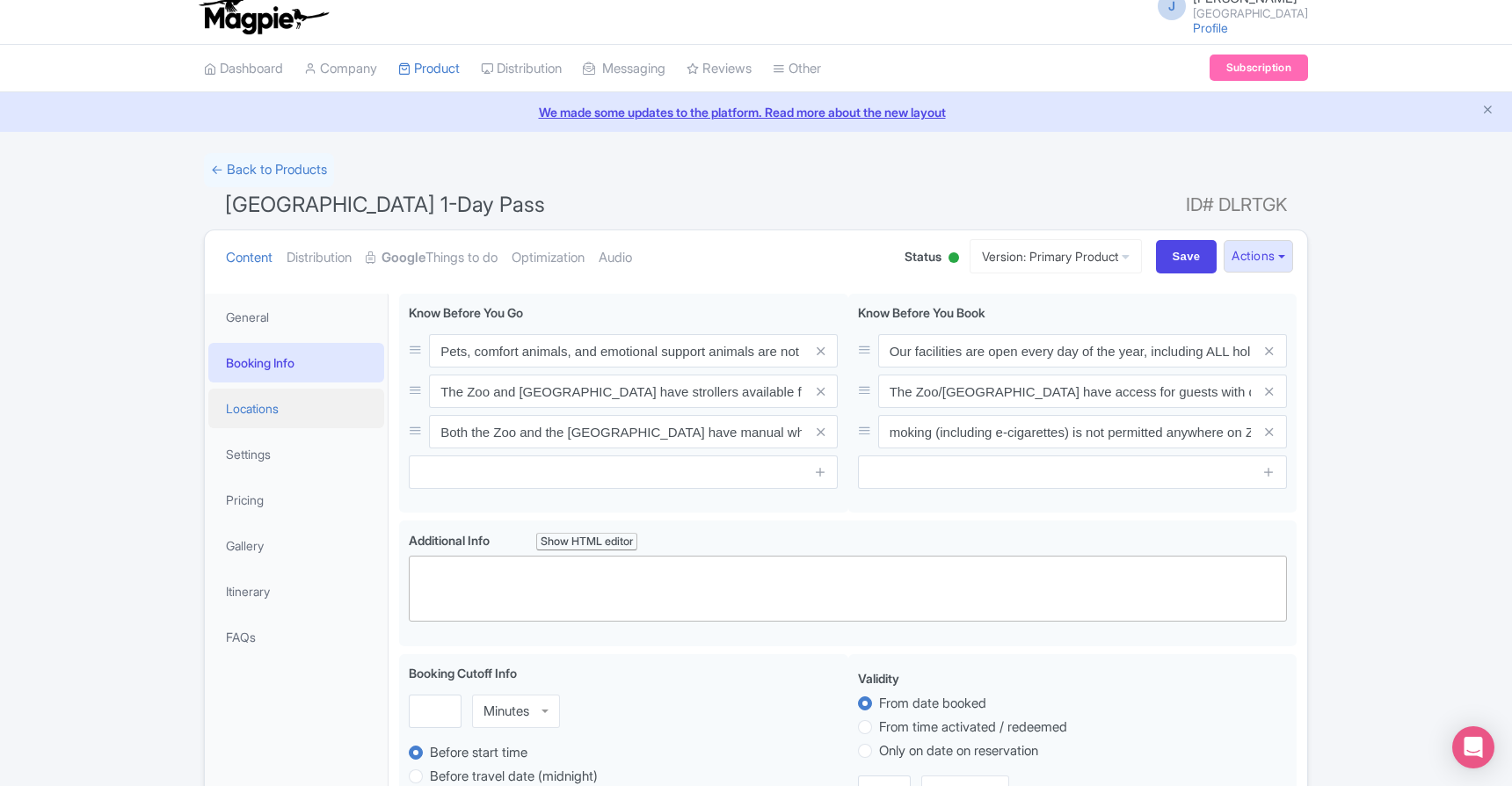
click at [264, 406] on link "Locations" at bounding box center [296, 407] width 176 height 39
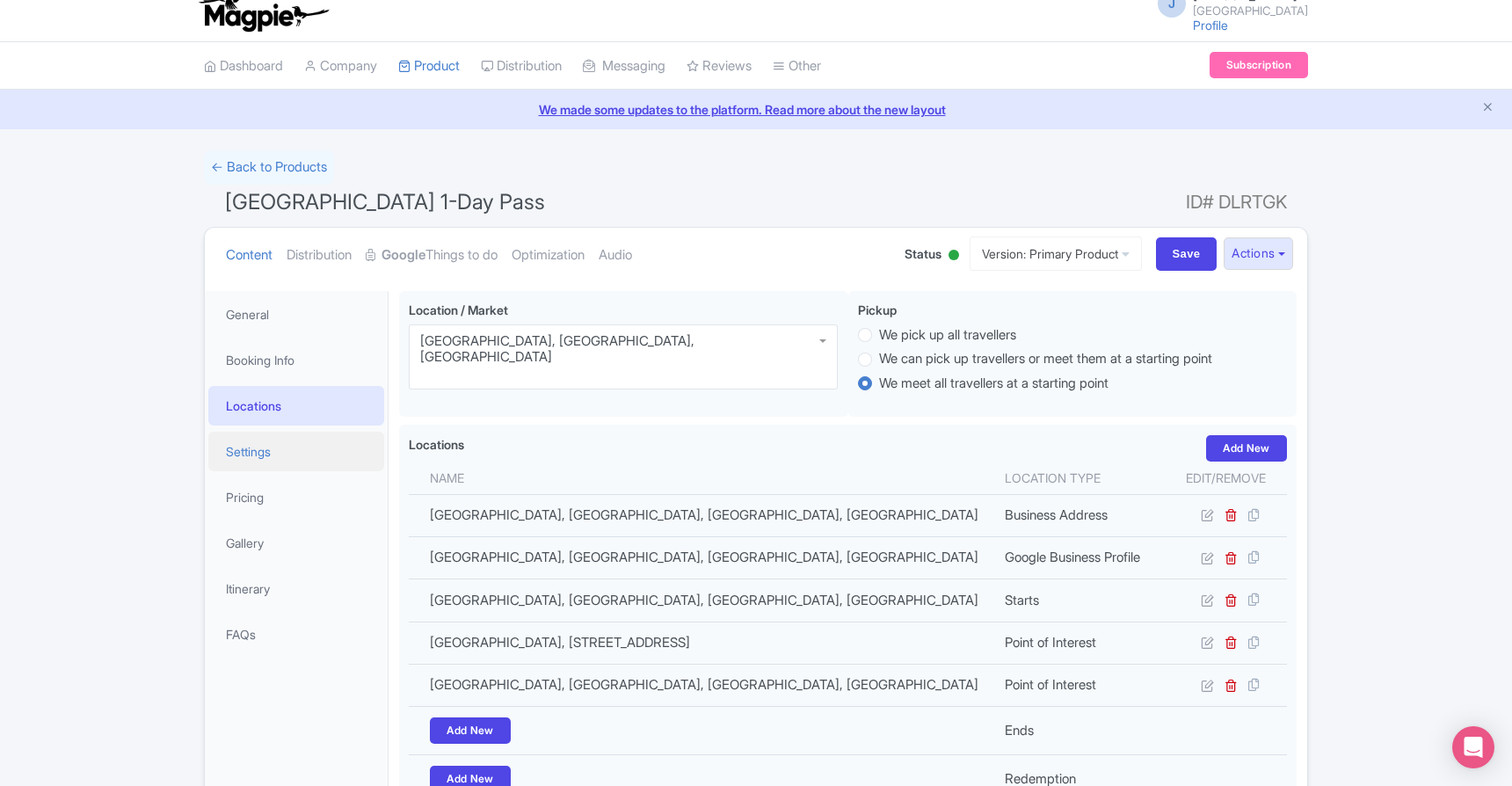
scroll to position [26, 0]
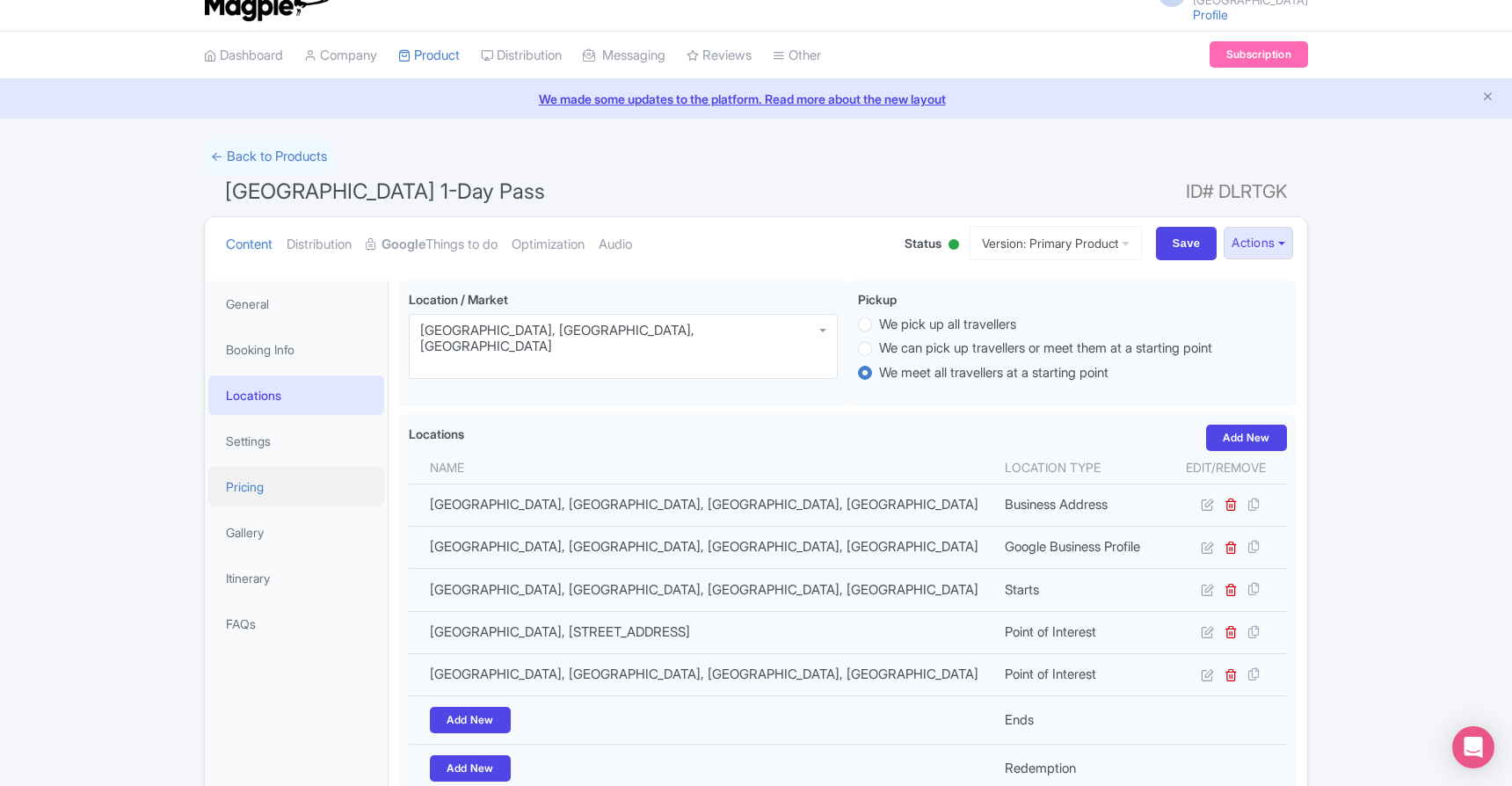
click at [246, 481] on link "Pricing" at bounding box center [296, 486] width 176 height 39
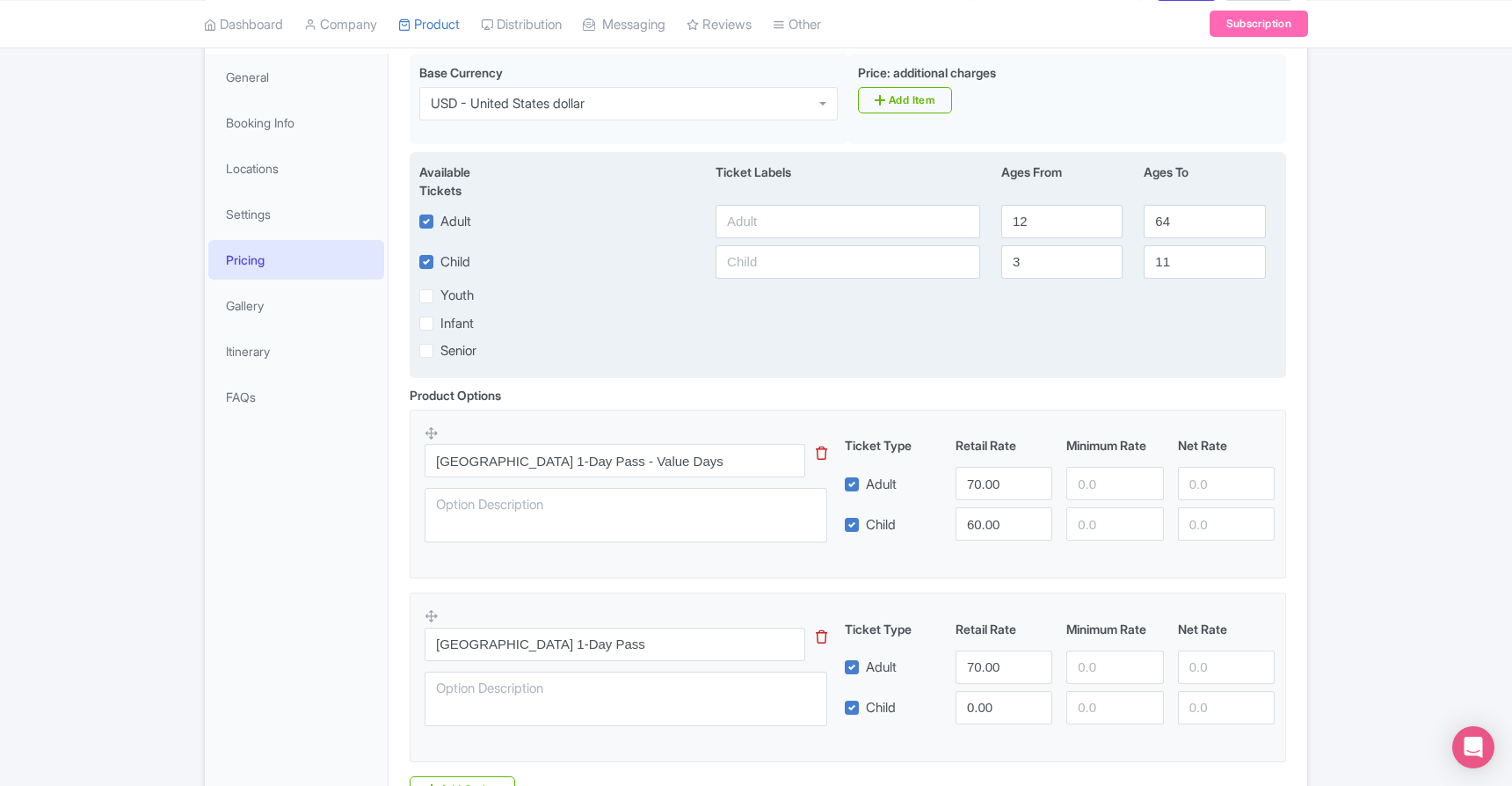
scroll to position [256, 0]
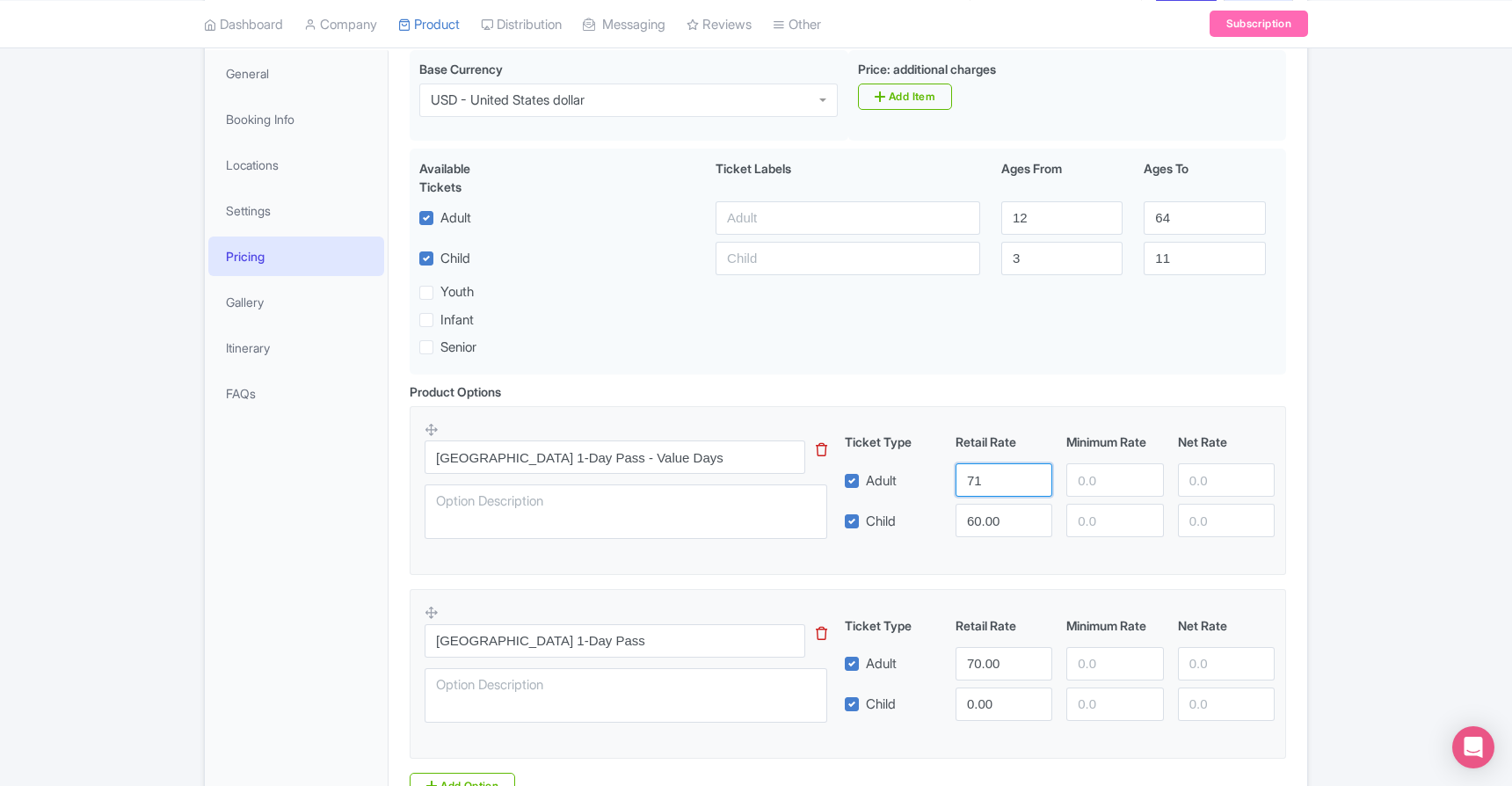
click at [1037, 475] on input "71" at bounding box center [1004, 480] width 96 height 33
type input "72"
click at [1037, 475] on input "72" at bounding box center [1004, 480] width 96 height 33
click at [1036, 514] on input "61" at bounding box center [1004, 520] width 96 height 33
type input "62"
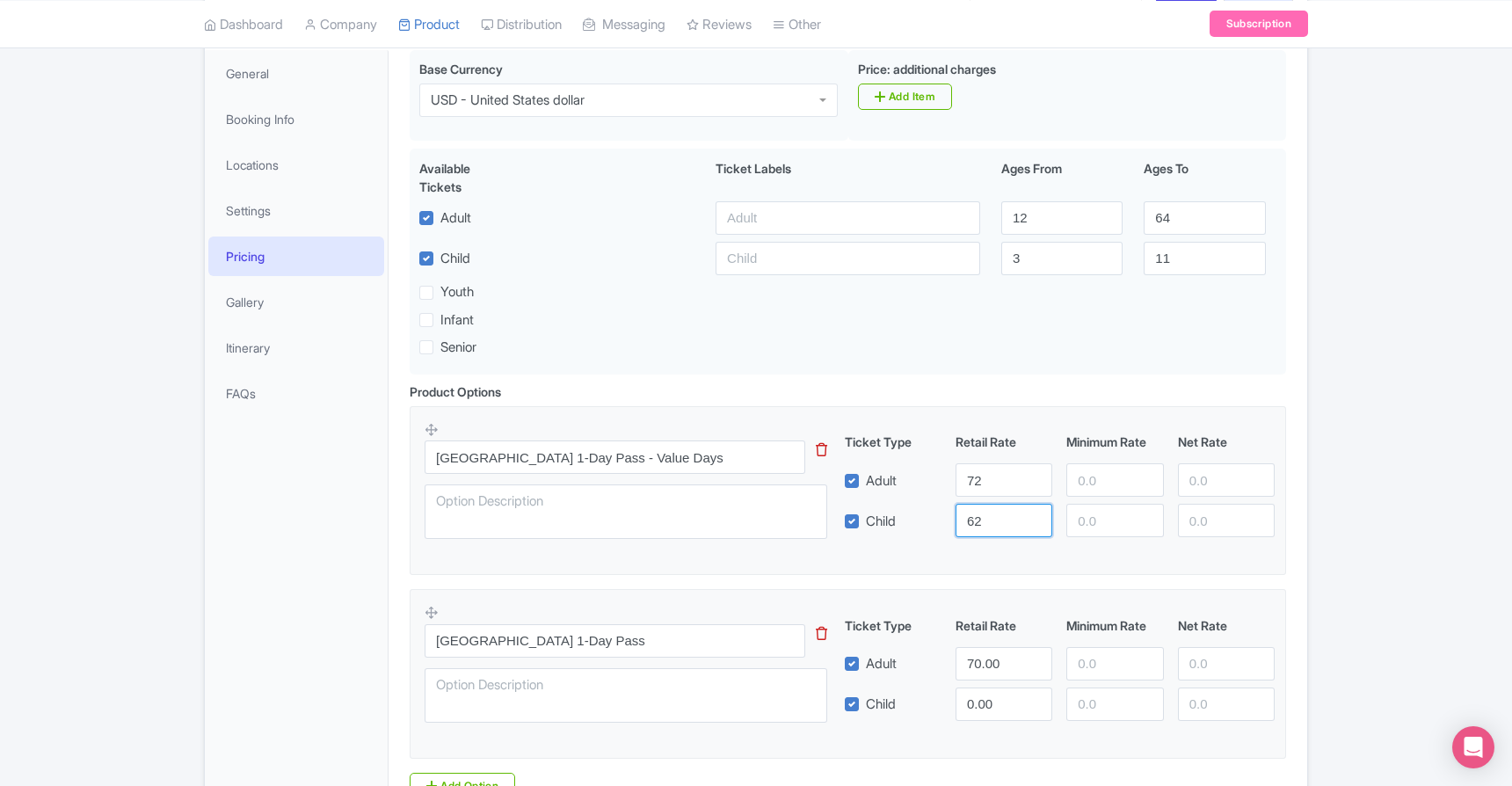
click at [1036, 514] on input "62" at bounding box center [1004, 520] width 96 height 33
click at [1037, 657] on input "71" at bounding box center [1004, 663] width 96 height 33
click at [1037, 657] on input "72" at bounding box center [1004, 663] width 96 height 33
click at [1037, 657] on input "73" at bounding box center [1004, 663] width 96 height 33
click at [1037, 657] on input "74" at bounding box center [1004, 663] width 96 height 33
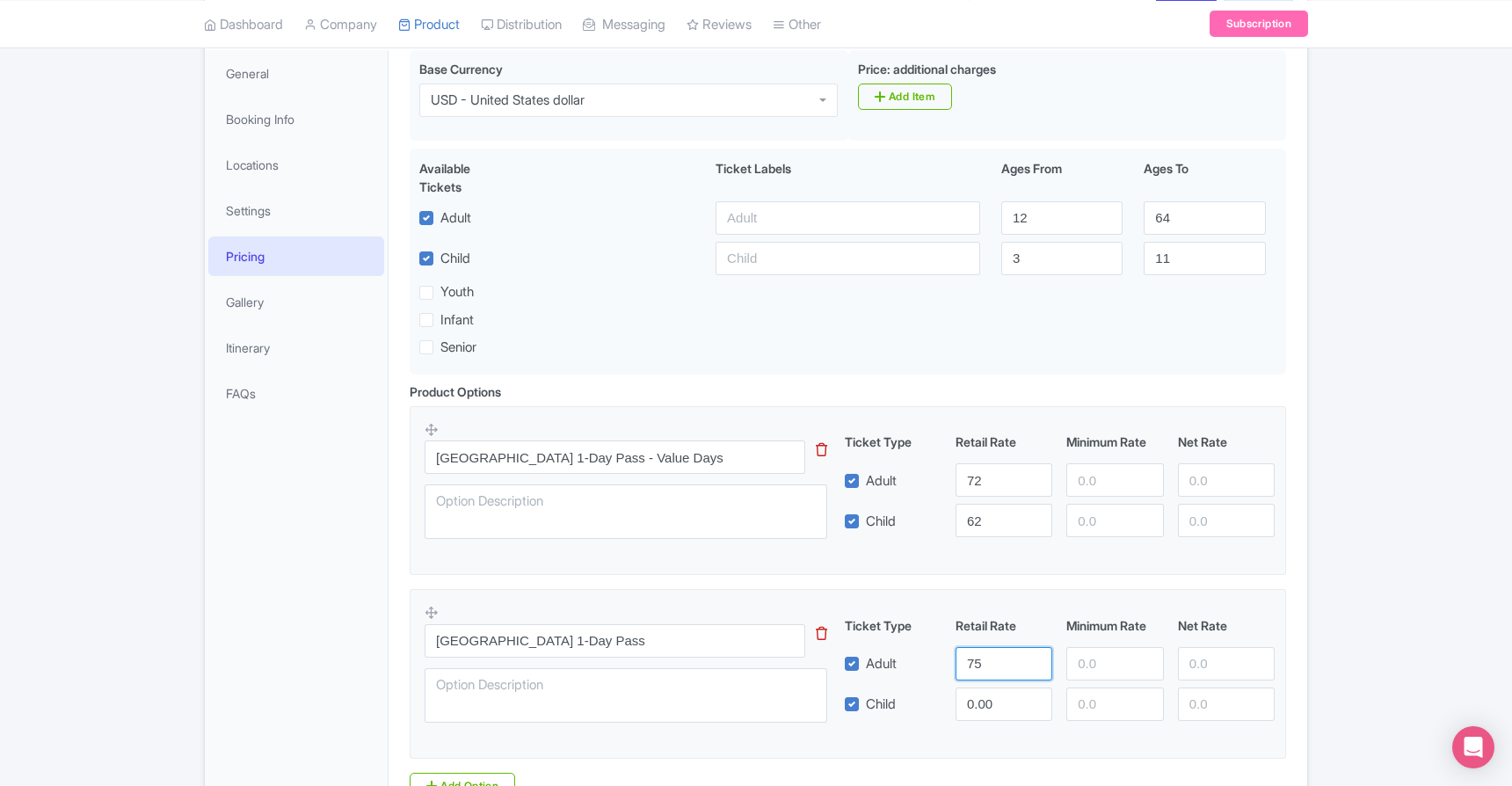
click at [1037, 657] on input "75" at bounding box center [1004, 663] width 96 height 33
type input "76"
click at [1037, 657] on input "76" at bounding box center [1004, 663] width 96 height 33
click at [1035, 698] on input "48" at bounding box center [1004, 704] width 96 height 33
click at [1035, 698] on input "49" at bounding box center [1004, 704] width 96 height 33
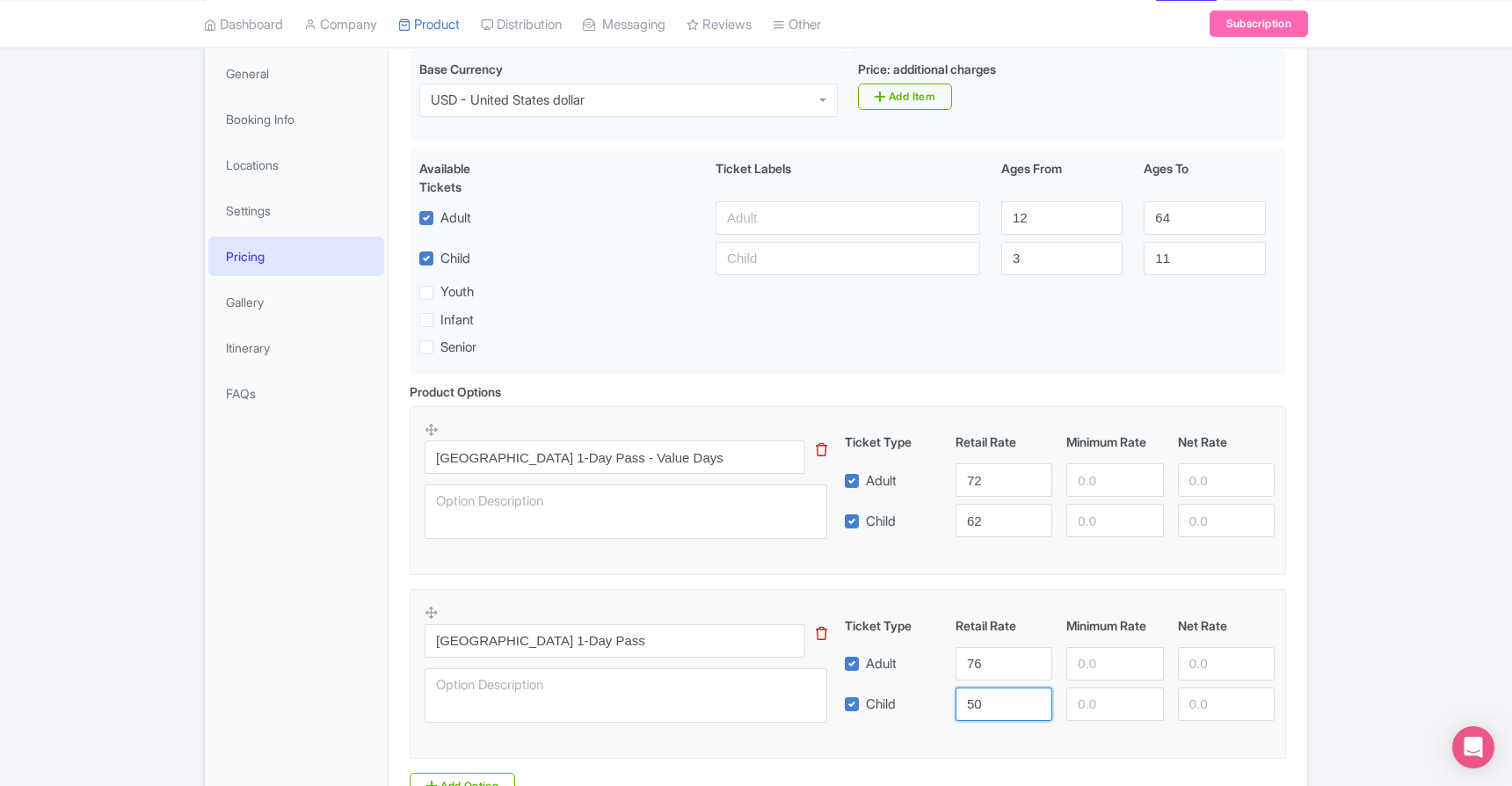
click at [1035, 698] on input "50" at bounding box center [1004, 704] width 96 height 33
click at [1035, 698] on input "51" at bounding box center [1004, 704] width 96 height 33
click at [1035, 698] on input "52" at bounding box center [1004, 704] width 96 height 33
click at [1035, 698] on input "53" at bounding box center [1004, 704] width 96 height 33
click at [1035, 698] on input "61" at bounding box center [1004, 704] width 96 height 33
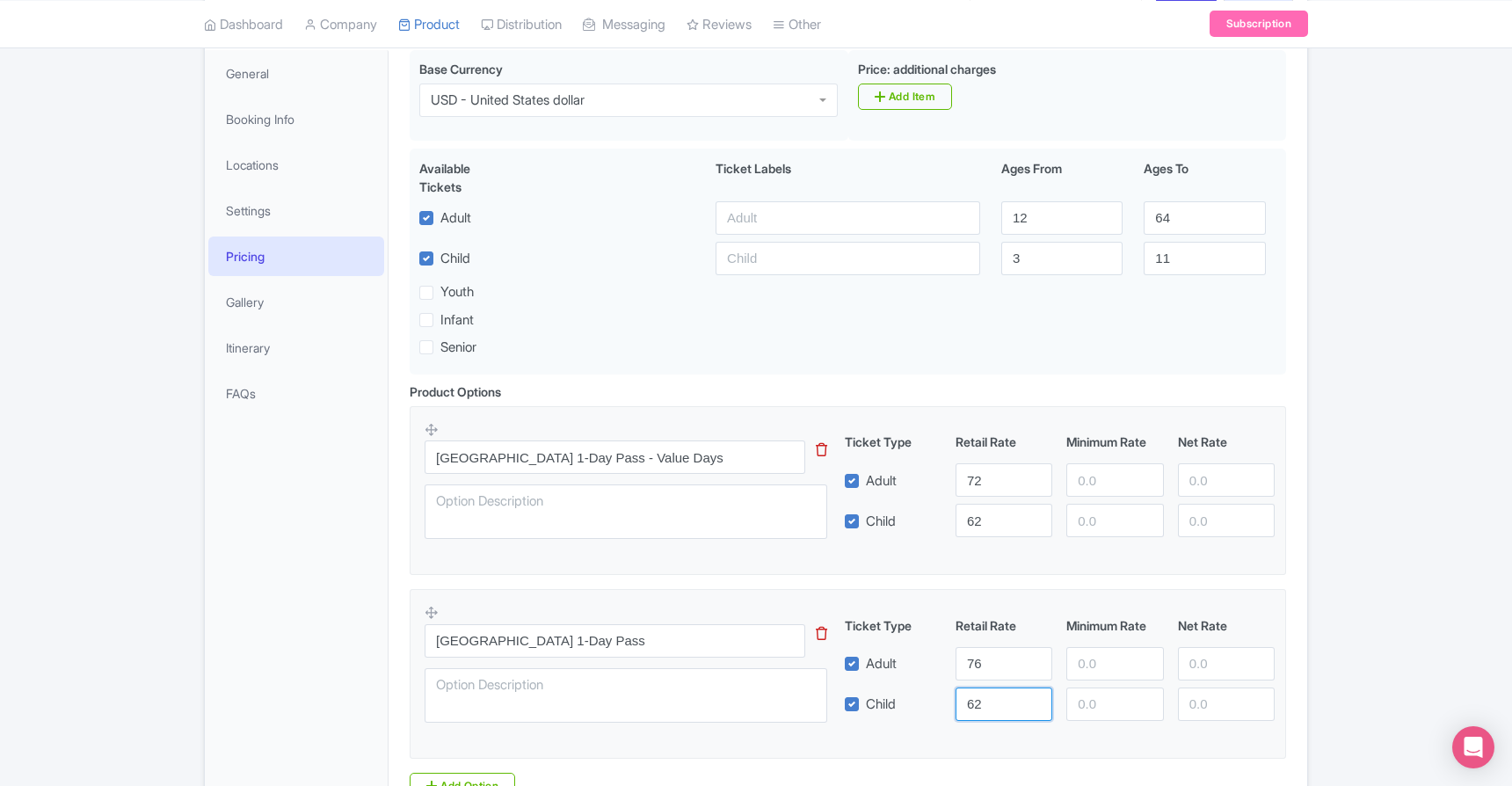
click at [1035, 698] on input "62" at bounding box center [1004, 704] width 96 height 33
click at [1035, 698] on input "63" at bounding box center [1004, 704] width 96 height 33
click at [1035, 698] on input "64" at bounding box center [1004, 704] width 96 height 33
click at [1035, 698] on input "65" at bounding box center [1004, 704] width 96 height 33
type input "66"
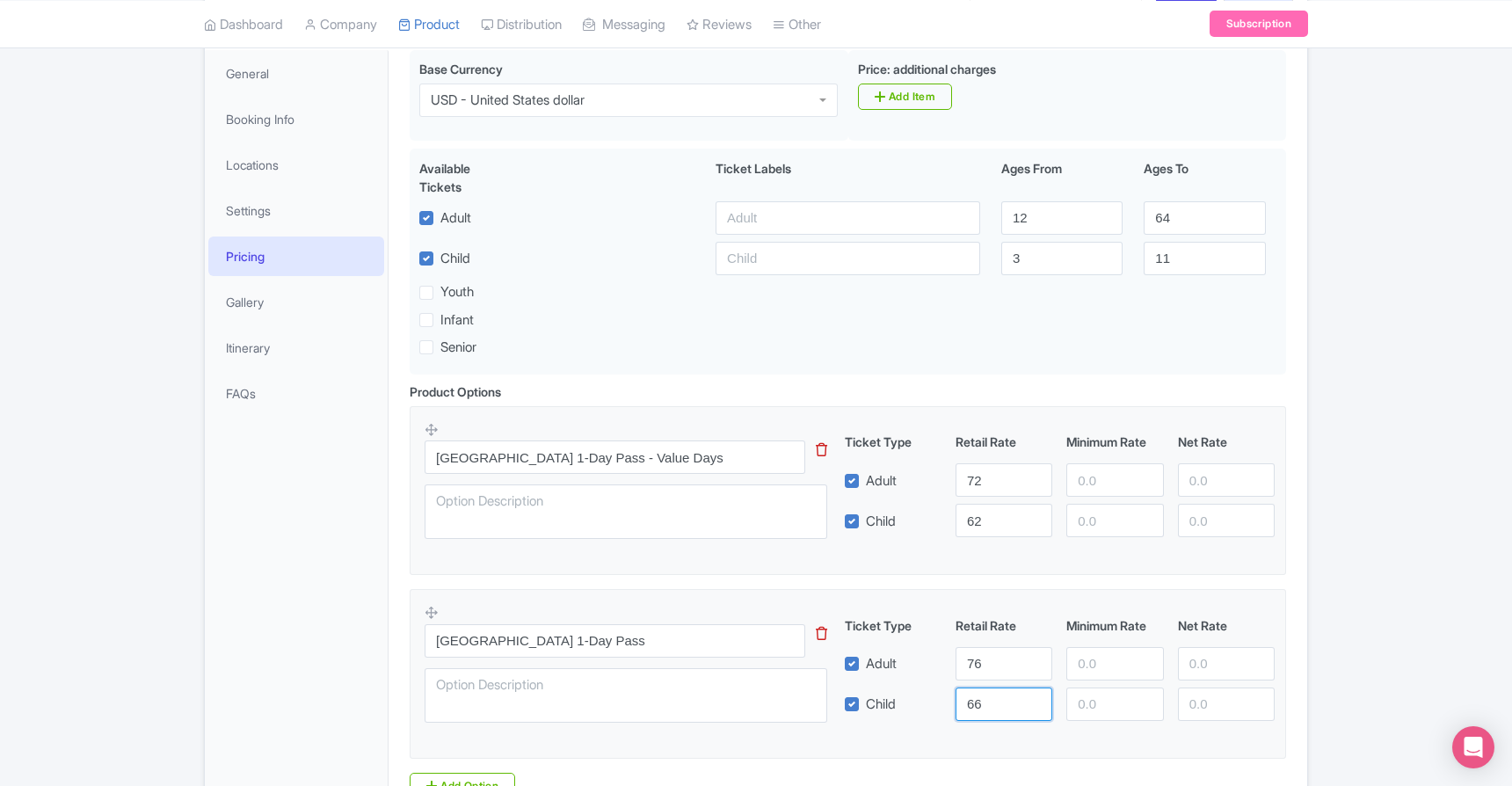
click at [1035, 698] on input "66" at bounding box center [1004, 704] width 96 height 33
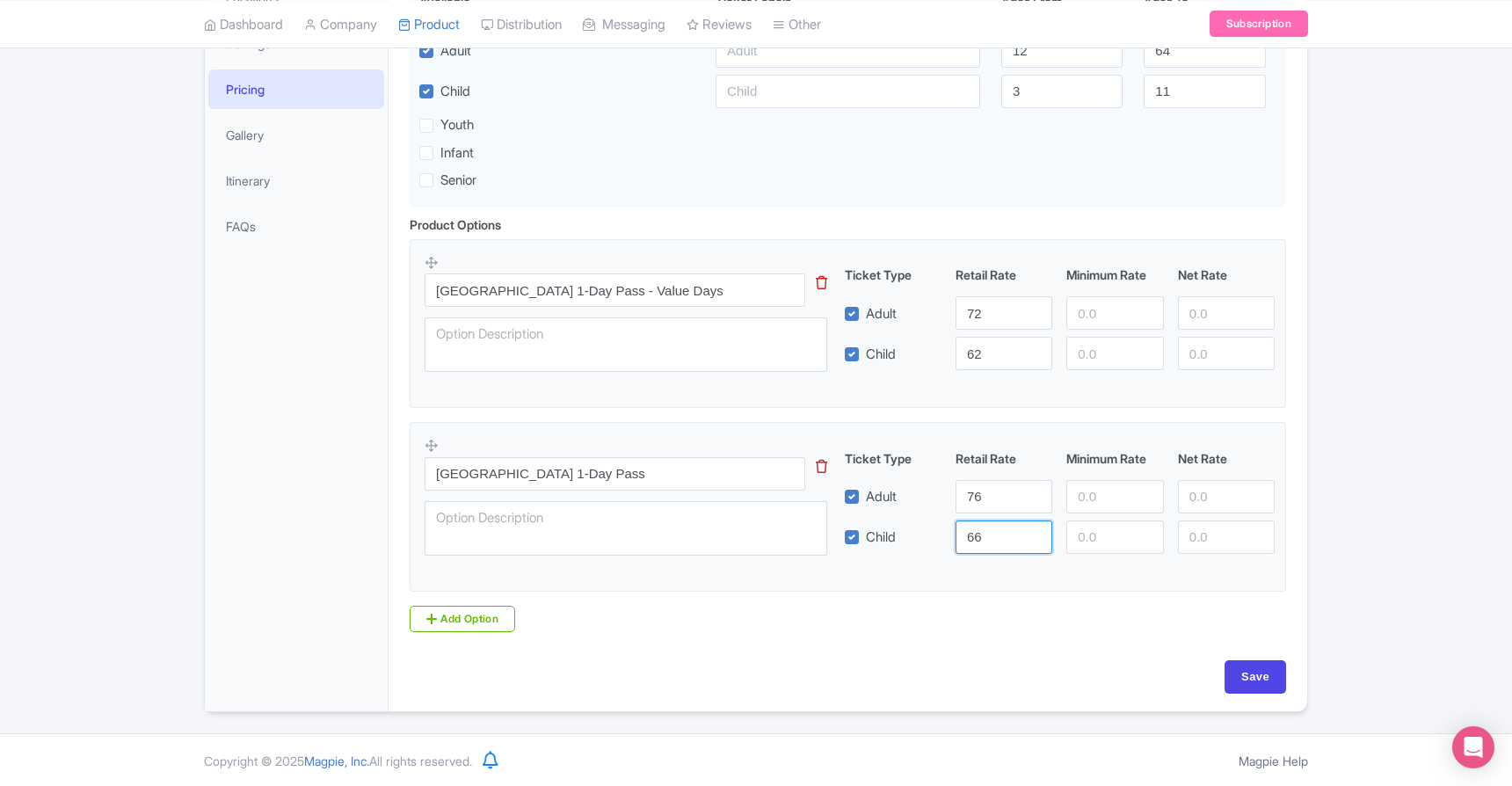
scroll to position [422, 0]
click at [1258, 680] on input "Save" at bounding box center [1255, 677] width 62 height 33
type input "Saving..."
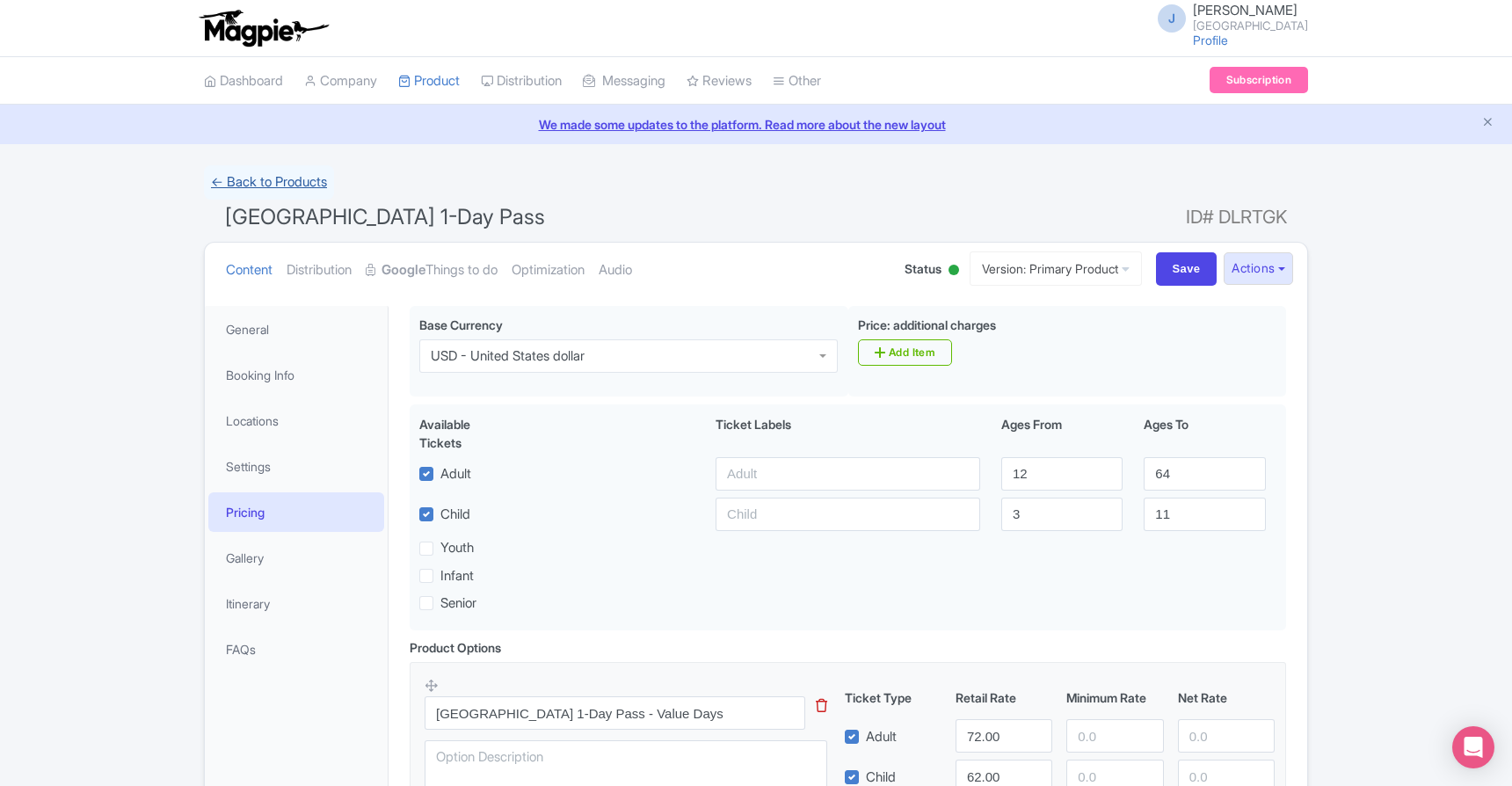
click at [254, 176] on link "← Back to Products" at bounding box center [269, 182] width 130 height 34
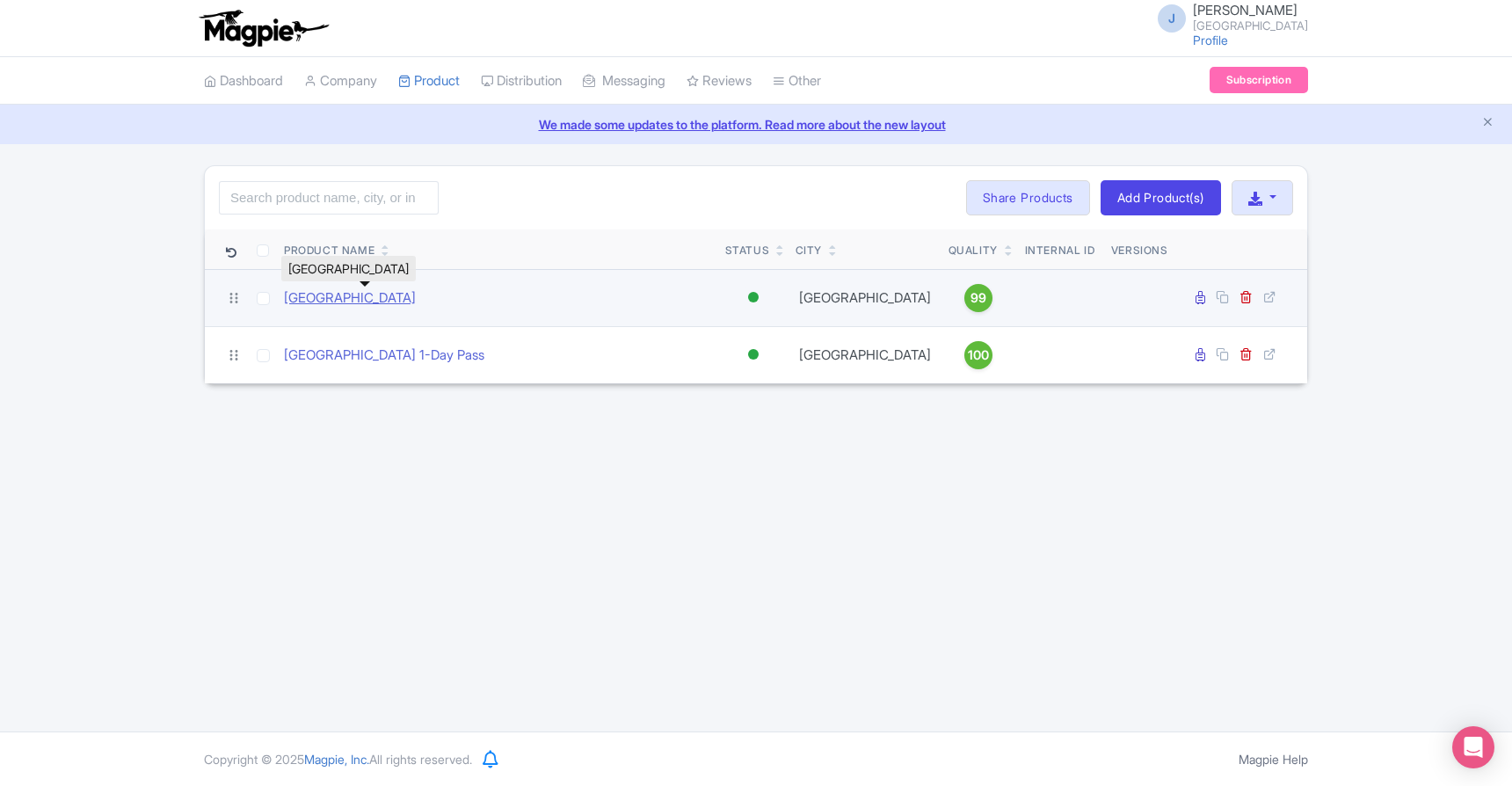
click at [401, 299] on link "[GEOGRAPHIC_DATA]" at bounding box center [350, 298] width 132 height 20
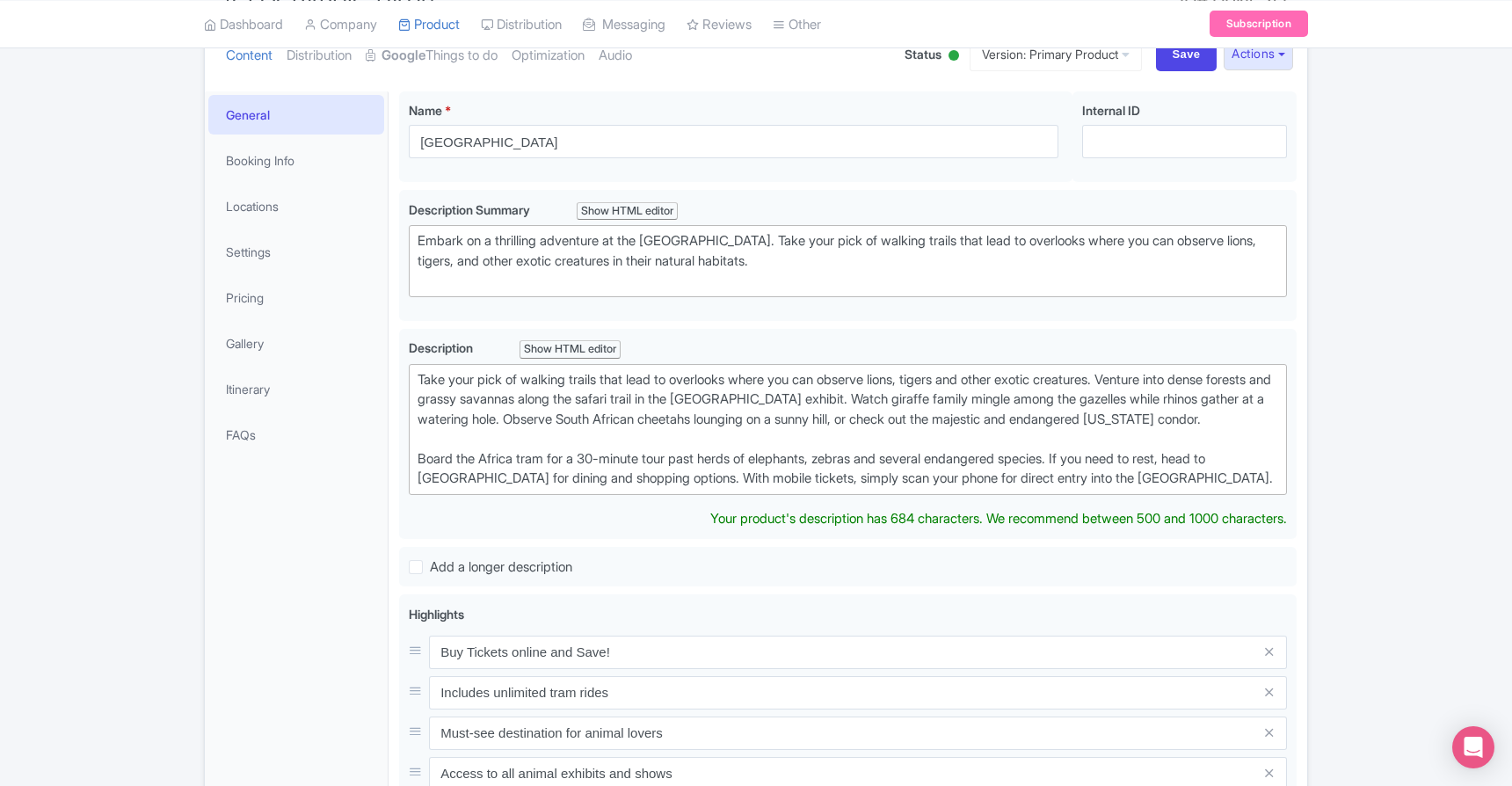
scroll to position [216, 0]
click at [270, 298] on link "Pricing" at bounding box center [296, 296] width 176 height 39
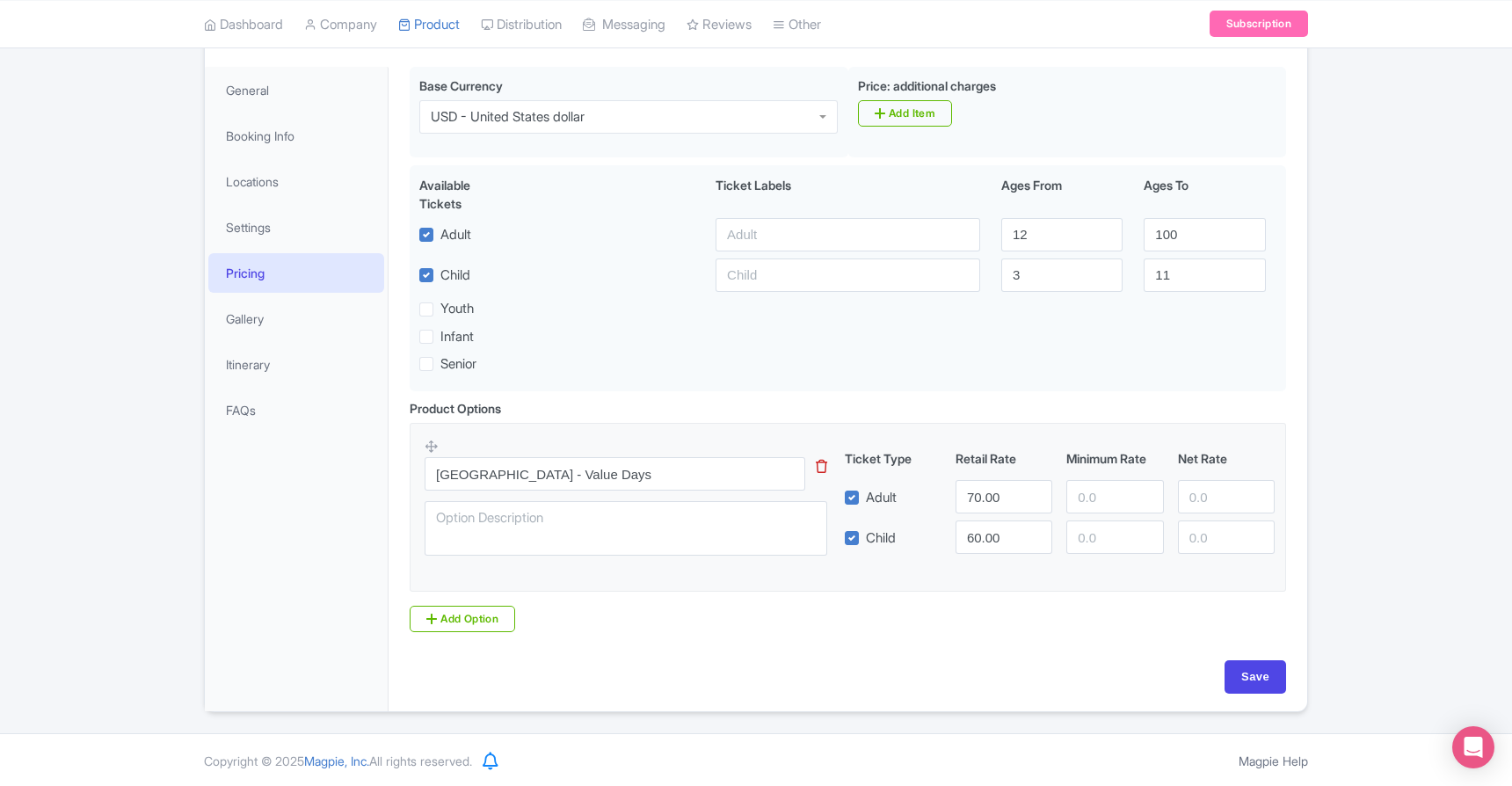
scroll to position [239, 0]
click at [1038, 489] on input "71" at bounding box center [1004, 496] width 96 height 33
click at [1038, 489] on input "72" at bounding box center [1004, 496] width 96 height 33
click at [1038, 489] on input "73" at bounding box center [1004, 496] width 96 height 33
click at [1038, 489] on input "74" at bounding box center [1004, 496] width 96 height 33
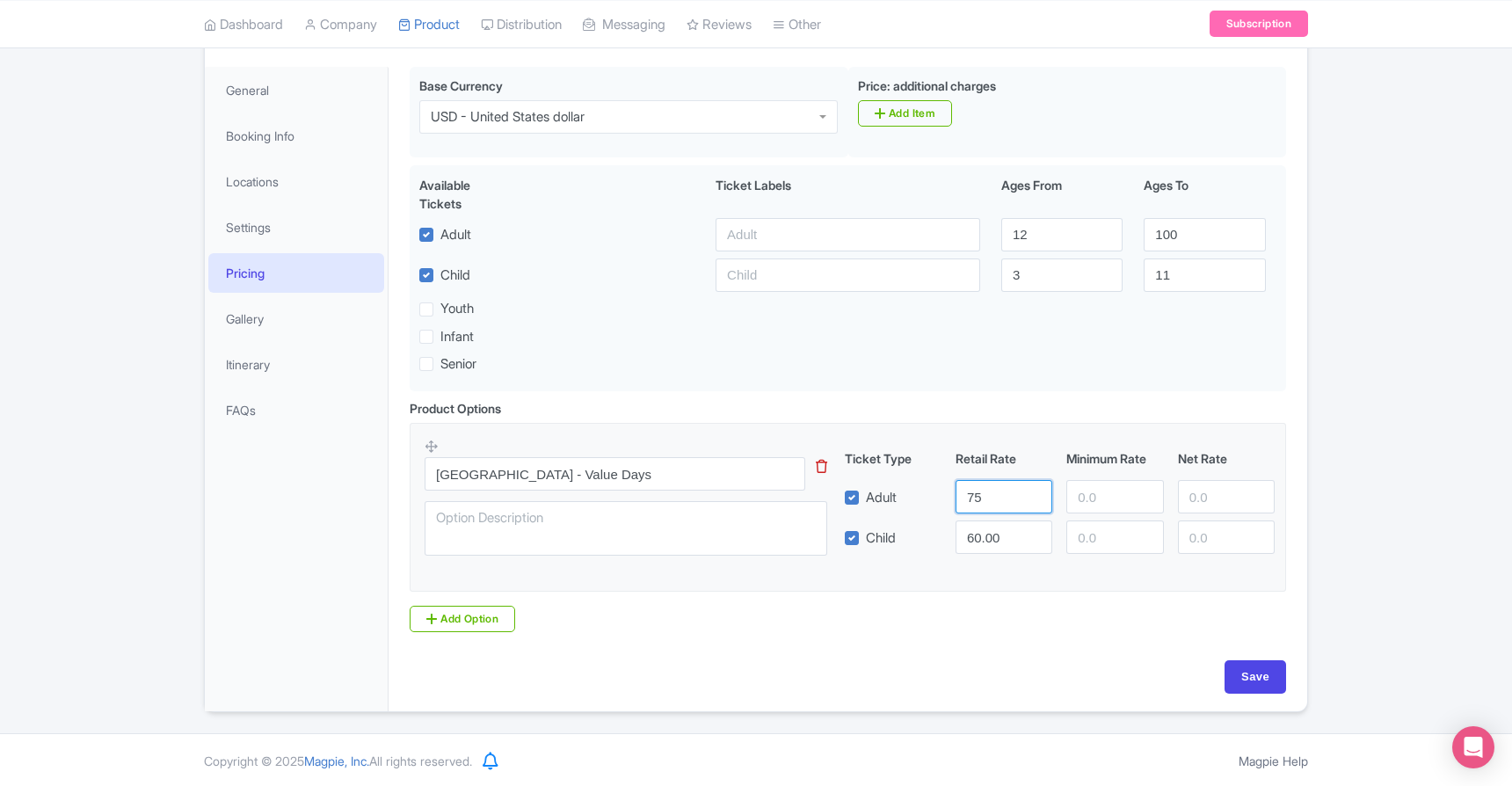
click at [1038, 489] on input "75" at bounding box center [1004, 496] width 96 height 33
click at [1038, 489] on input "76" at bounding box center [1004, 496] width 96 height 33
click at [1036, 501] on input "75" at bounding box center [1004, 496] width 96 height 33
click at [1036, 501] on input "74" at bounding box center [1004, 496] width 96 height 33
click at [1036, 501] on input "73" at bounding box center [1004, 496] width 96 height 33
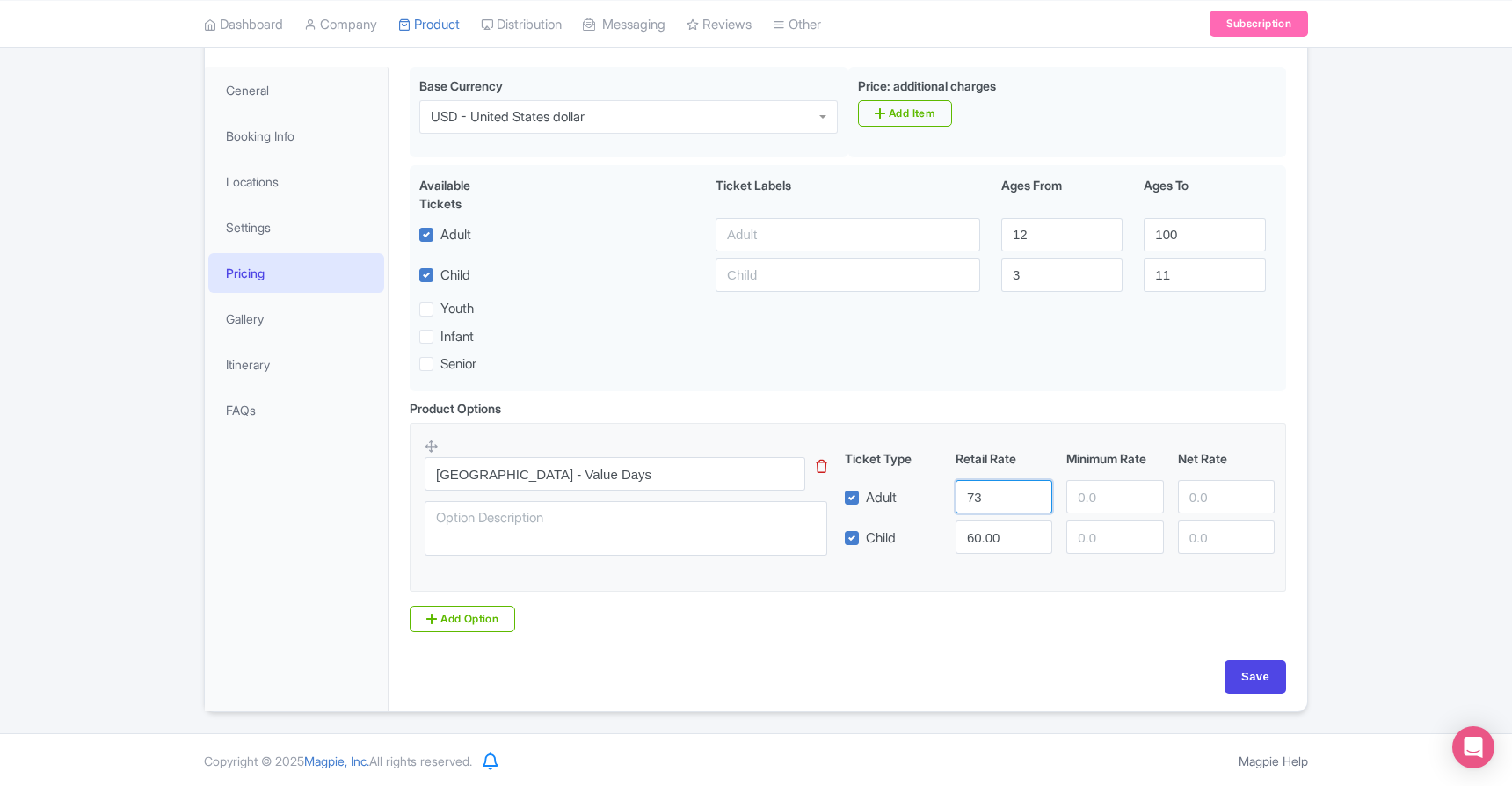
type input "72"
click at [1036, 502] on input "72" at bounding box center [1004, 496] width 96 height 33
click at [1037, 530] on input "61" at bounding box center [1004, 537] width 96 height 33
click at [1037, 530] on input "62" at bounding box center [1004, 537] width 96 height 33
click at [1037, 530] on input "63" at bounding box center [1004, 537] width 96 height 33
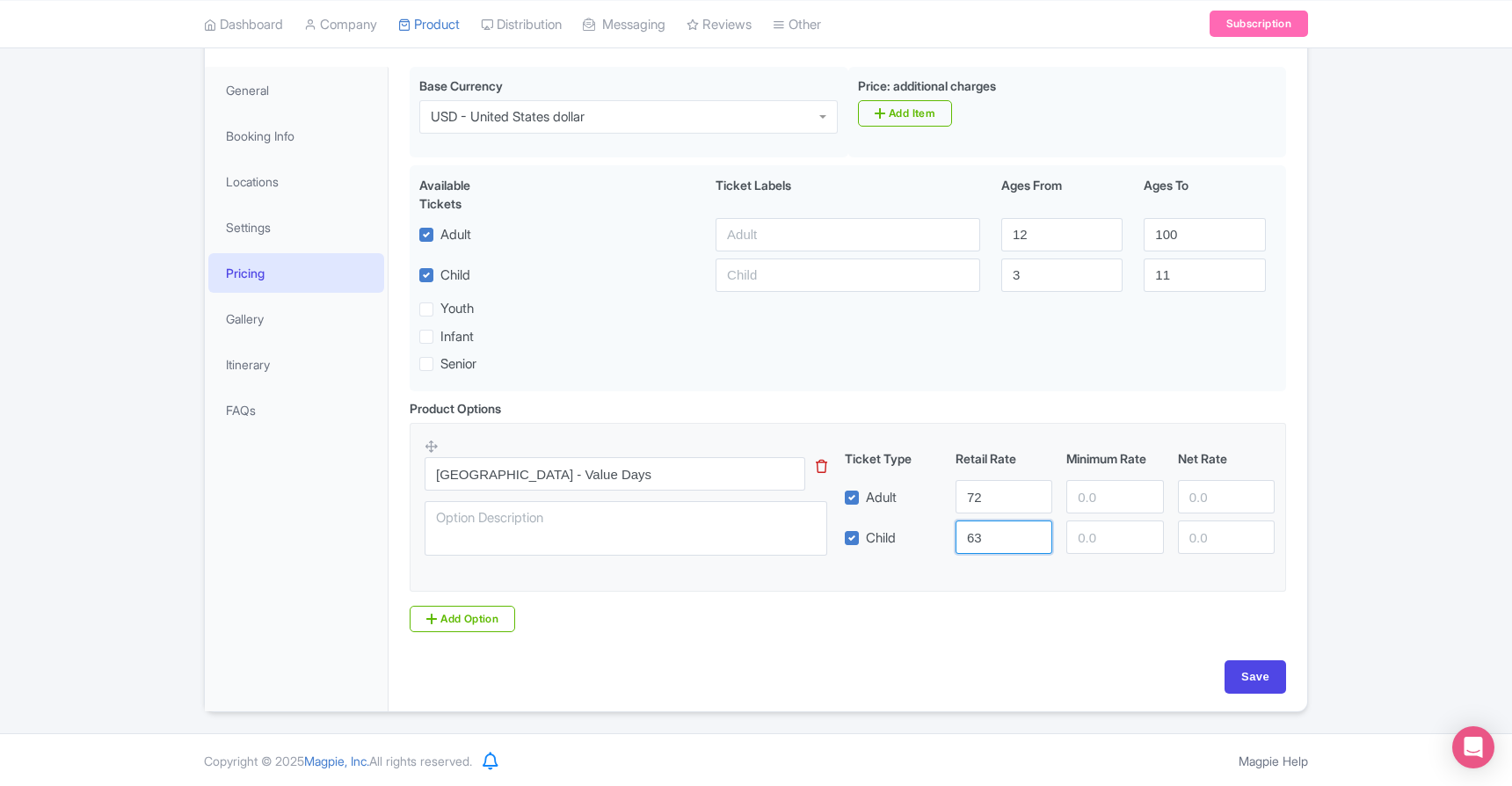
type input "62"
click at [1035, 545] on input "62" at bounding box center [1004, 537] width 96 height 33
click at [613, 515] on textarea at bounding box center [626, 527] width 403 height 54
paste textarea "1-Day Pass Value Days tickets valid on any Value Day"
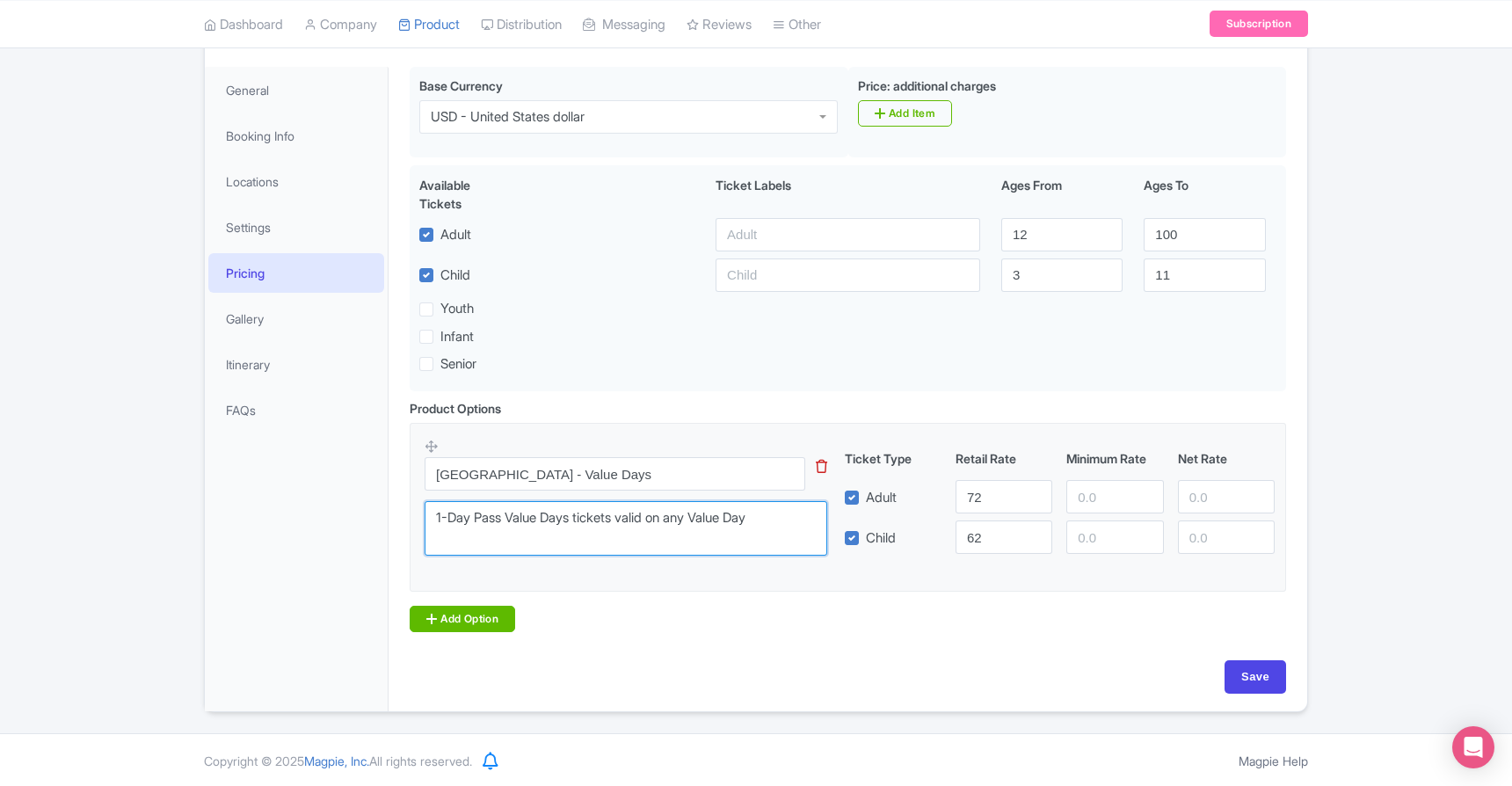
type textarea "1-Day Pass Value Days tickets valid on any Value Day"
click at [460, 612] on link "Add Option" at bounding box center [463, 619] width 106 height 27
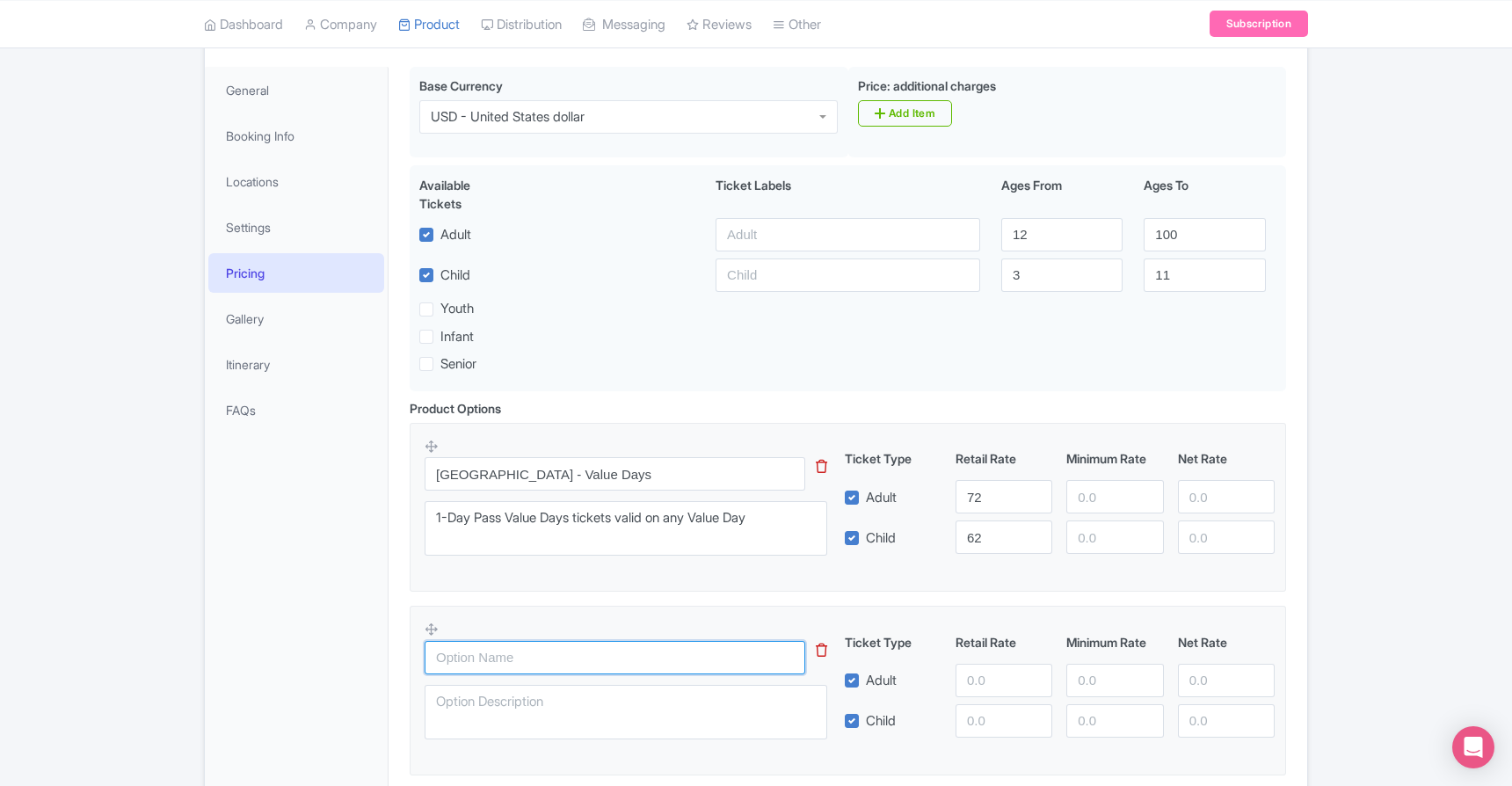
click at [487, 665] on input "text" at bounding box center [614, 657] width 381 height 33
type input "San Diego Zoo Safari Park 1-Day Pass"
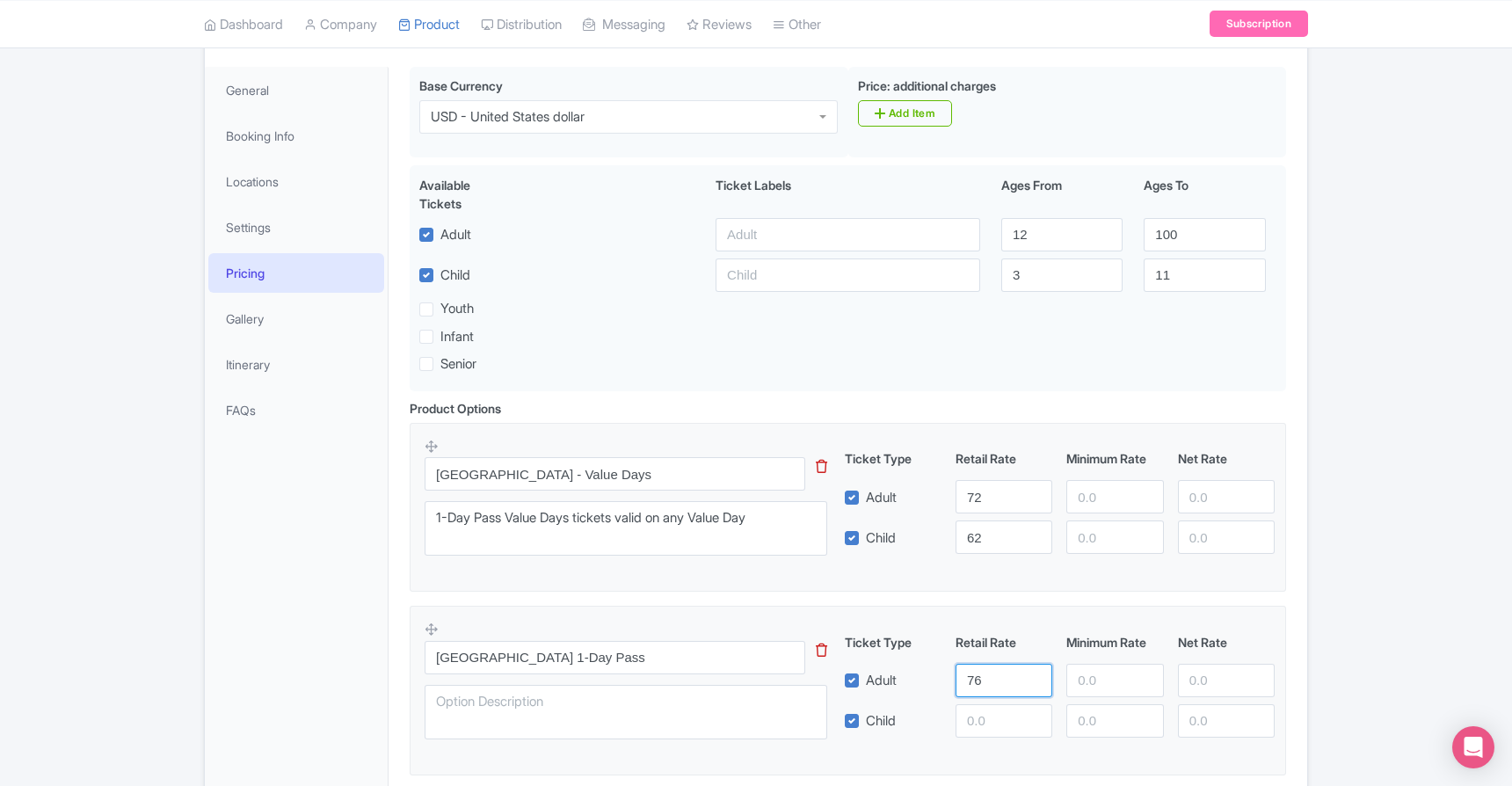
click at [1039, 675] on input "76" at bounding box center [1004, 680] width 96 height 33
click at [1039, 675] on input "77" at bounding box center [1004, 680] width 96 height 33
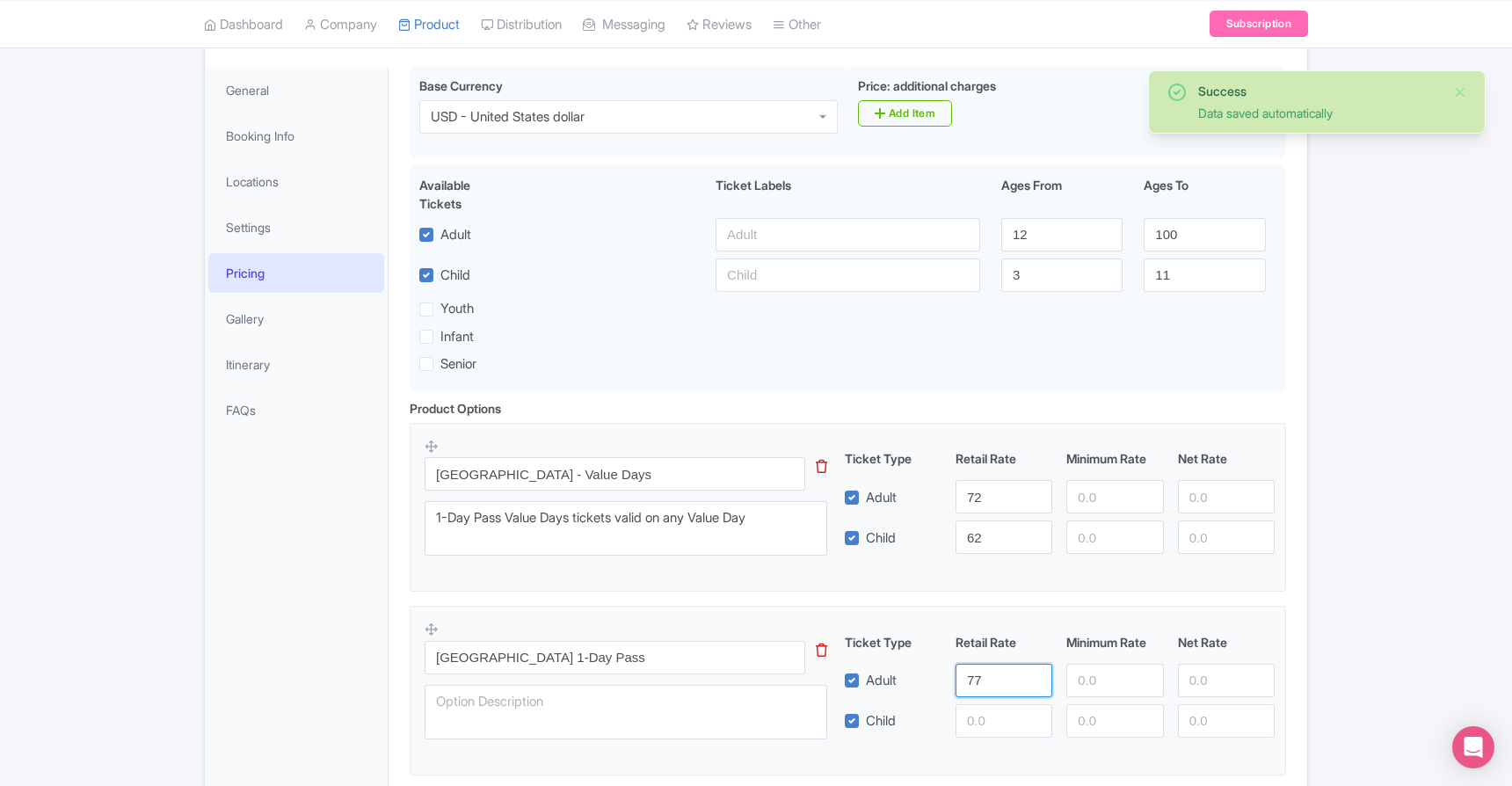
type input "76"
click at [1035, 683] on input "76" at bounding box center [1004, 680] width 96 height 33
click at [1032, 713] on input "1" at bounding box center [1004, 720] width 96 height 33
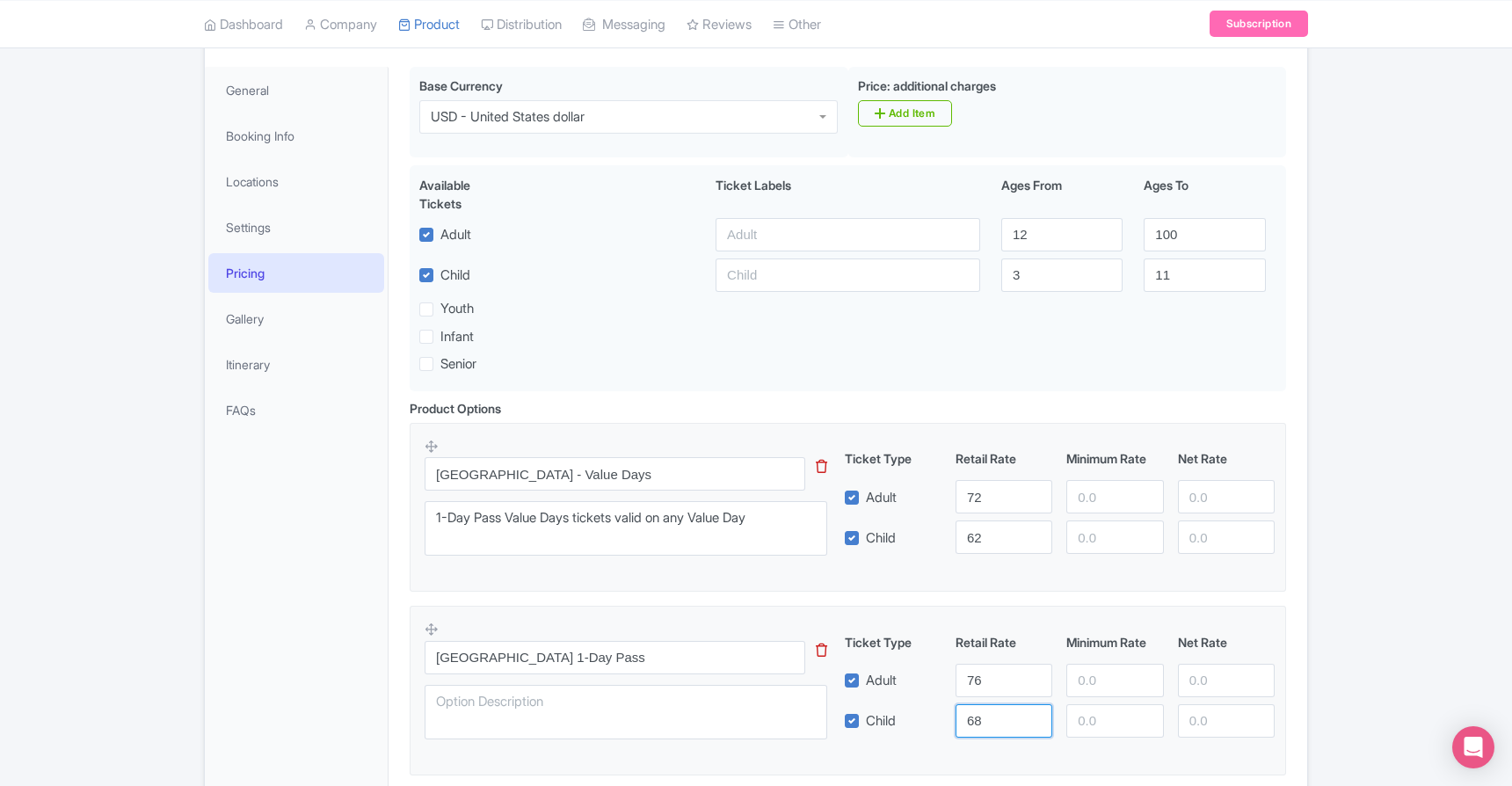
click at [1034, 712] on input "68" at bounding box center [1004, 720] width 96 height 33
click at [1037, 727] on input "68" at bounding box center [1004, 720] width 96 height 33
click at [1038, 725] on input "67" at bounding box center [1004, 720] width 96 height 33
type input "66"
click at [1038, 725] on input "66" at bounding box center [1004, 720] width 96 height 33
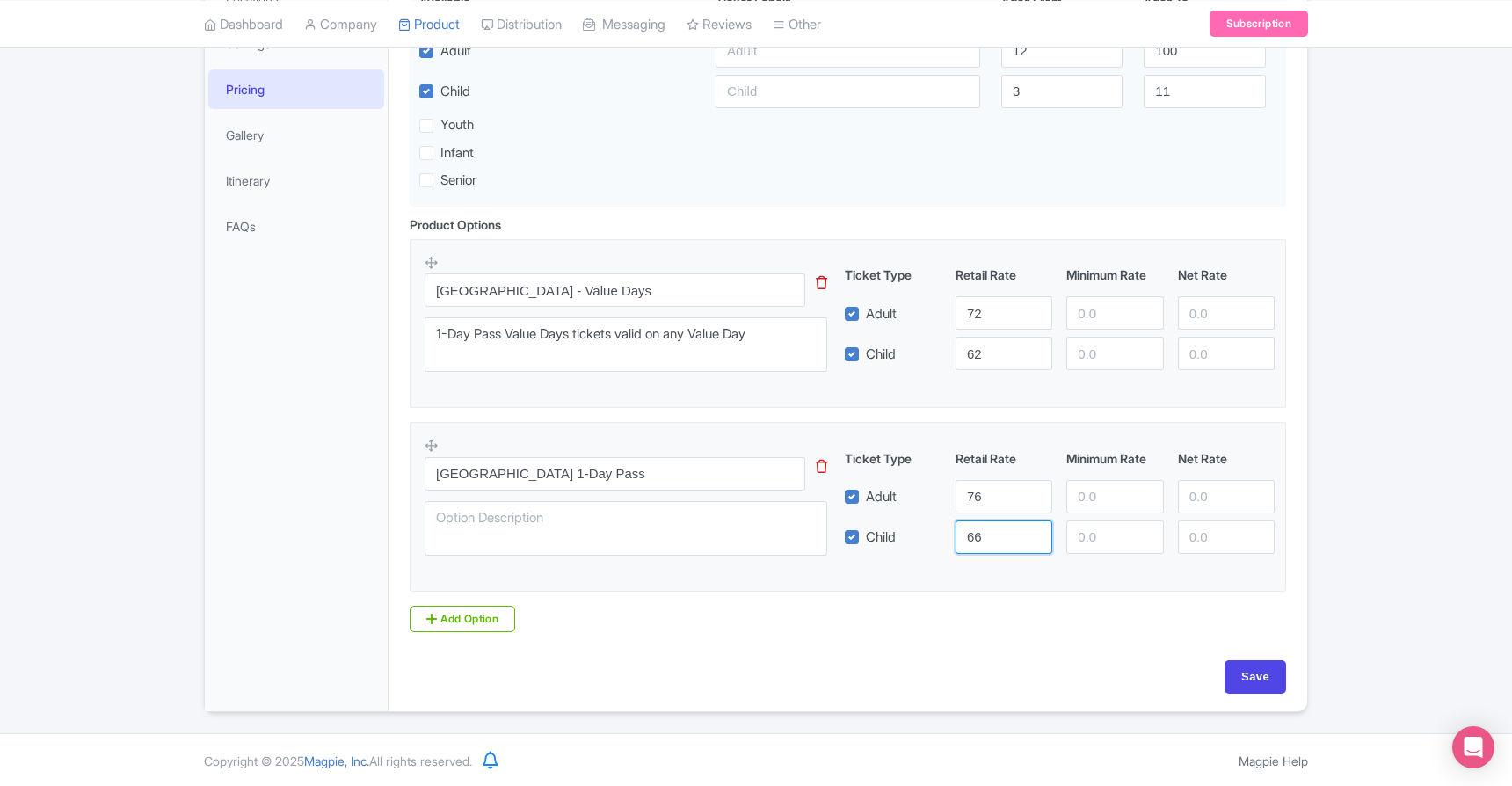
scroll to position [422, 0]
click at [1258, 675] on input "Save" at bounding box center [1255, 677] width 62 height 33
type input "Saving..."
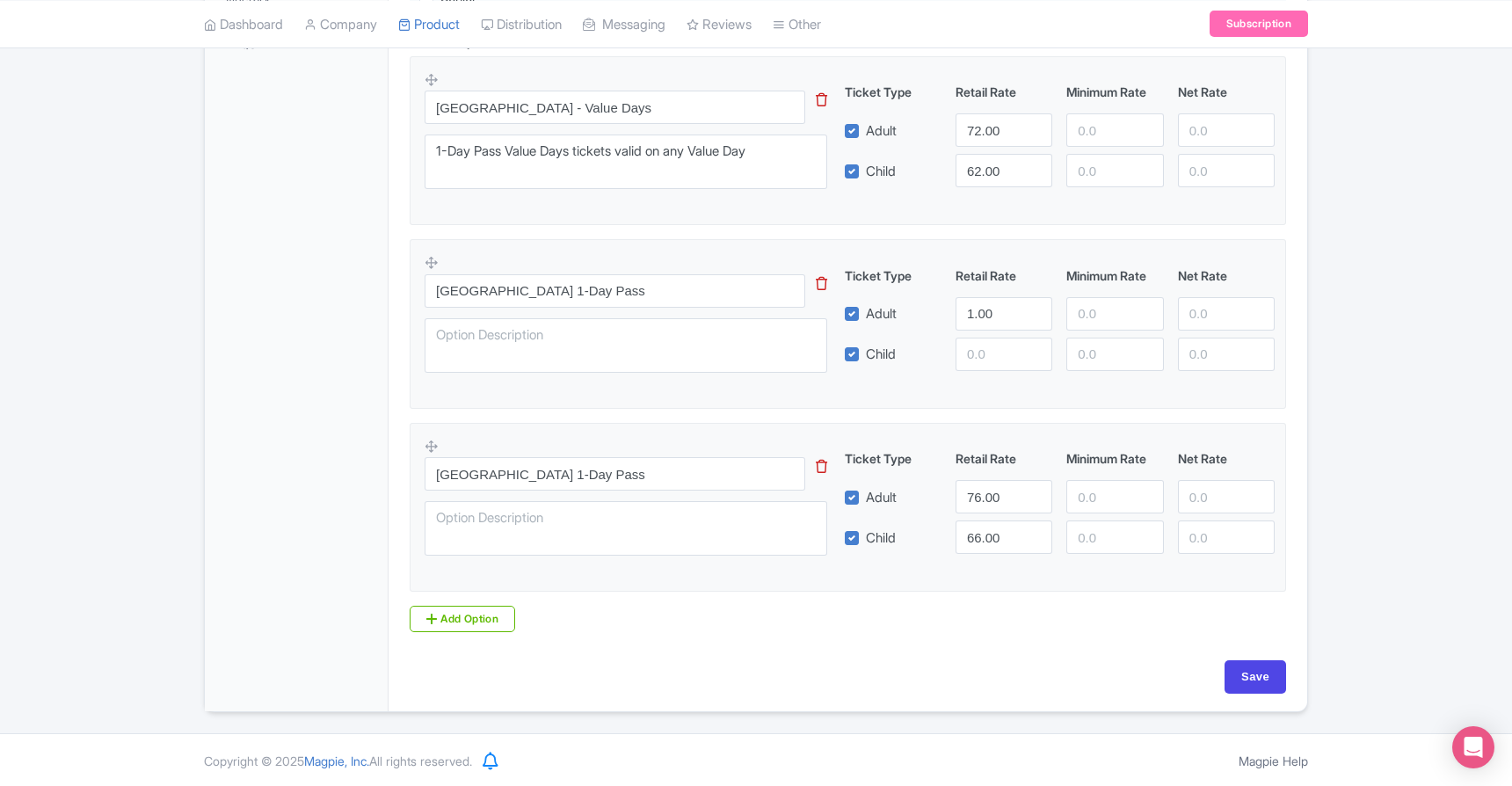
scroll to position [605, 0]
click at [1259, 676] on input "Save" at bounding box center [1255, 677] width 62 height 33
type input "Saving..."
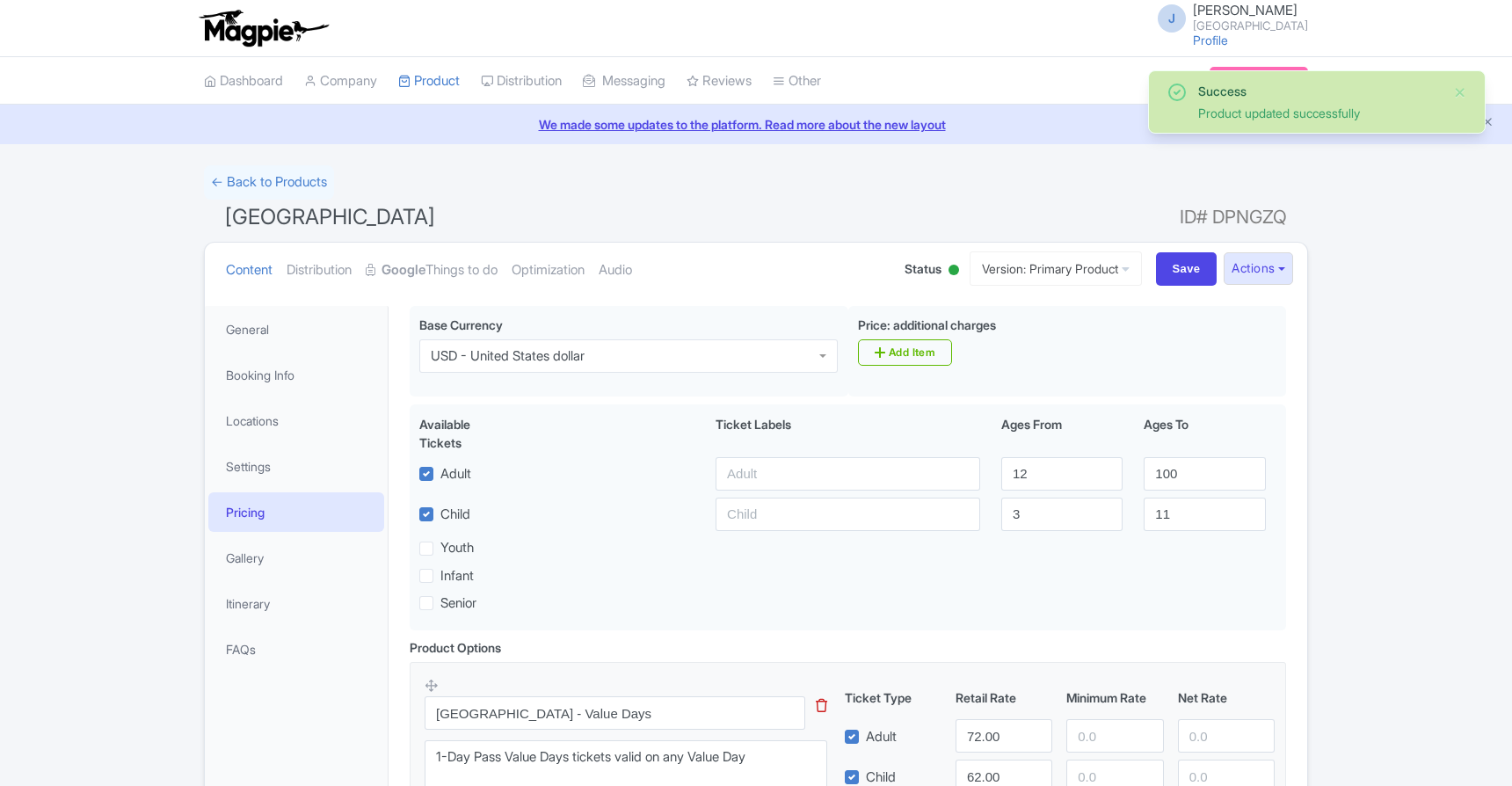
scroll to position [305, 0]
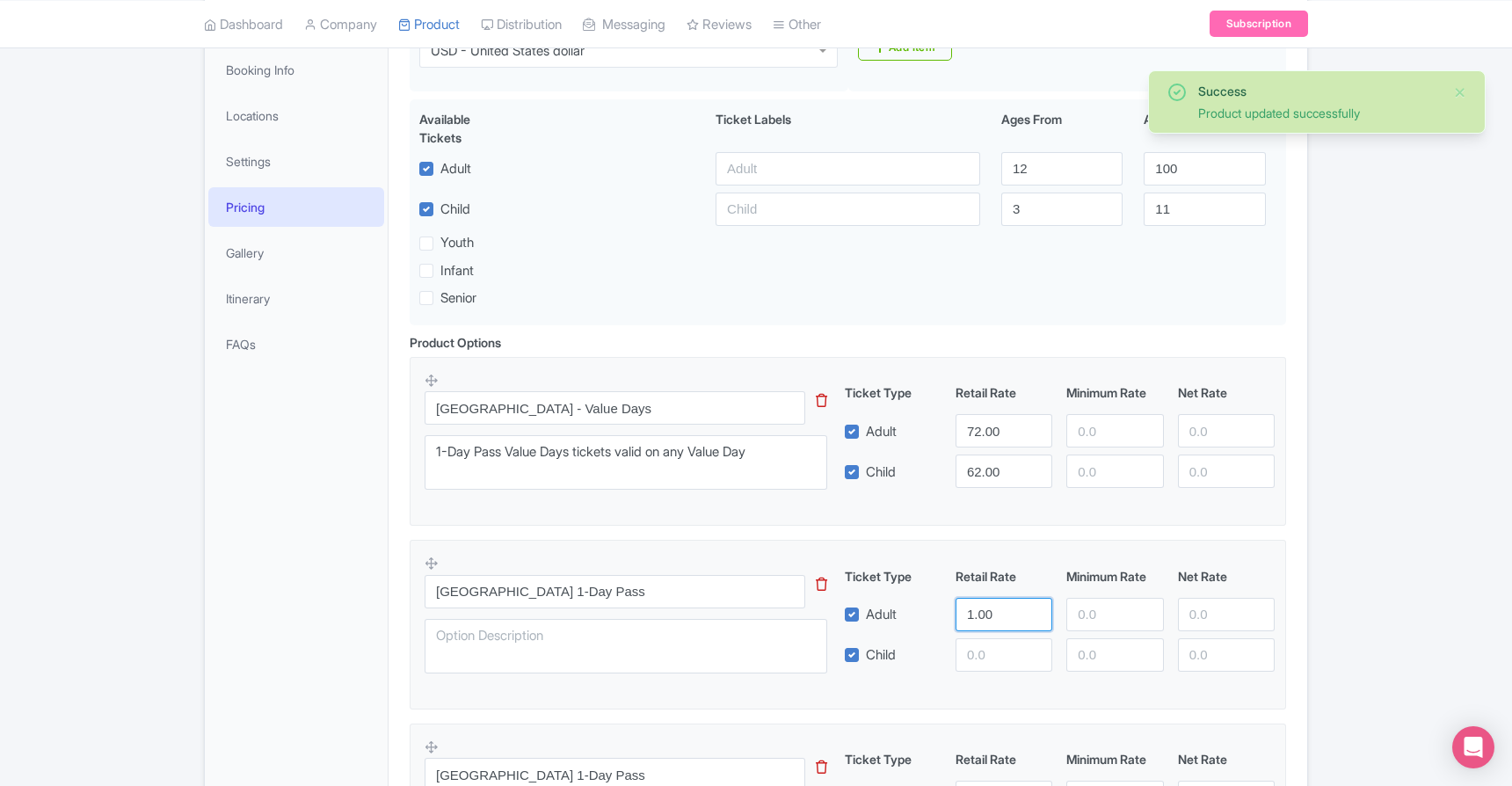
click at [996, 617] on input "1.00" at bounding box center [1004, 614] width 96 height 33
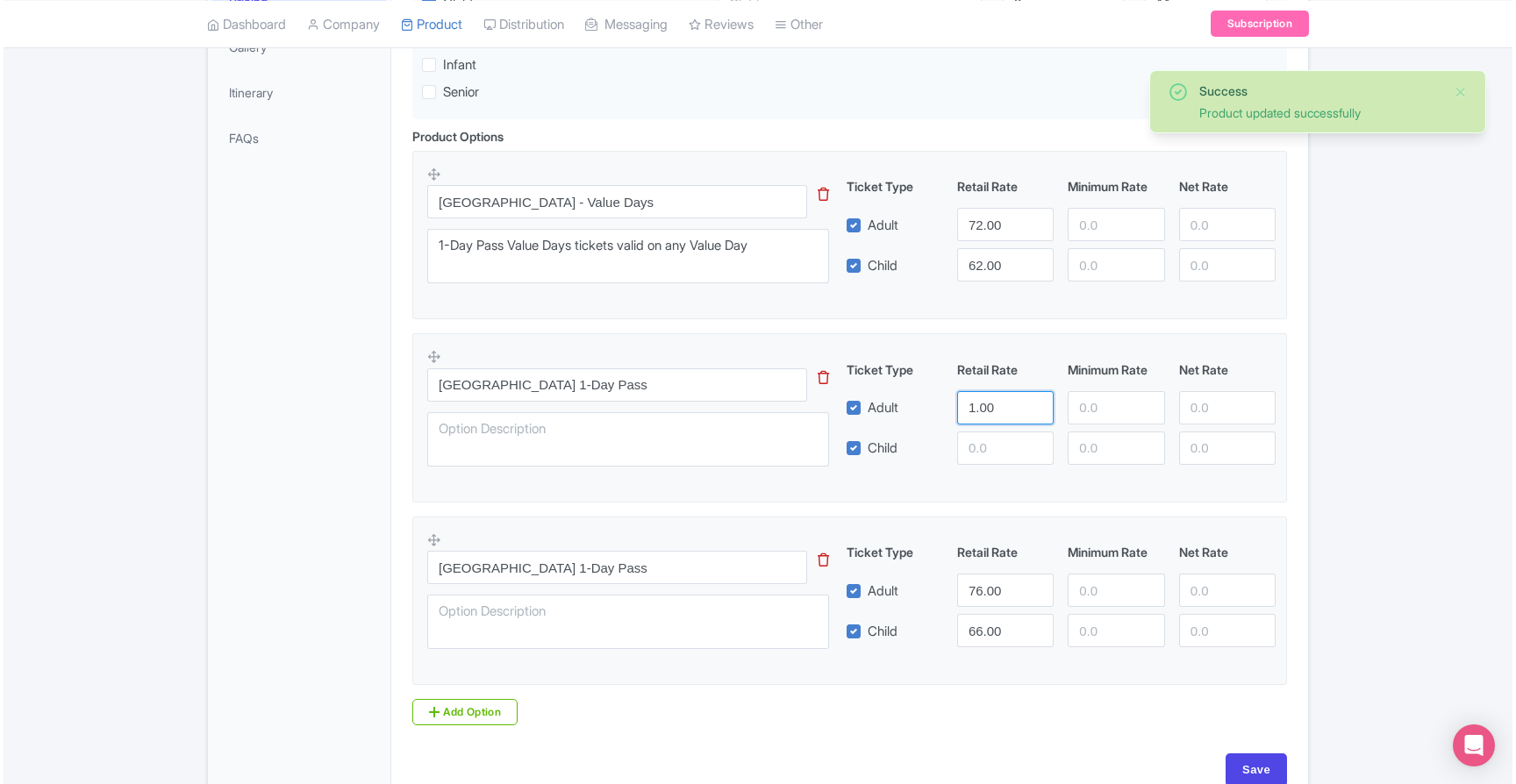
scroll to position [514, 0]
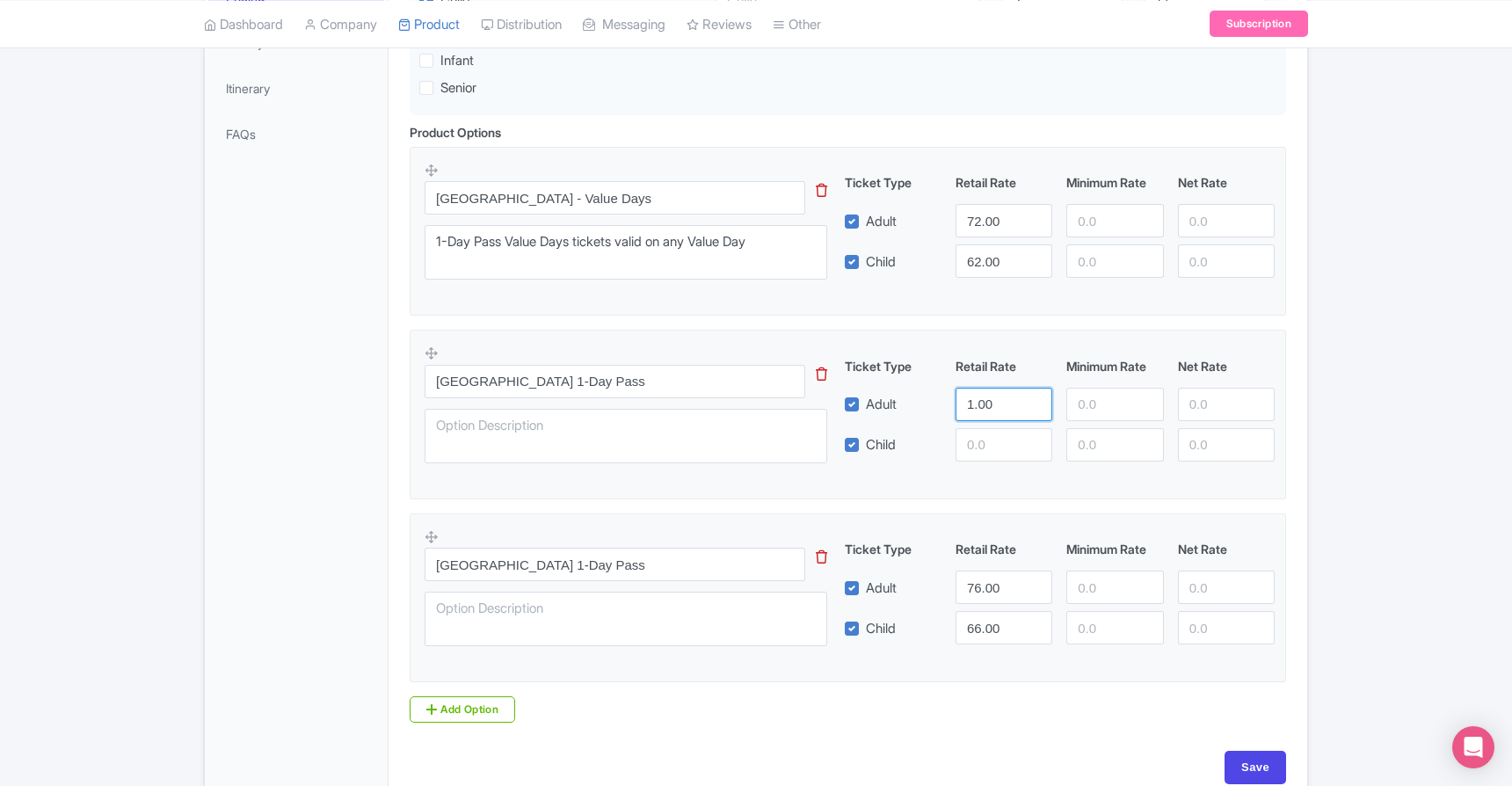
click at [433, 350] on icon at bounding box center [431, 353] width 13 height 13
click at [687, 446] on textarea at bounding box center [626, 436] width 403 height 54
click at [819, 372] on icon at bounding box center [821, 374] width 11 height 13
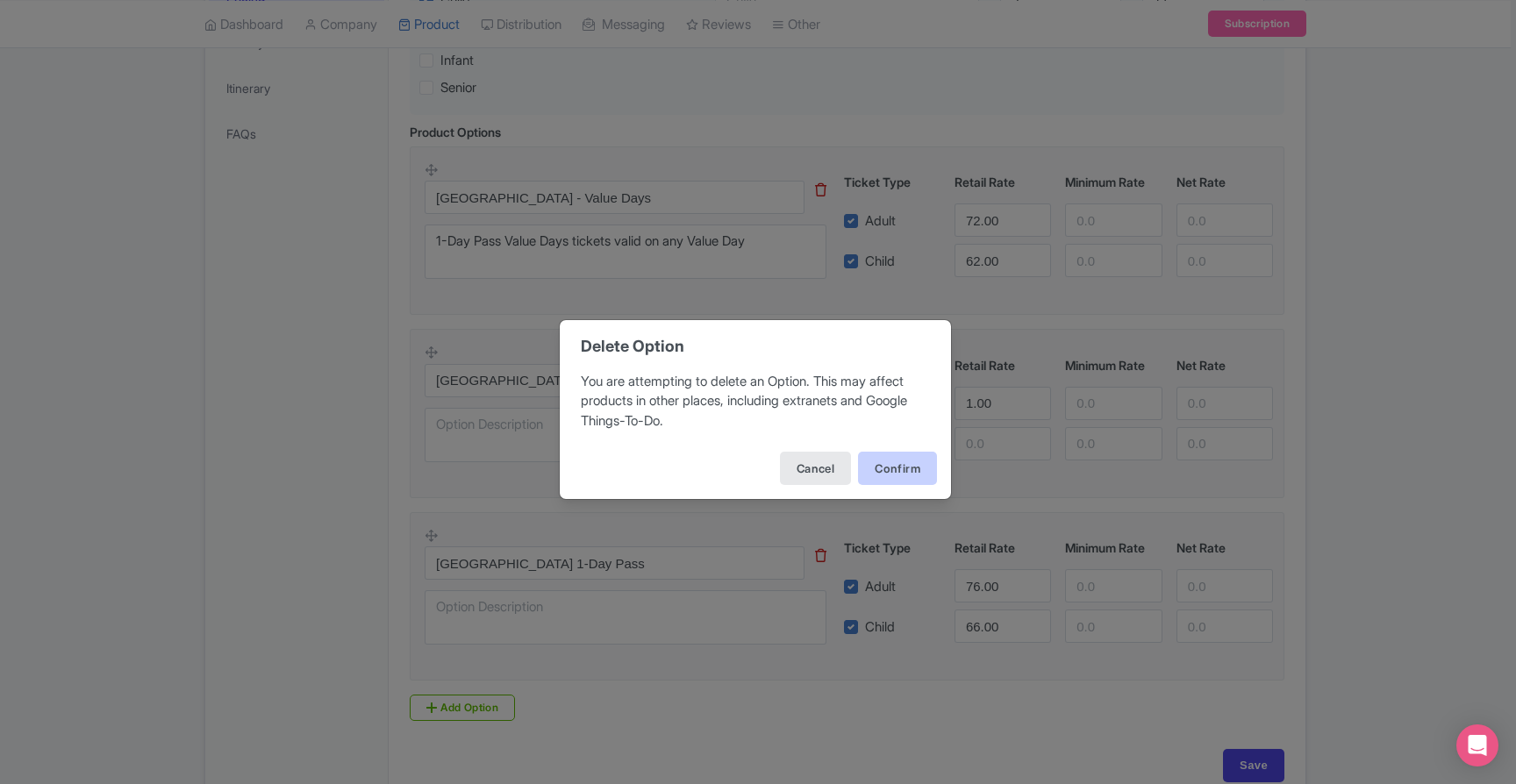
click at [892, 465] on button "Confirm" at bounding box center [897, 468] width 79 height 33
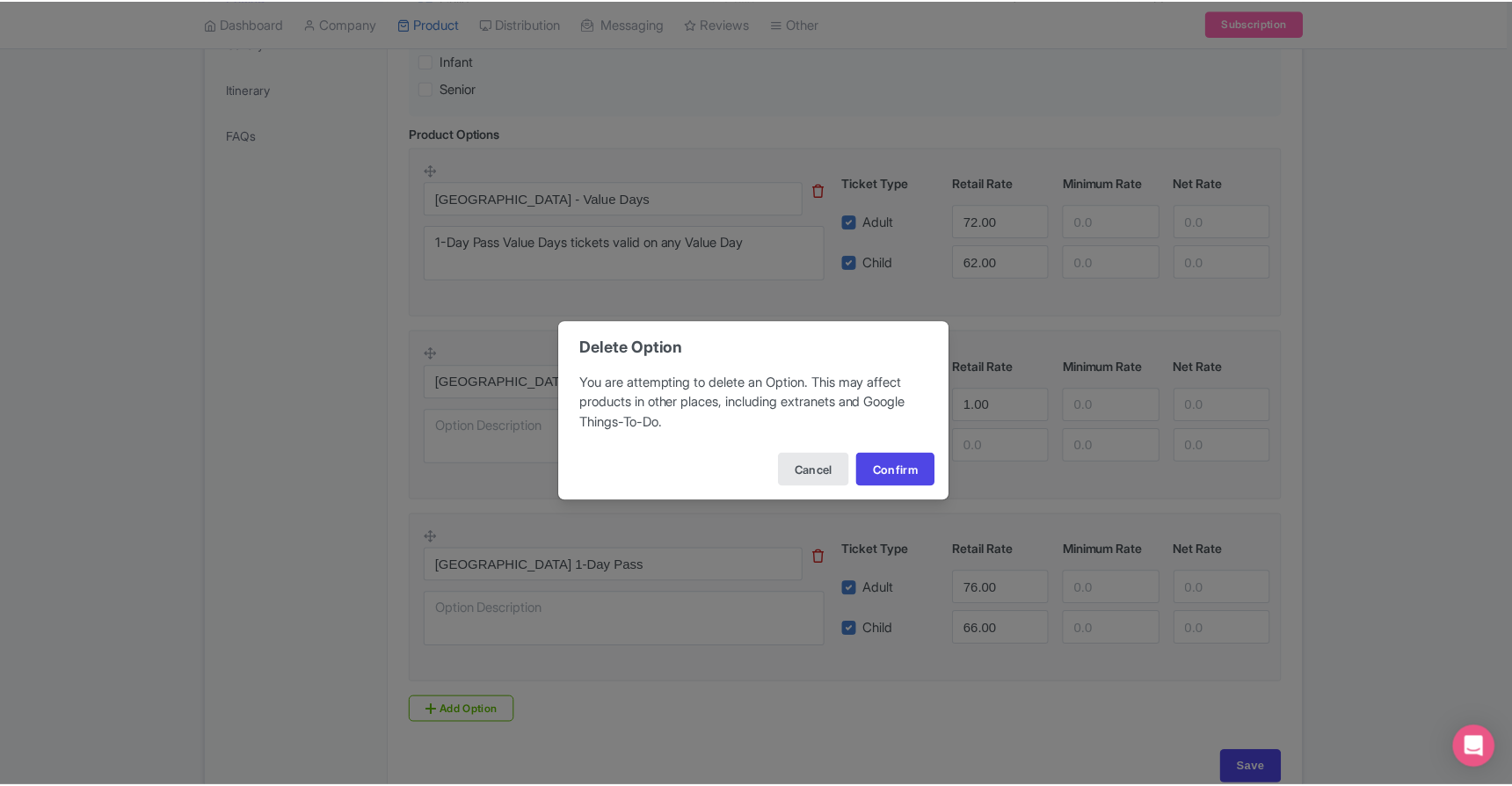
scroll to position [422, 0]
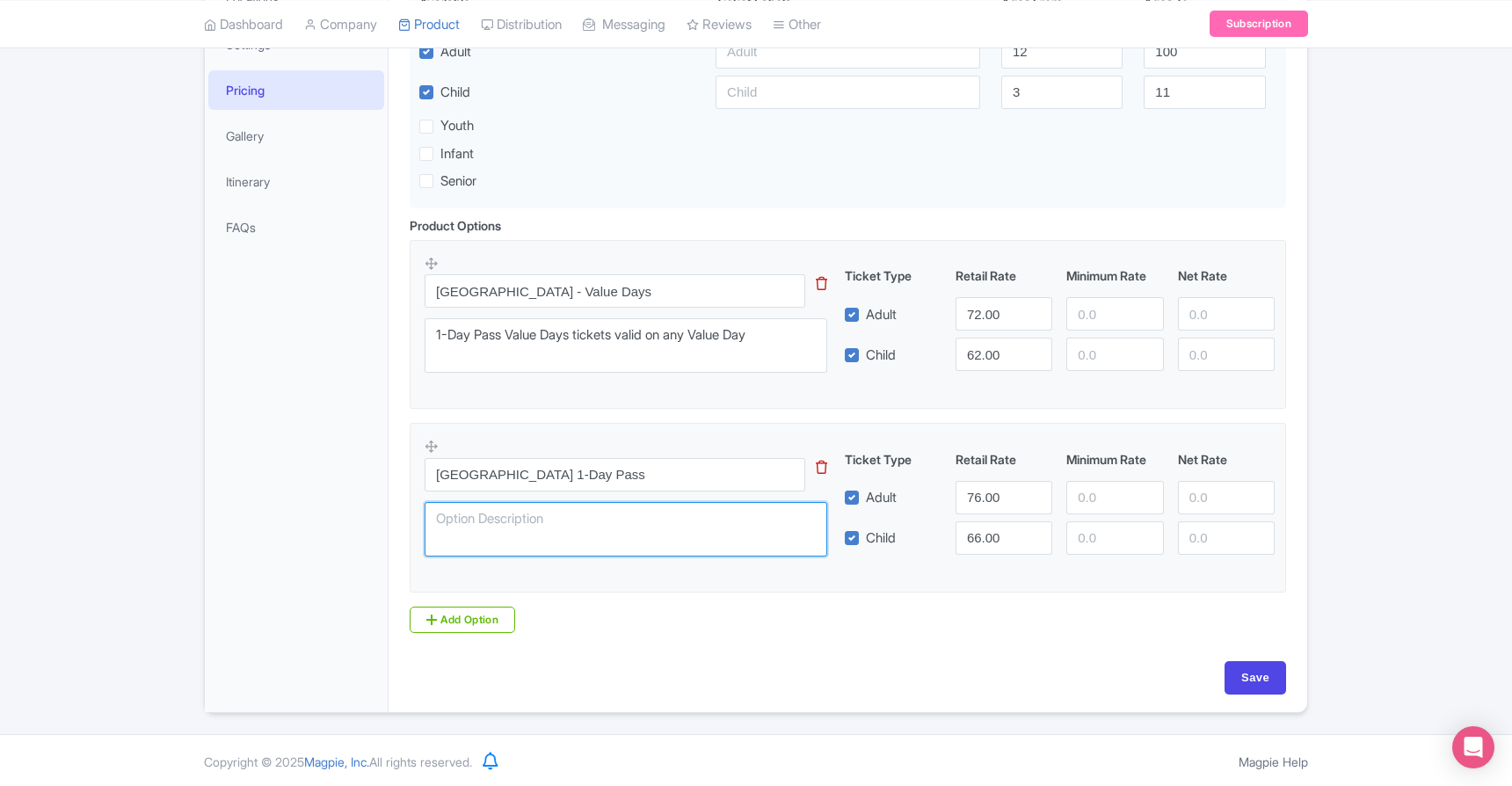
click at [554, 523] on textarea at bounding box center [626, 528] width 403 height 54
click at [1252, 670] on input "Save" at bounding box center [1255, 677] width 62 height 33
type input "Saving..."
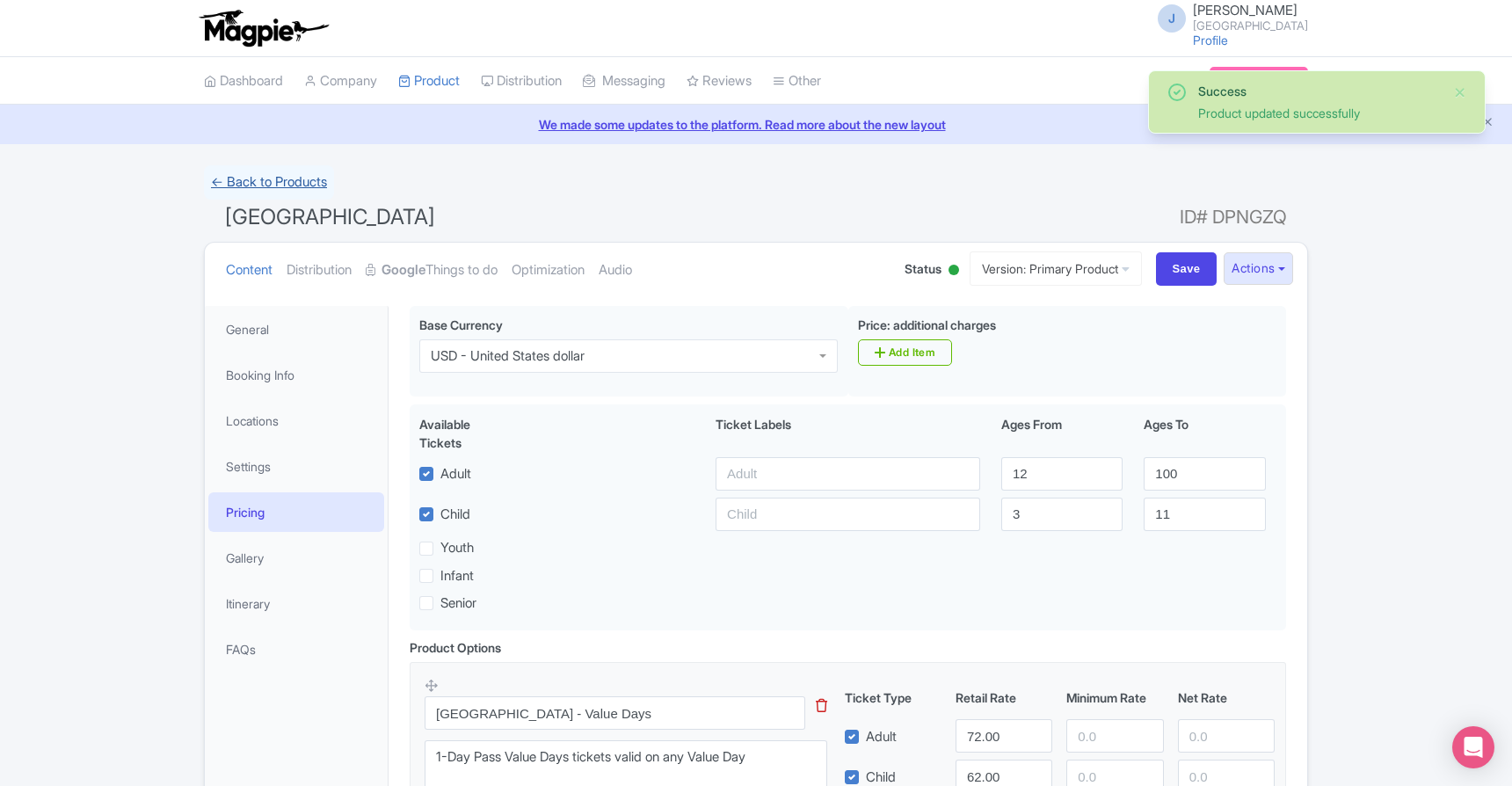
click at [276, 180] on link "← Back to Products" at bounding box center [269, 182] width 130 height 34
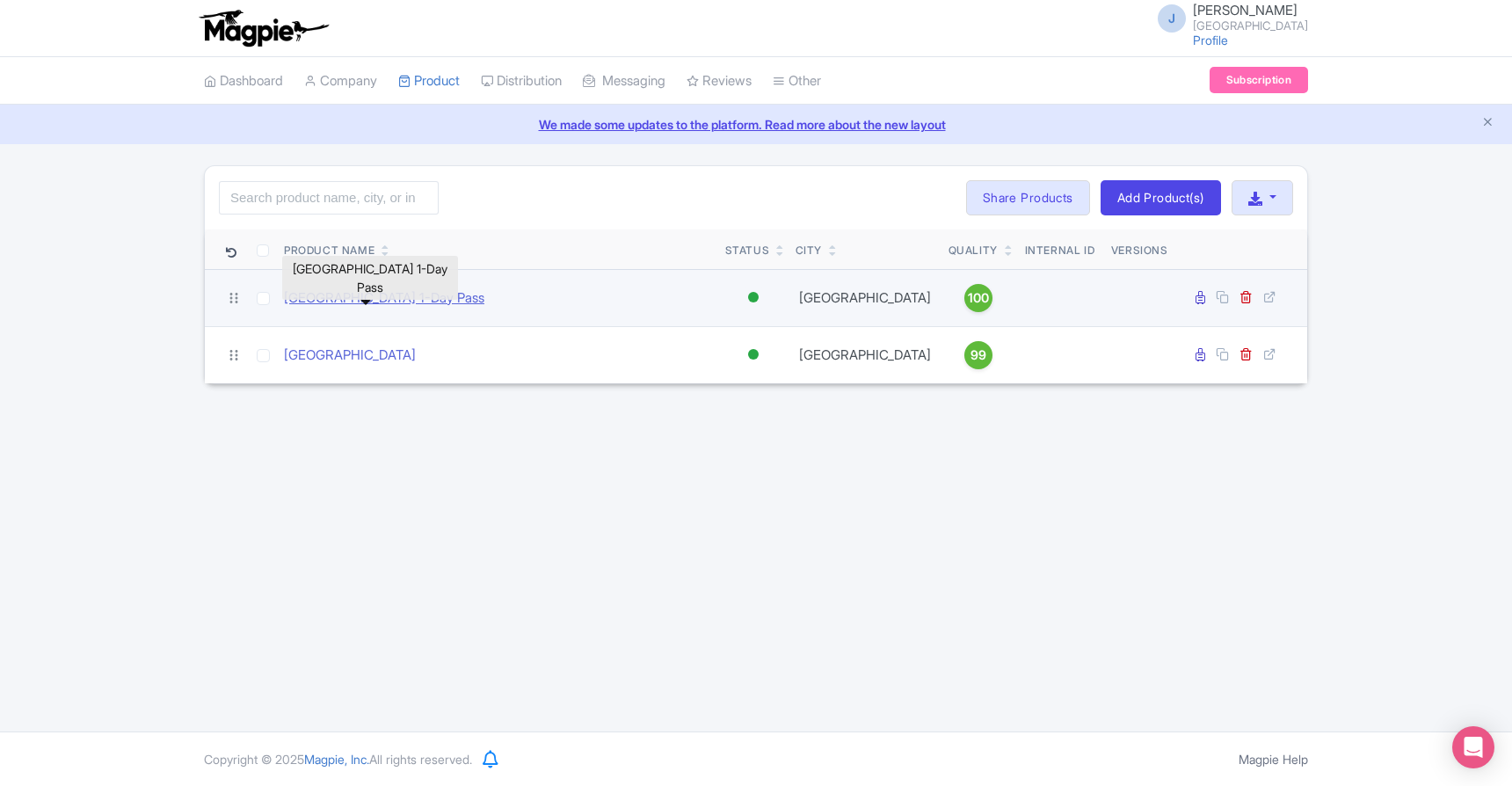
click at [392, 302] on link "[GEOGRAPHIC_DATA] 1-Day Pass" at bounding box center [384, 298] width 200 height 20
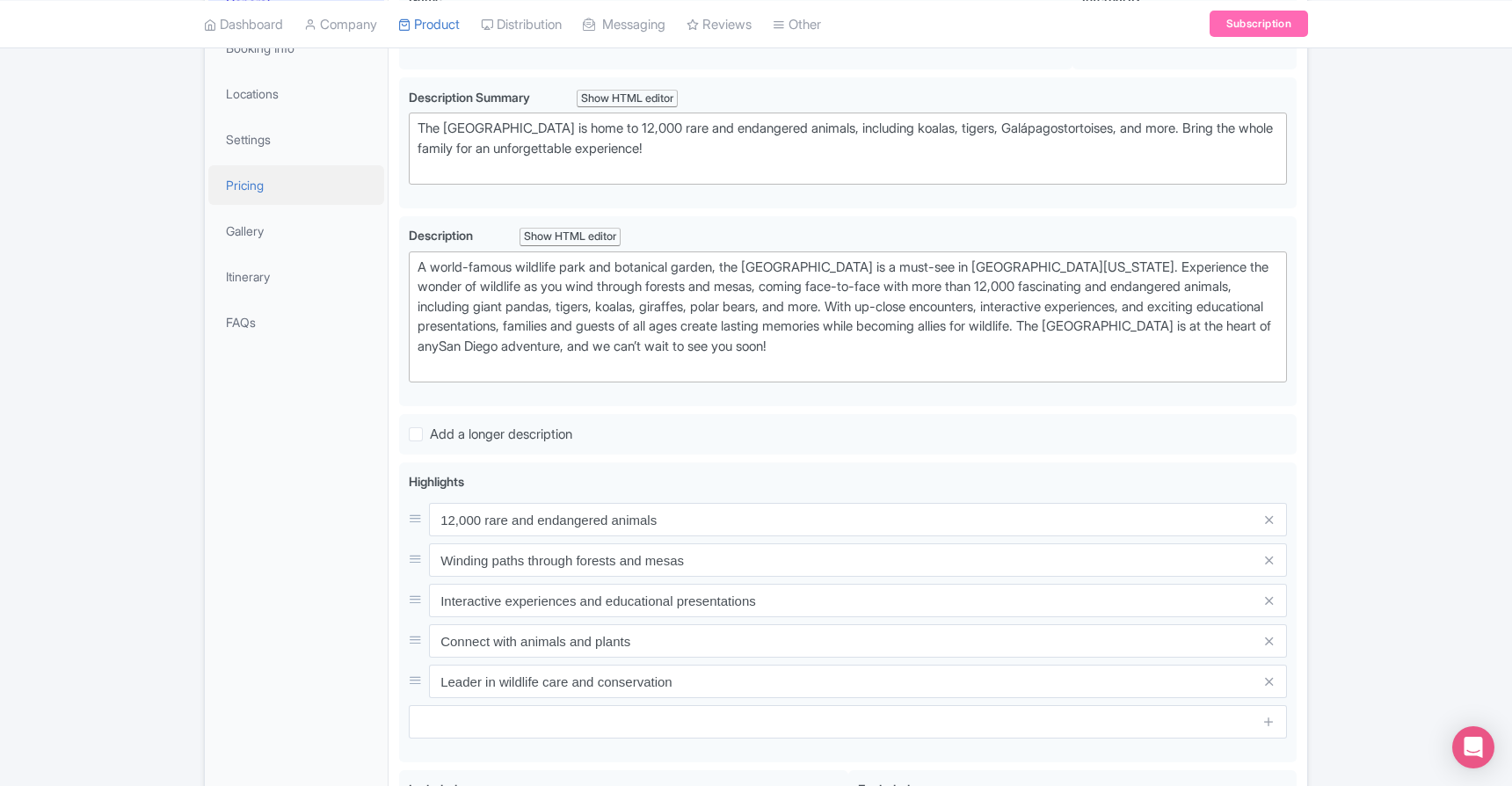
scroll to position [328, 0]
click at [231, 175] on link "Pricing" at bounding box center [296, 183] width 176 height 39
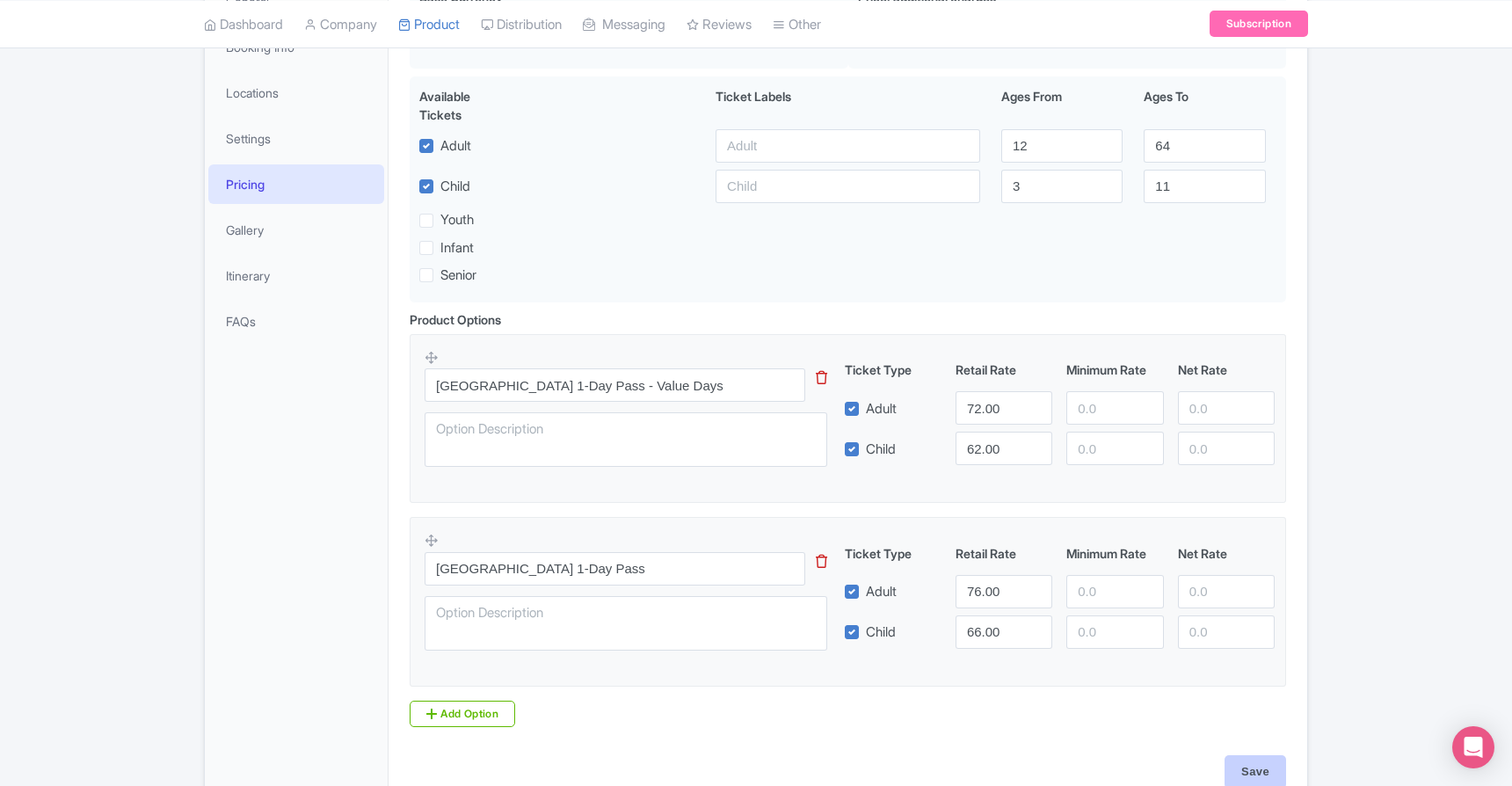
click at [1237, 769] on input "Save" at bounding box center [1255, 772] width 62 height 33
type input "Saving..."
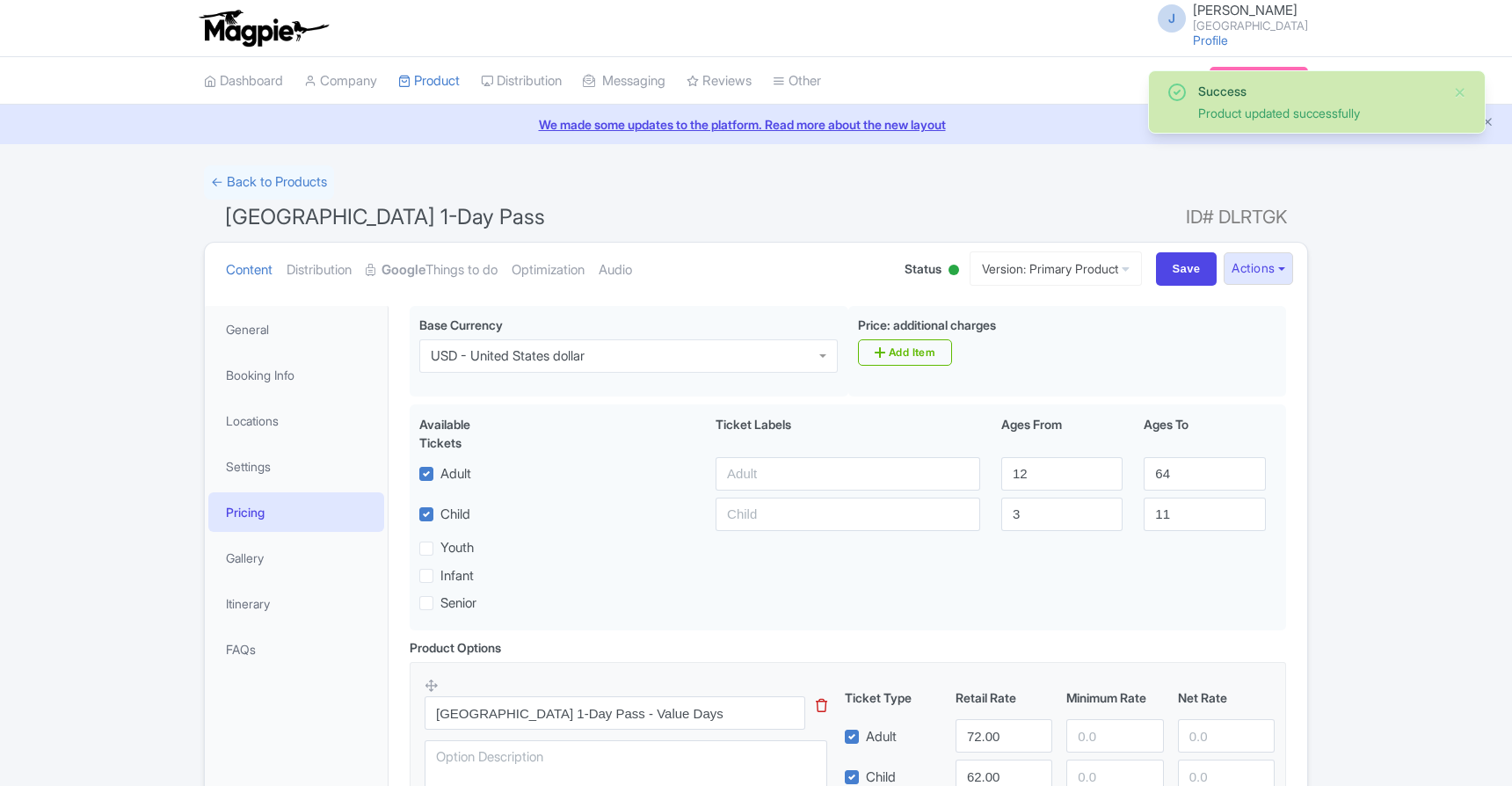
scroll to position [305, 0]
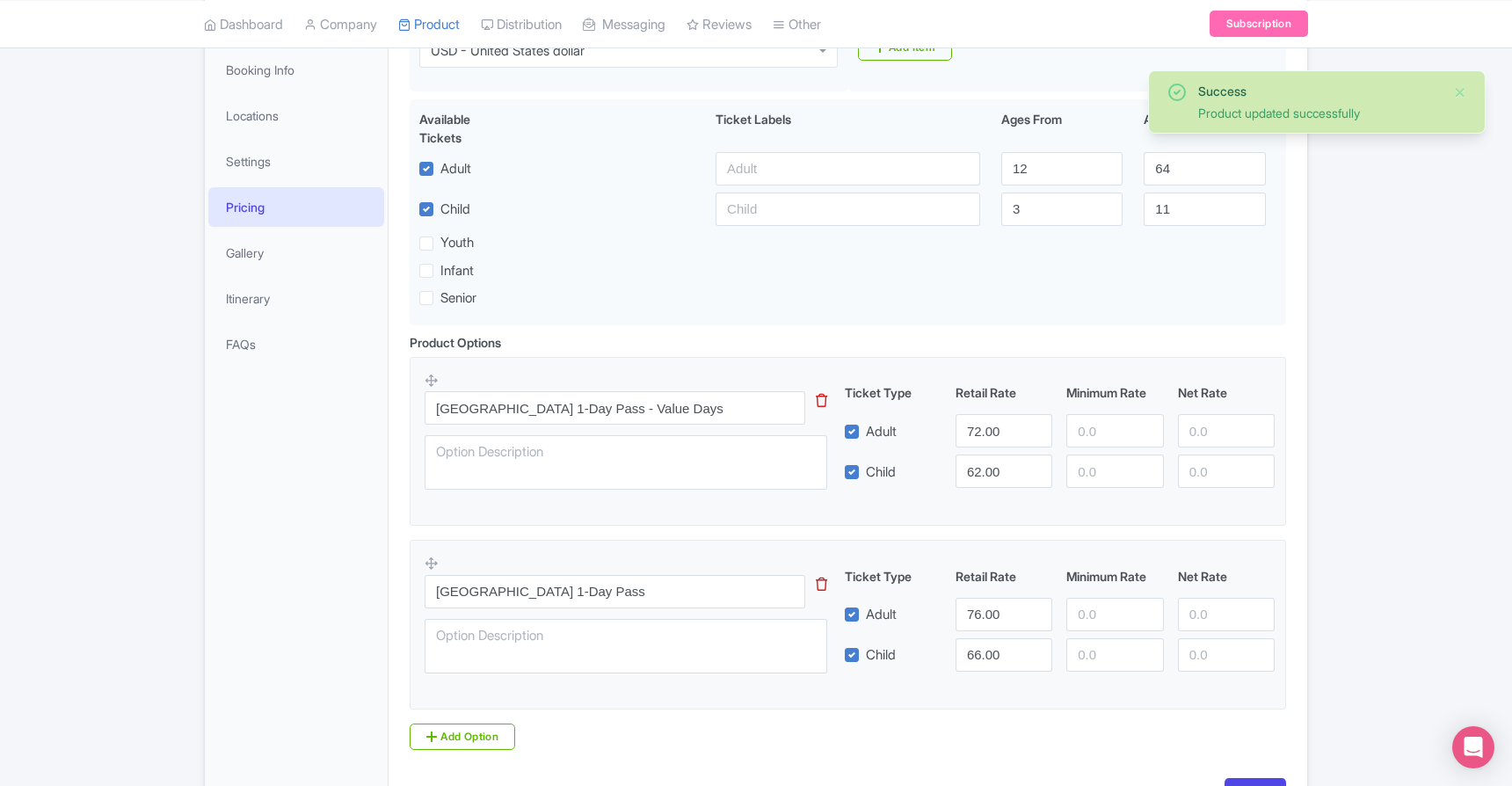
click at [241, 25] on link "Dashboard" at bounding box center [243, 24] width 79 height 49
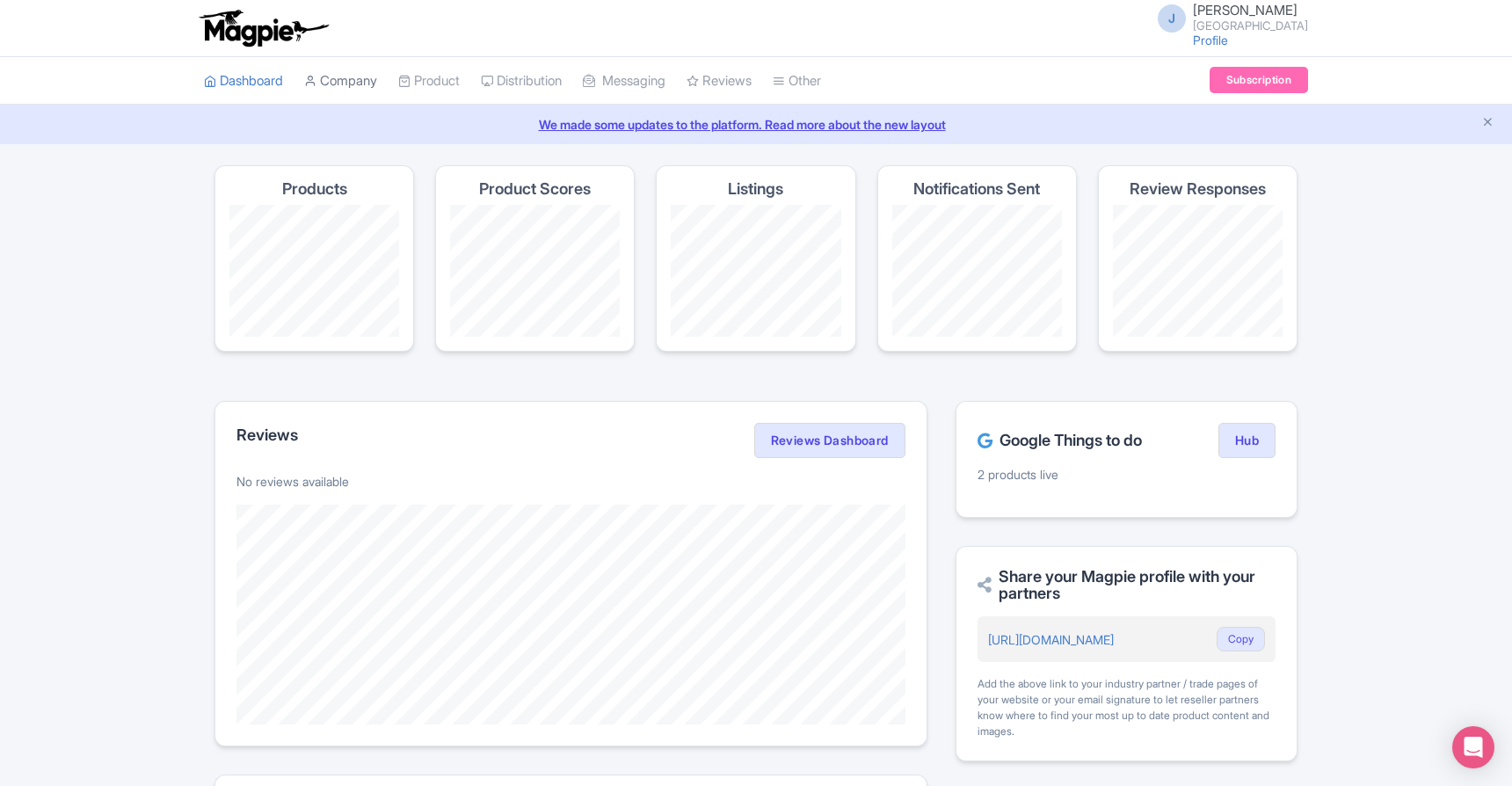
click at [345, 85] on link "Company" at bounding box center [341, 81] width 73 height 49
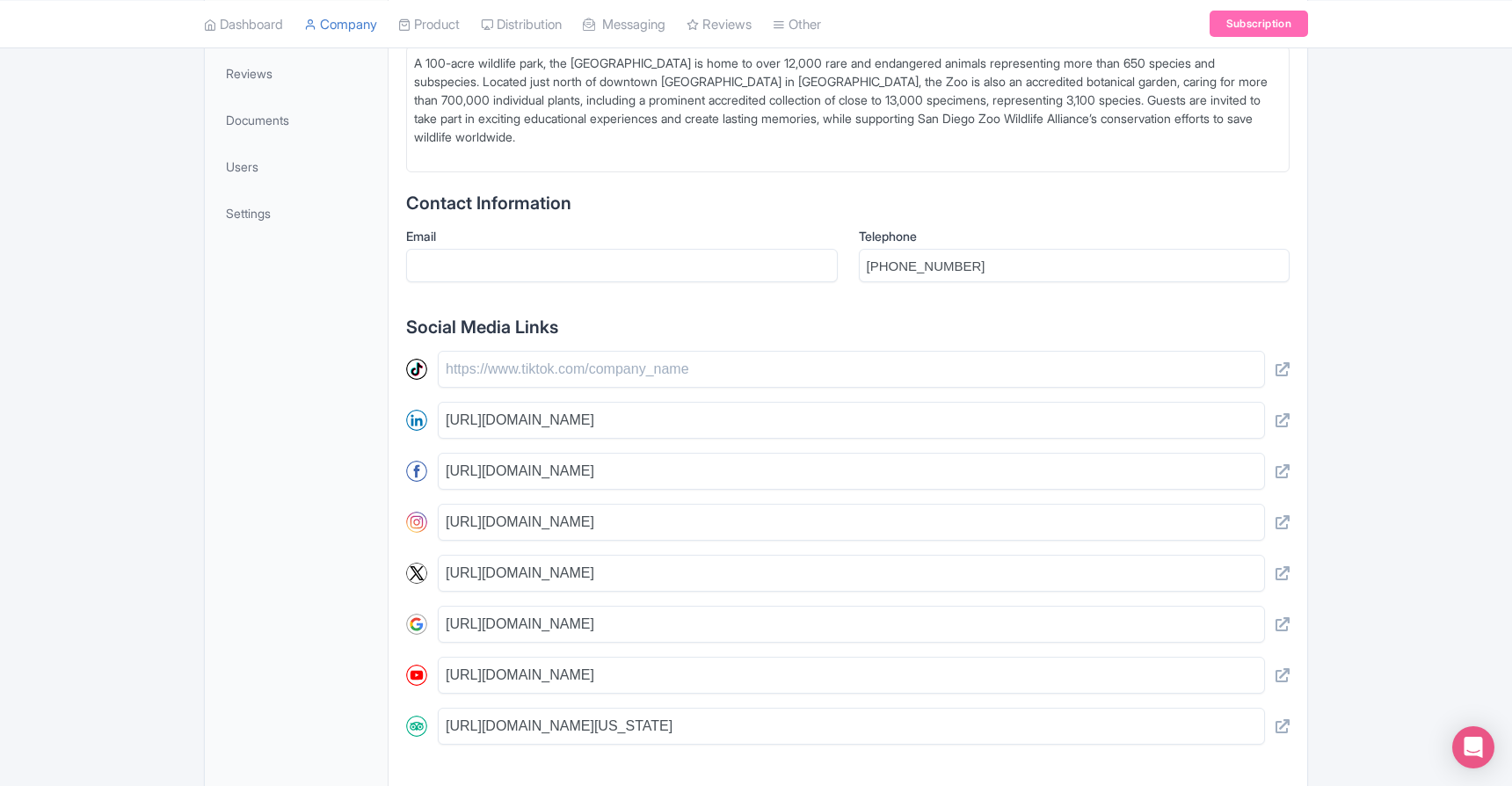
scroll to position [549, 0]
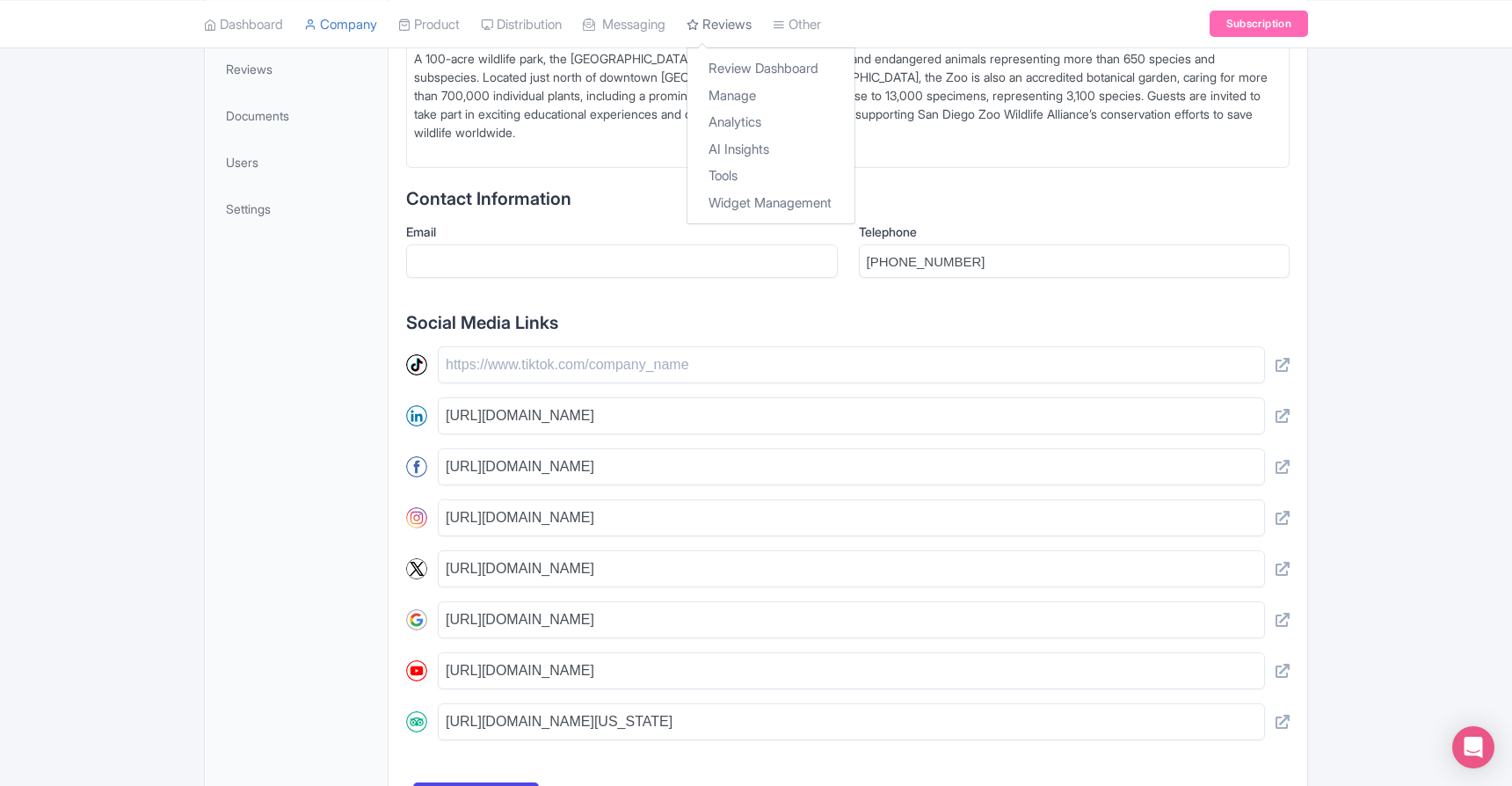
click at [738, 25] on link "Reviews" at bounding box center [719, 24] width 65 height 49
